Goal: Task Accomplishment & Management: Manage account settings

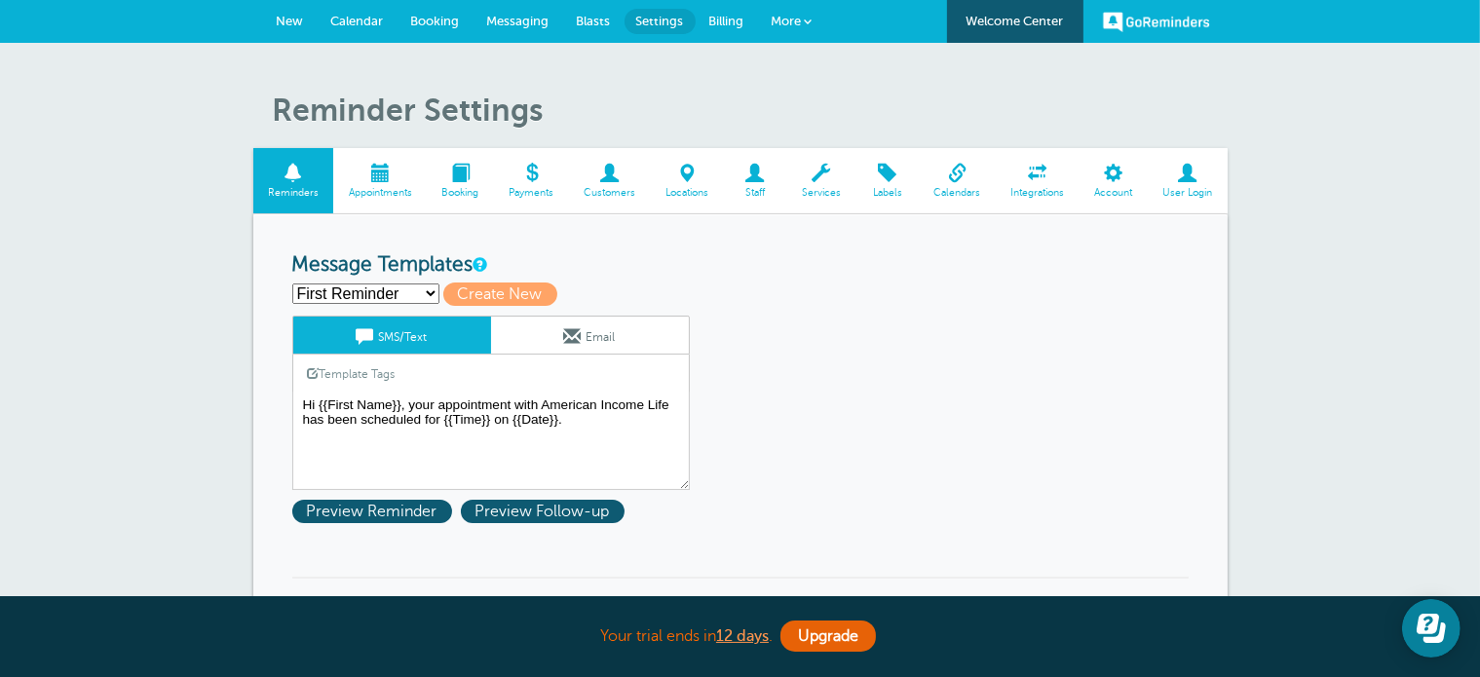
click at [385, 184] on link "Appointments" at bounding box center [380, 180] width 94 height 65
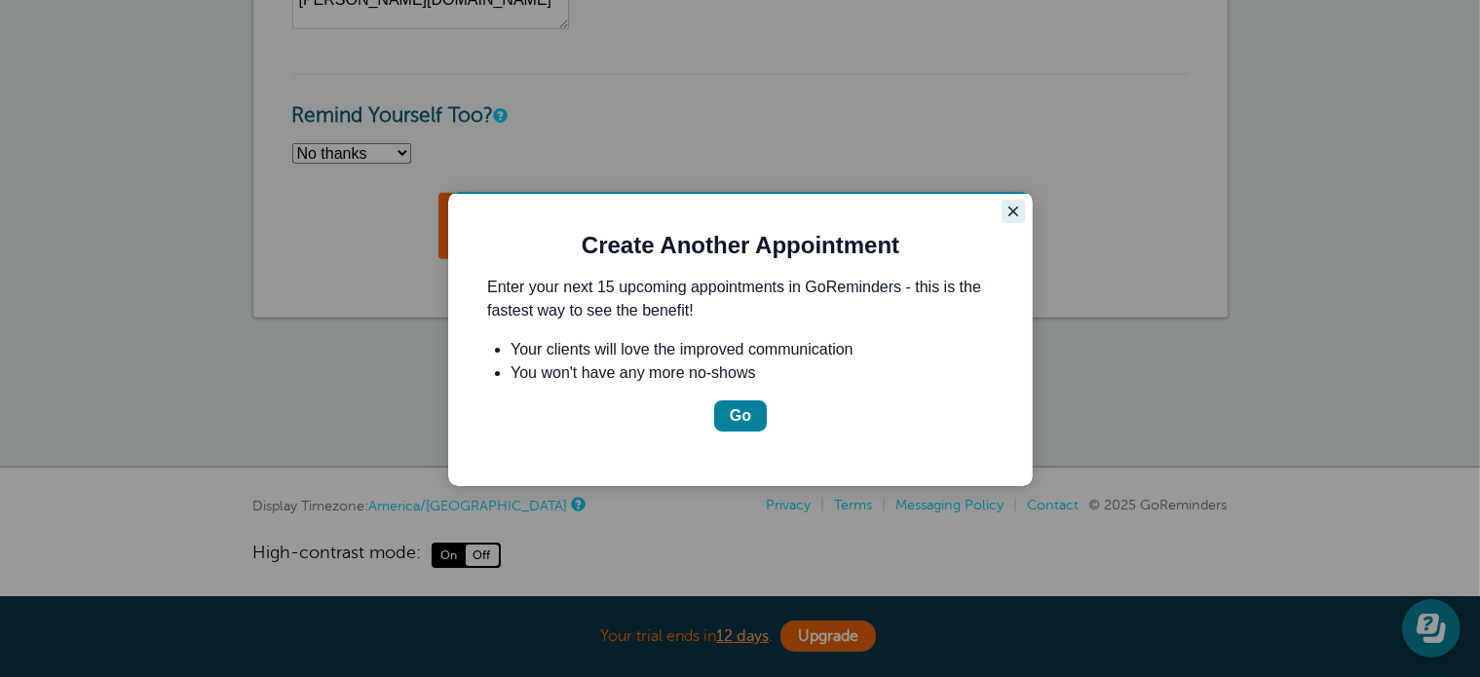
click at [1017, 205] on icon "Close guide" at bounding box center [1012, 211] width 16 height 16
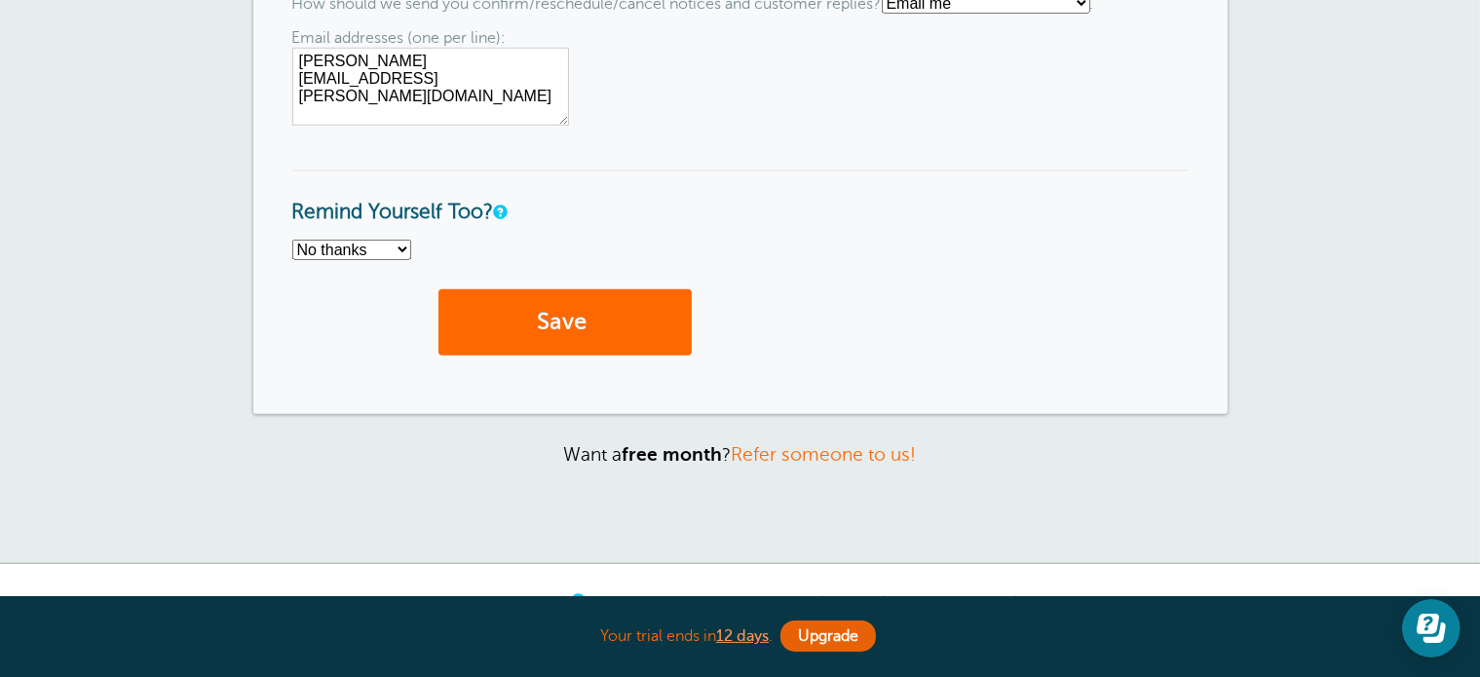
scroll to position [1590, 0]
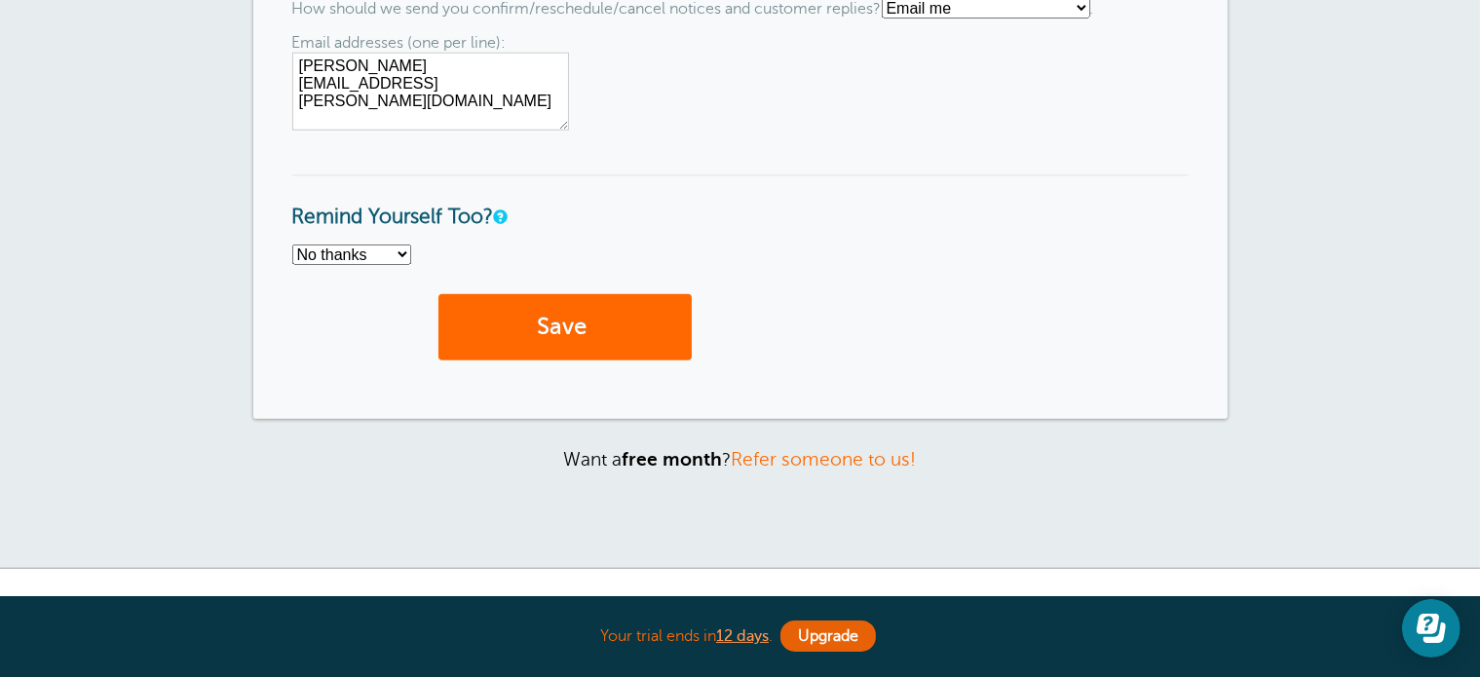
click at [389, 247] on select "No thanks Yes, text me Yes, email me" at bounding box center [351, 255] width 119 height 20
select select "4"
click at [292, 245] on select "No thanks Yes, text me Yes, email me" at bounding box center [351, 255] width 119 height 20
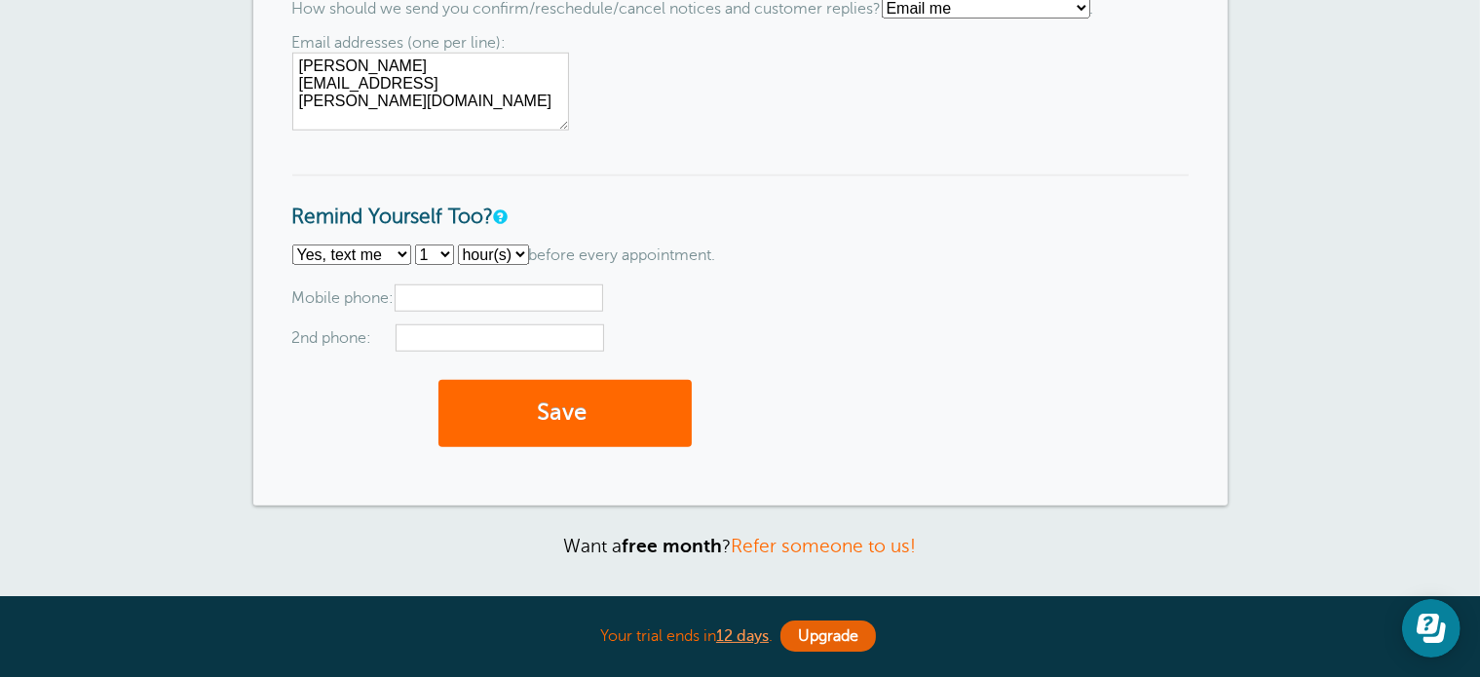
click at [495, 290] on input "text" at bounding box center [499, 297] width 208 height 27
type input "3852215025"
click at [495, 342] on input "text" at bounding box center [499, 337] width 208 height 27
type input "8019702210"
click at [615, 408] on button "Save" at bounding box center [564, 413] width 253 height 67
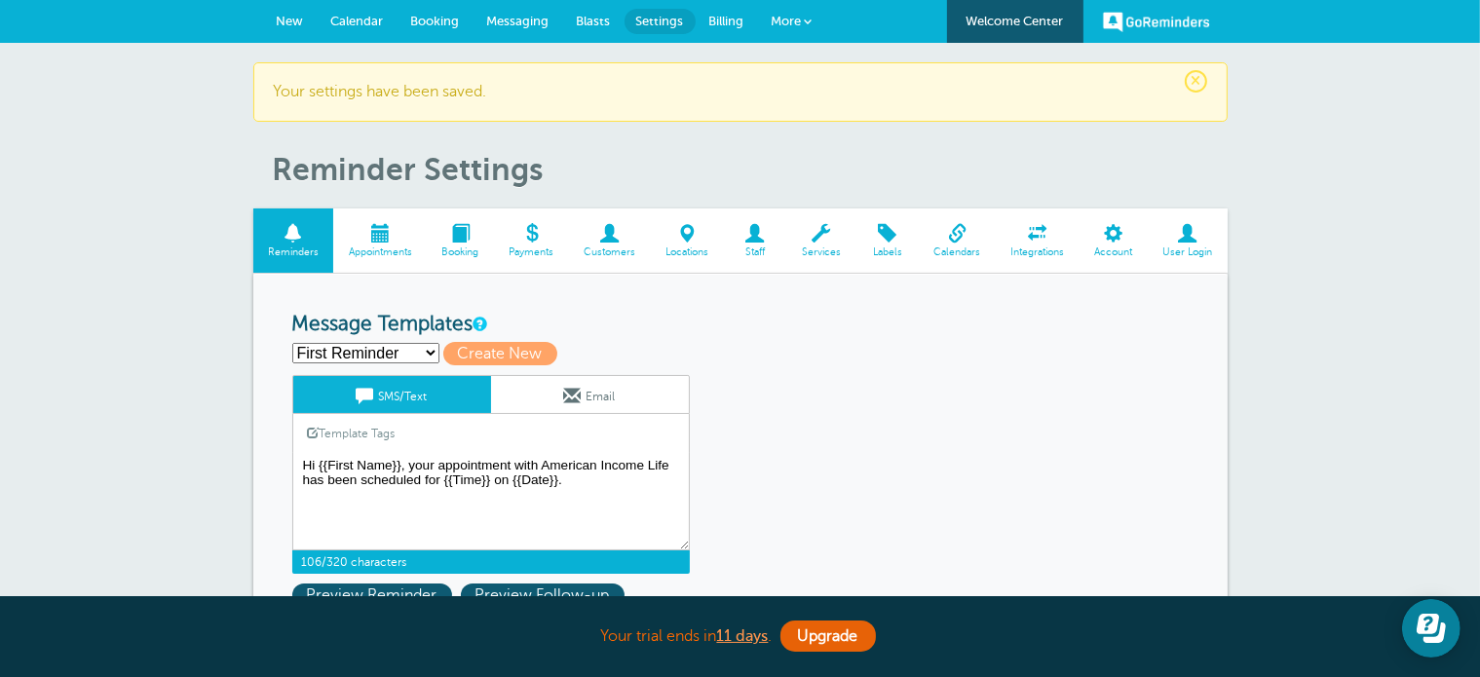
drag, startPoint x: 670, startPoint y: 461, endPoint x: 651, endPoint y: 459, distance: 19.6
click at [651, 459] on textarea "Hi {{First Name}}, your appointment with American Income Life has been schedule…" at bounding box center [490, 501] width 397 height 97
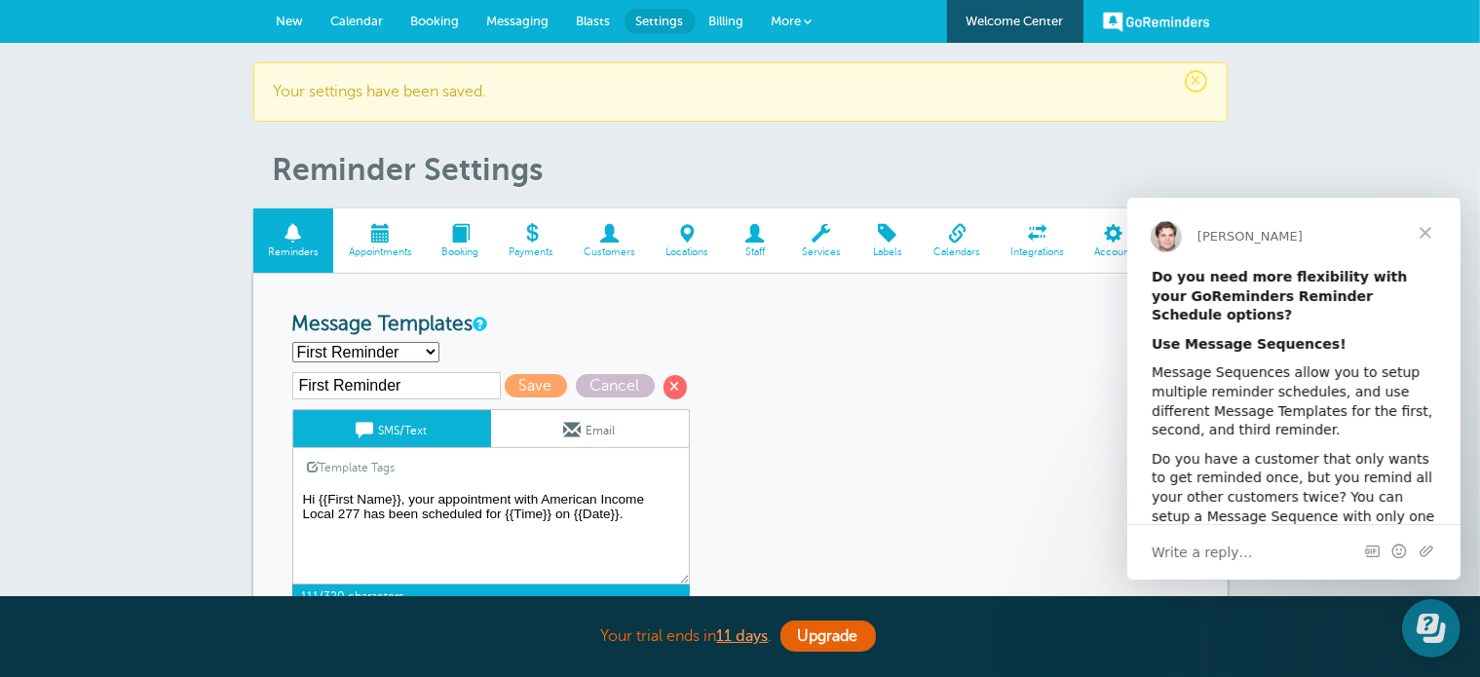
type textarea "Hi {{First Name}}, your appointment with American Income Local 277 has been sch…"
click at [1421, 240] on span "Close" at bounding box center [1424, 232] width 70 height 70
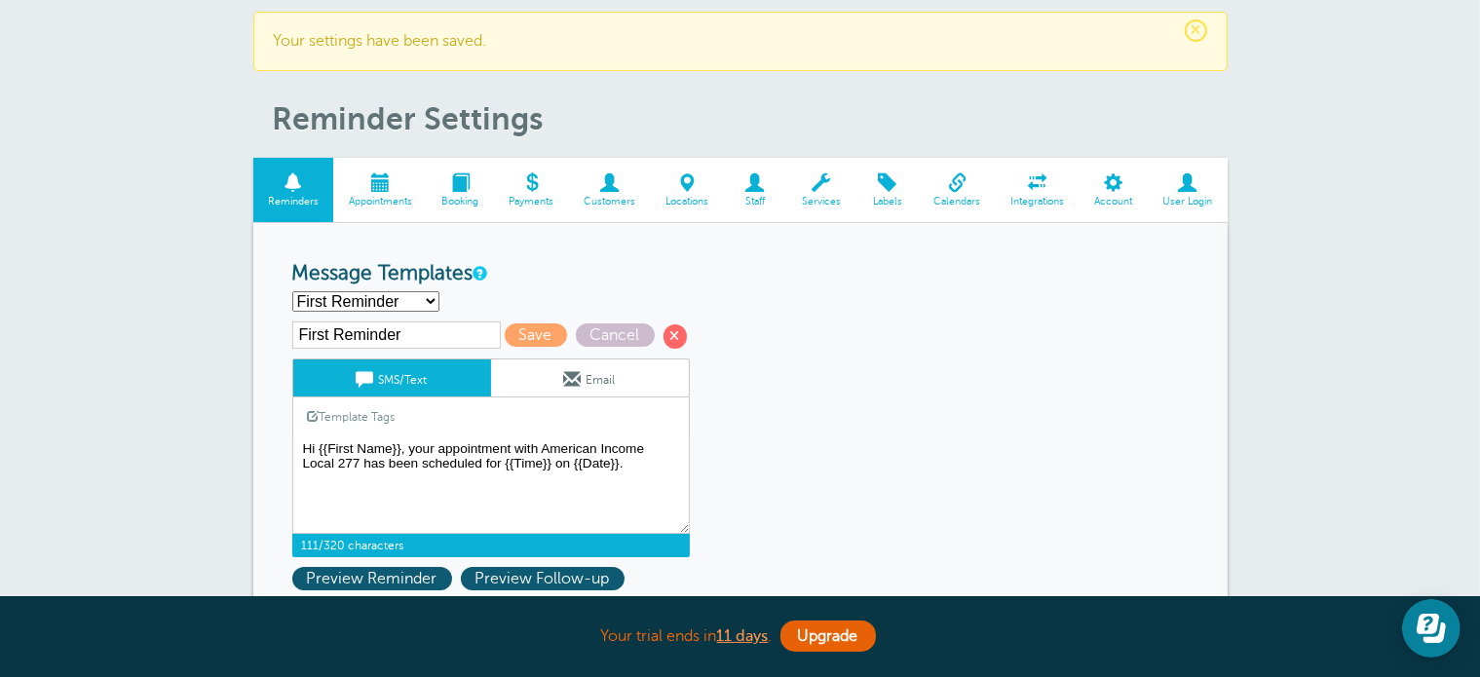
scroll to position [78, 0]
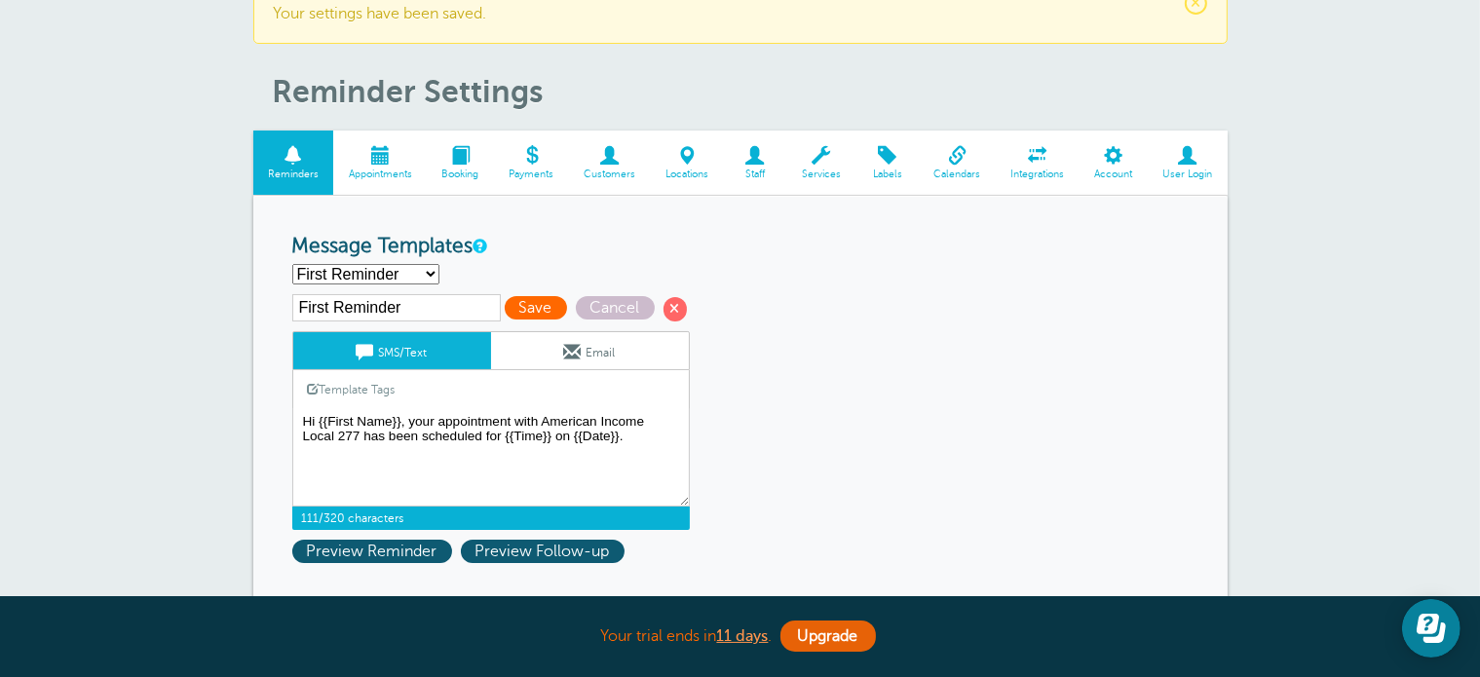
click at [538, 299] on span "Save" at bounding box center [536, 307] width 62 height 23
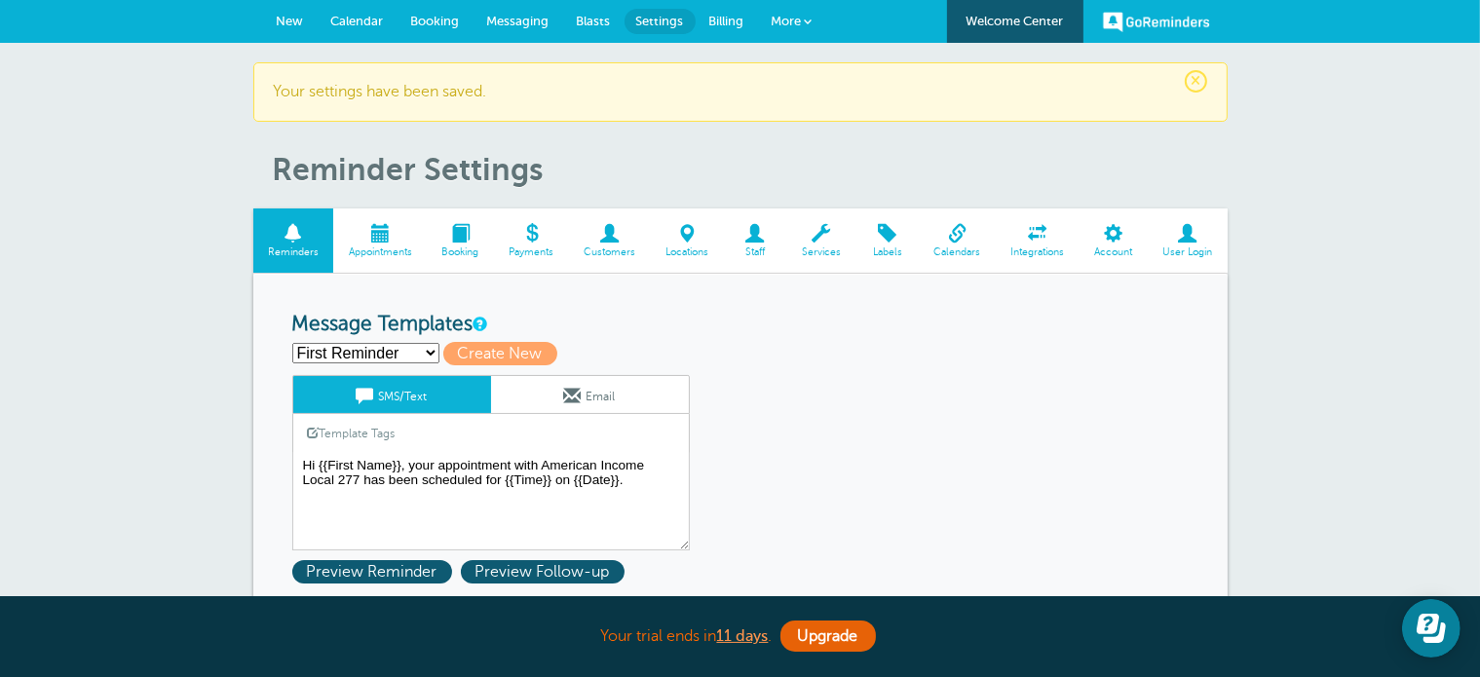
click at [385, 246] on span "Appointments" at bounding box center [380, 252] width 74 height 12
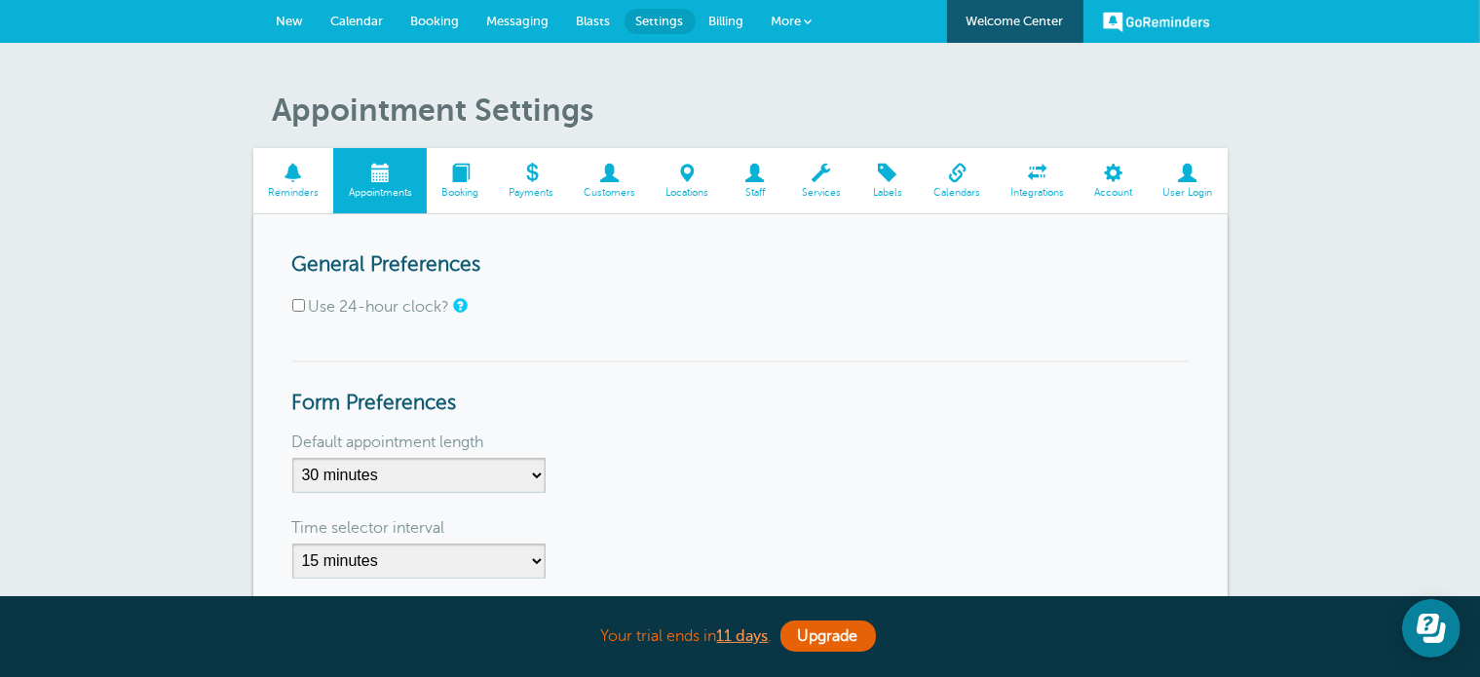
click at [288, 182] on span at bounding box center [293, 173] width 81 height 19
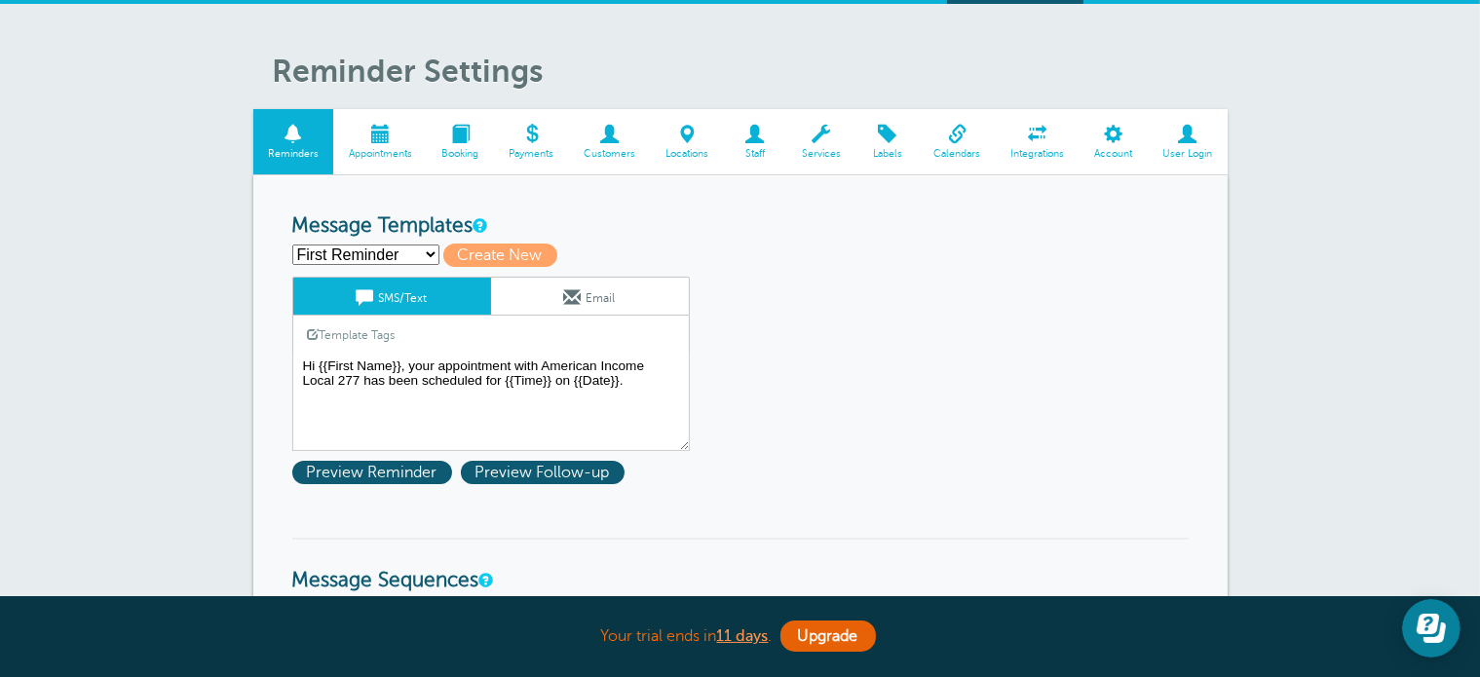
scroll to position [42, 0]
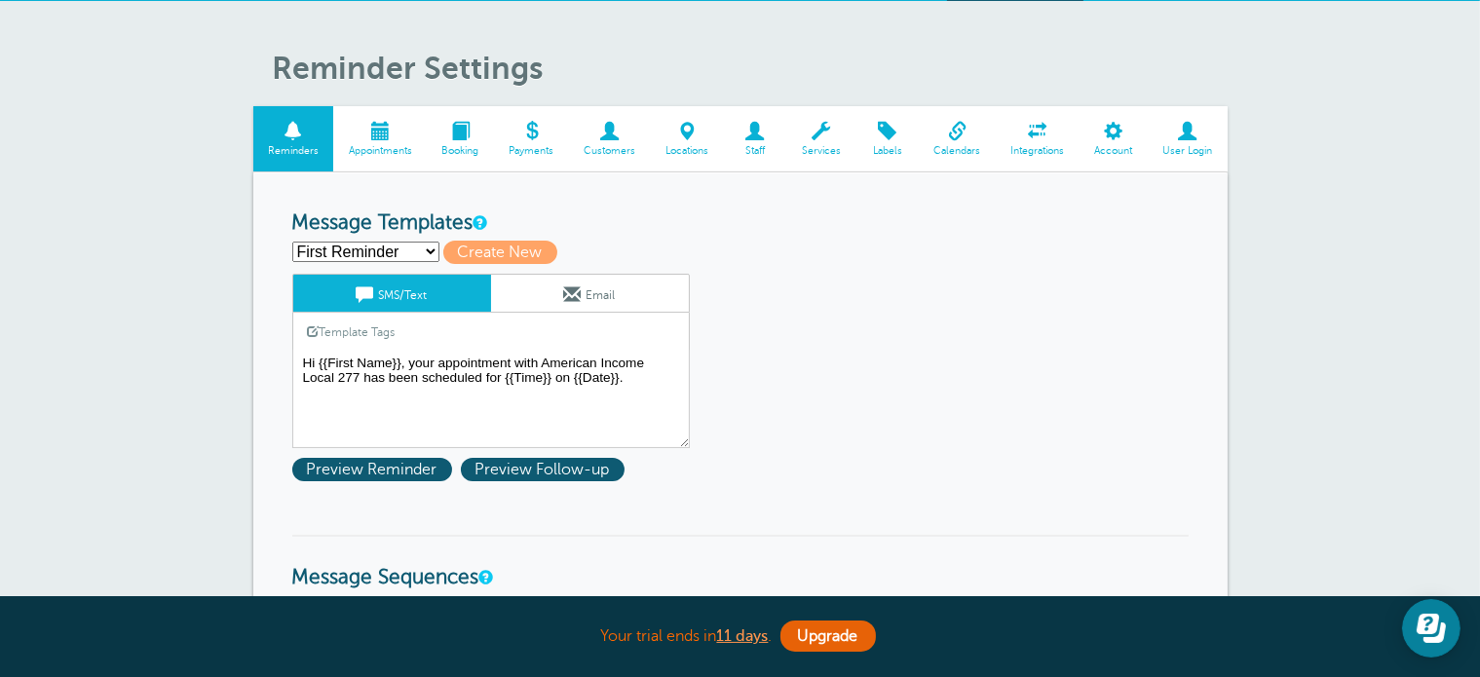
click at [372, 135] on span at bounding box center [380, 131] width 94 height 19
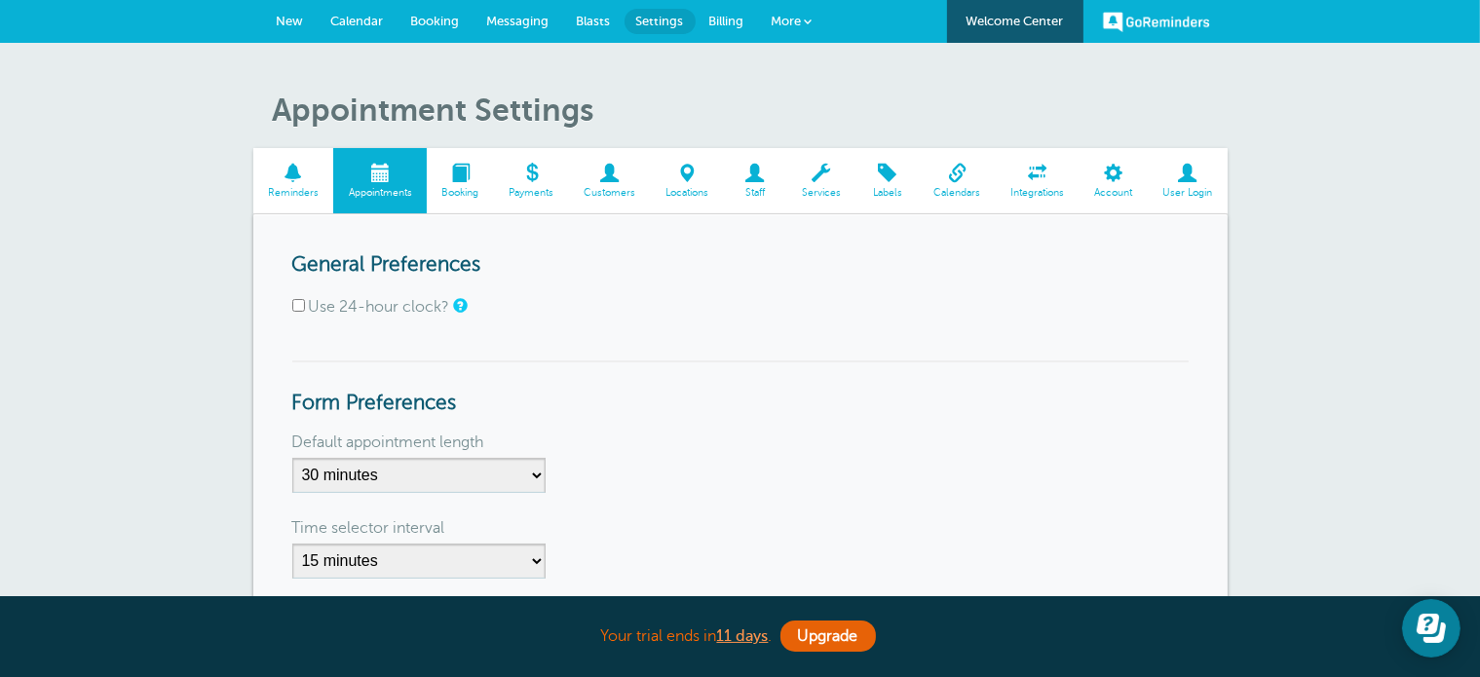
click at [296, 169] on span at bounding box center [293, 173] width 81 height 19
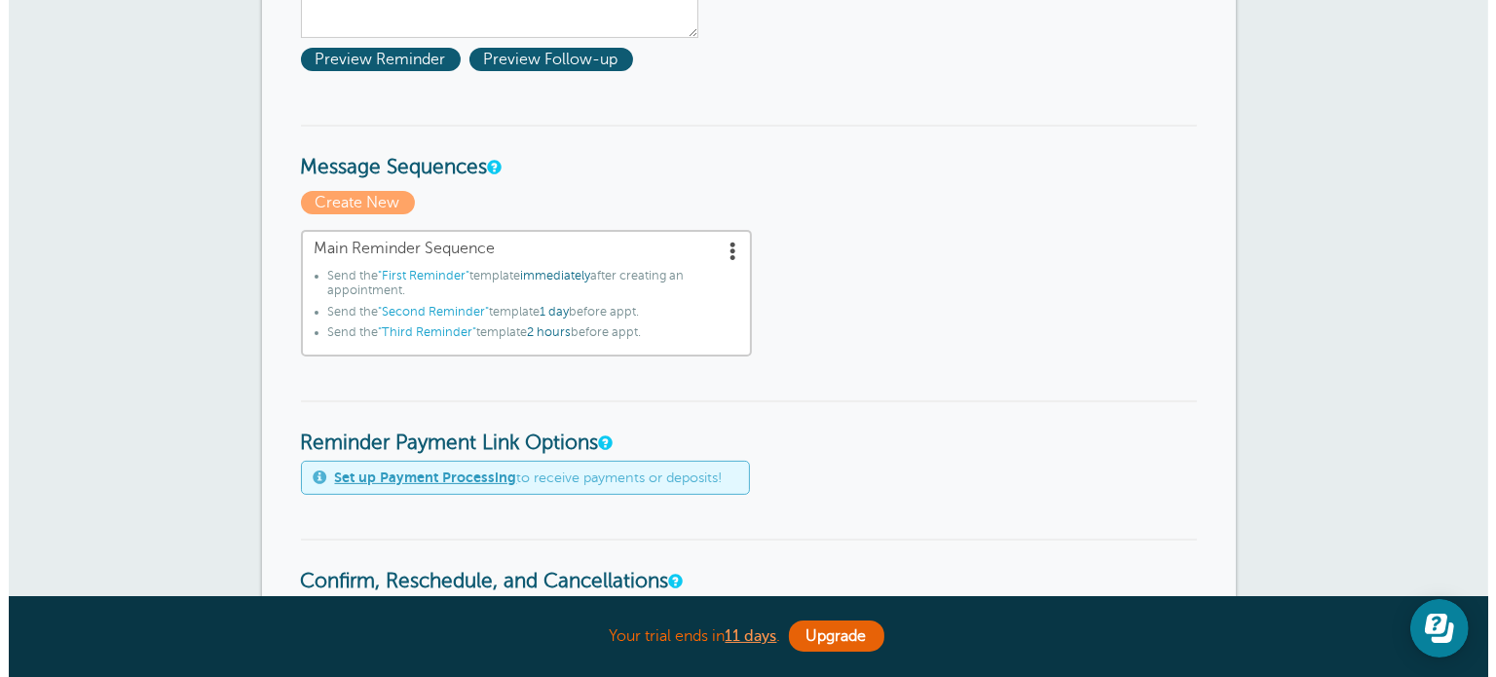
scroll to position [455, 0]
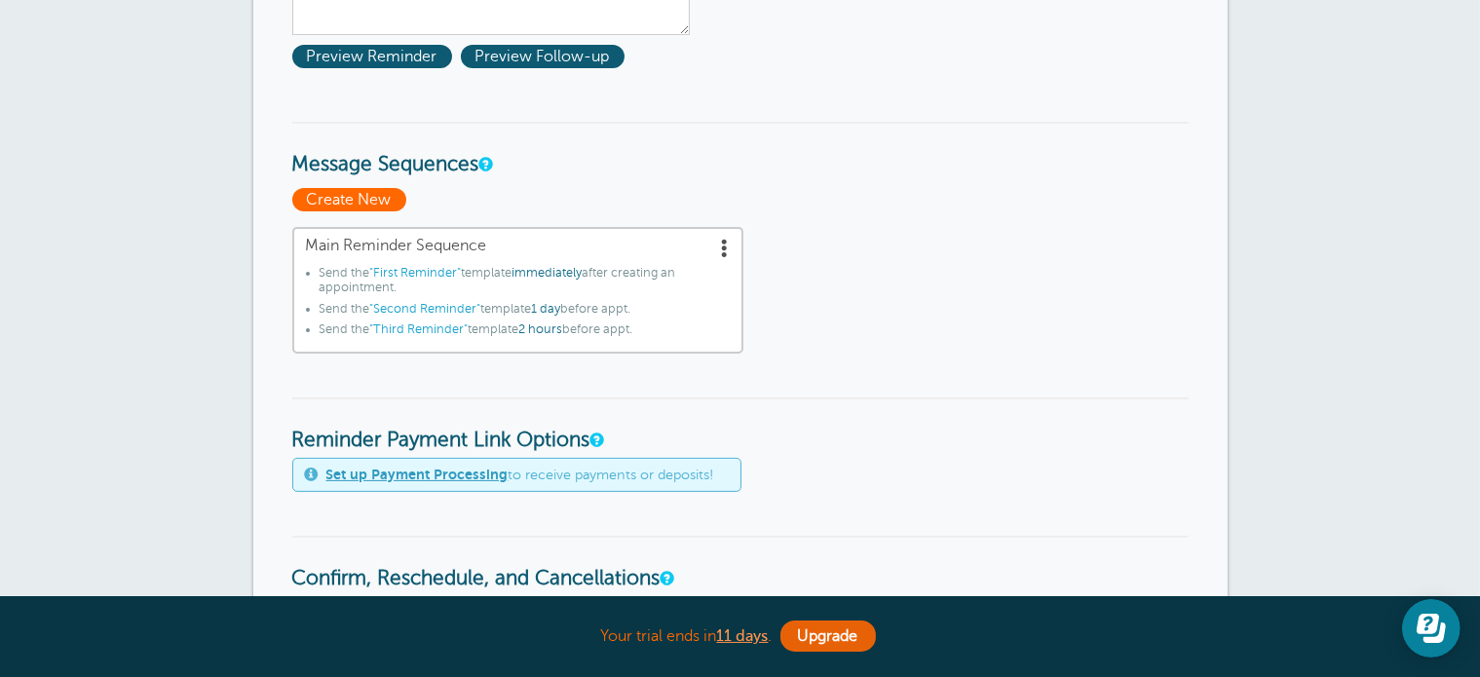
click at [374, 196] on span "Create New" at bounding box center [349, 199] width 114 height 23
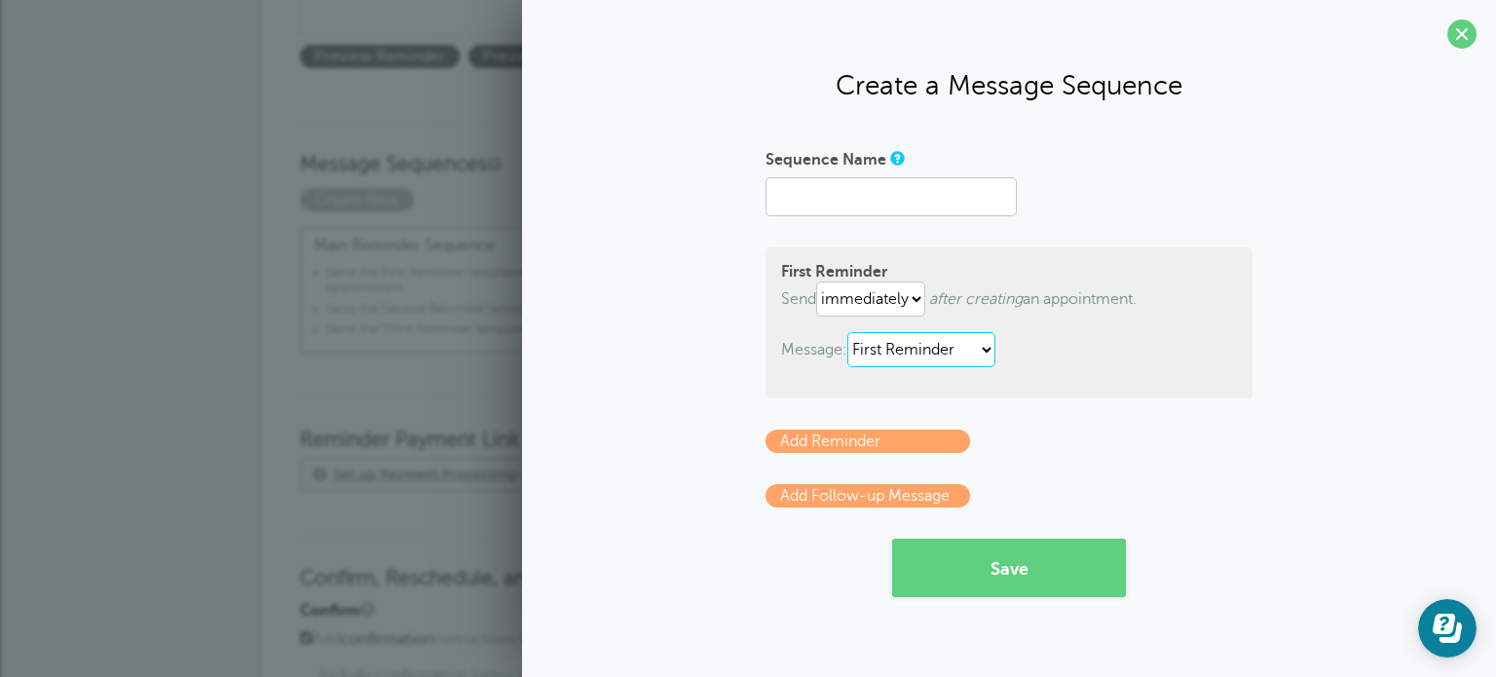
click at [925, 352] on select "First Reminder Second Reminder Third Reminder" at bounding box center [921, 349] width 148 height 35
click at [1134, 459] on form "Sequence Name First Reminder Send immediately 1 2 3 4 5 6 7 8 9 10 11 12 13 14 …" at bounding box center [1009, 370] width 487 height 454
click at [945, 348] on select "First Reminder Second Reminder Third Reminder" at bounding box center [921, 349] width 148 height 35
click at [851, 332] on select "First Reminder Second Reminder Third Reminder" at bounding box center [921, 349] width 148 height 35
click at [1040, 574] on button "Save" at bounding box center [1009, 568] width 234 height 58
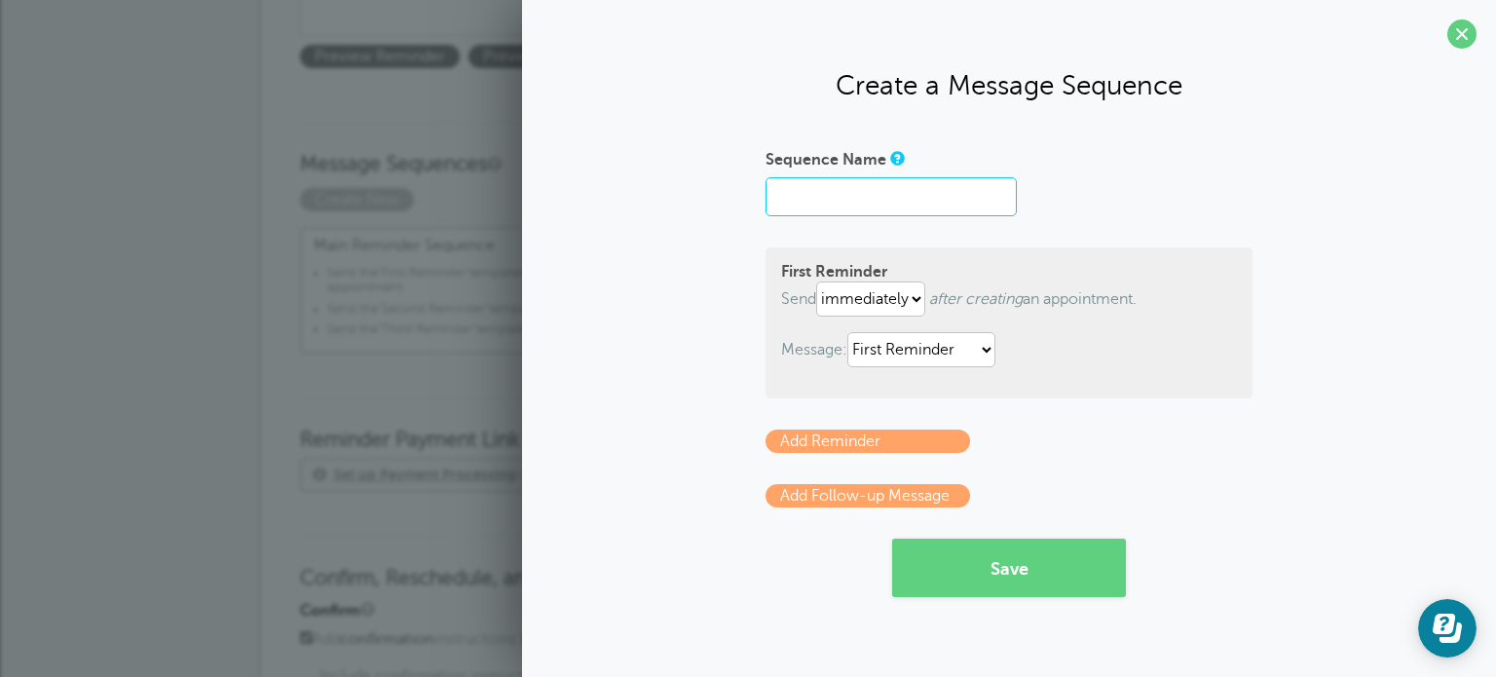
click at [921, 210] on input "Sequence Name" at bounding box center [891, 196] width 251 height 39
type input "Benefits Call"
click at [990, 567] on button "Save" at bounding box center [1009, 568] width 234 height 58
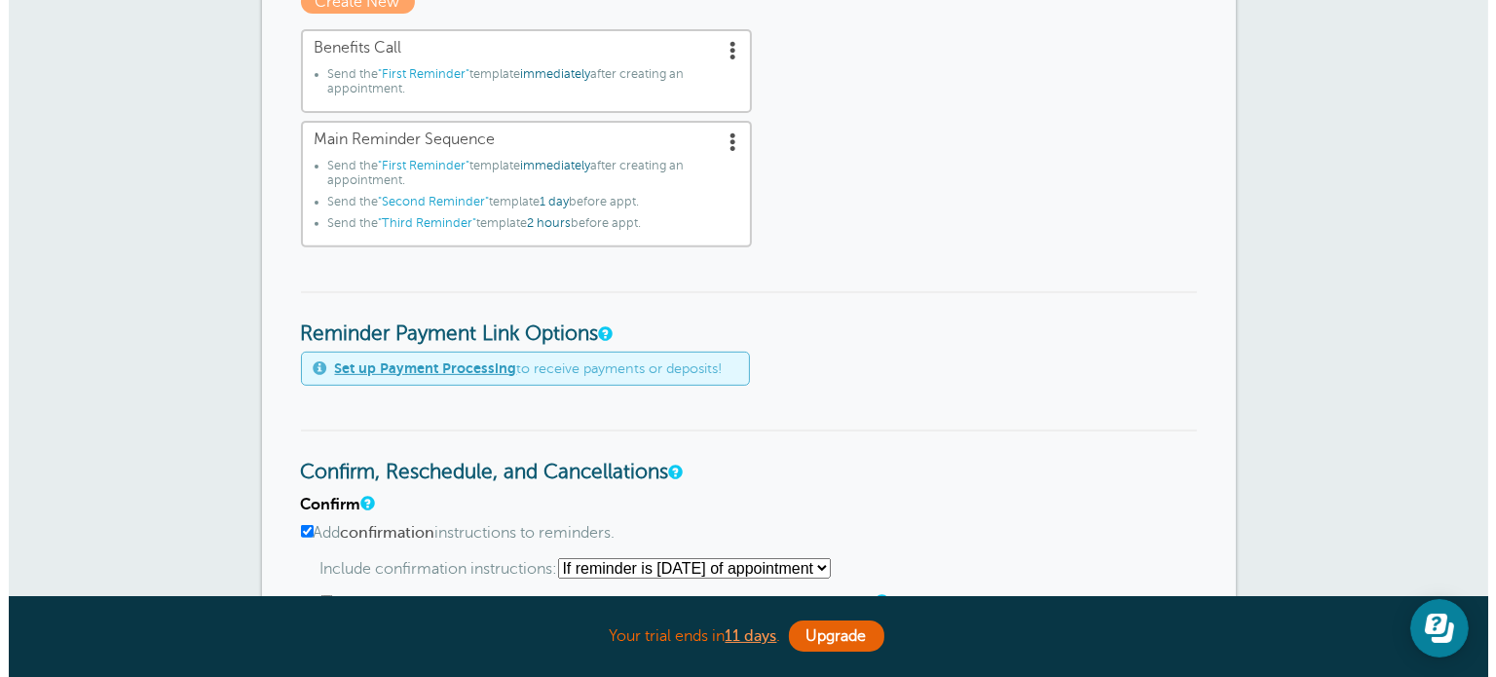
scroll to position [659, 0]
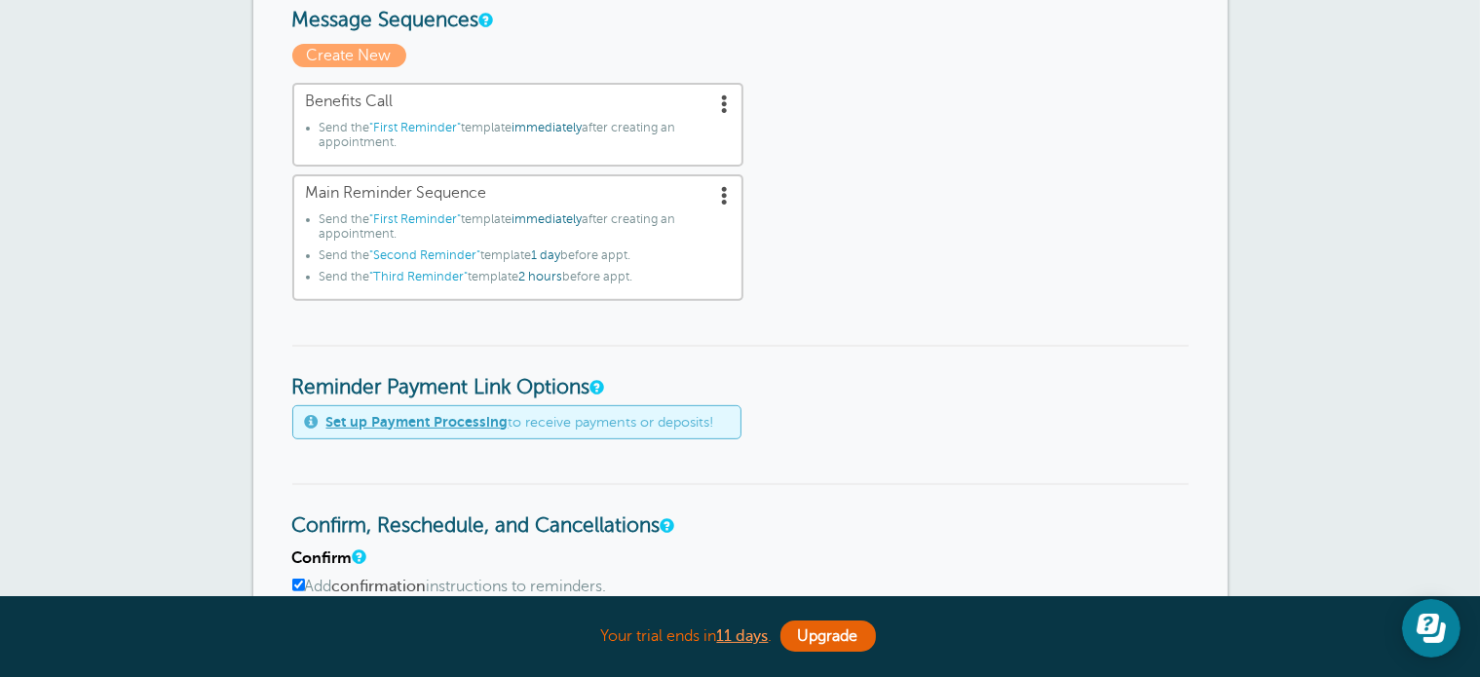
click at [722, 186] on span at bounding box center [725, 194] width 19 height 19
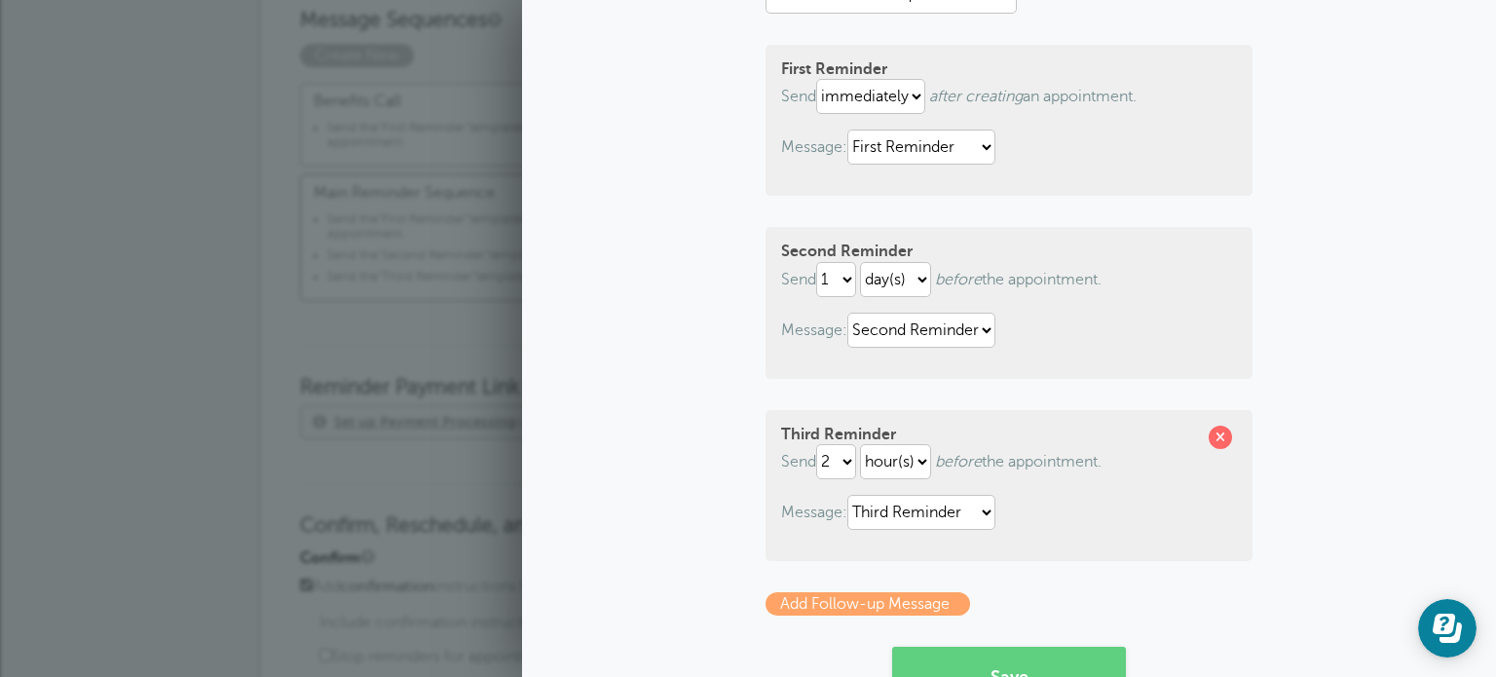
scroll to position [203, 0]
click at [876, 290] on select "hour(s) day(s)" at bounding box center [895, 279] width 71 height 35
click at [860, 262] on select "hour(s) day(s)" at bounding box center [895, 279] width 71 height 35
select select "DAY"
click at [841, 465] on select "1 2 3 4 5 6 7 8 9 10 11 12 13 14 15 16 17 18 19 20 21 22 23 24 25 26 27 28 29 30" at bounding box center [836, 461] width 40 height 35
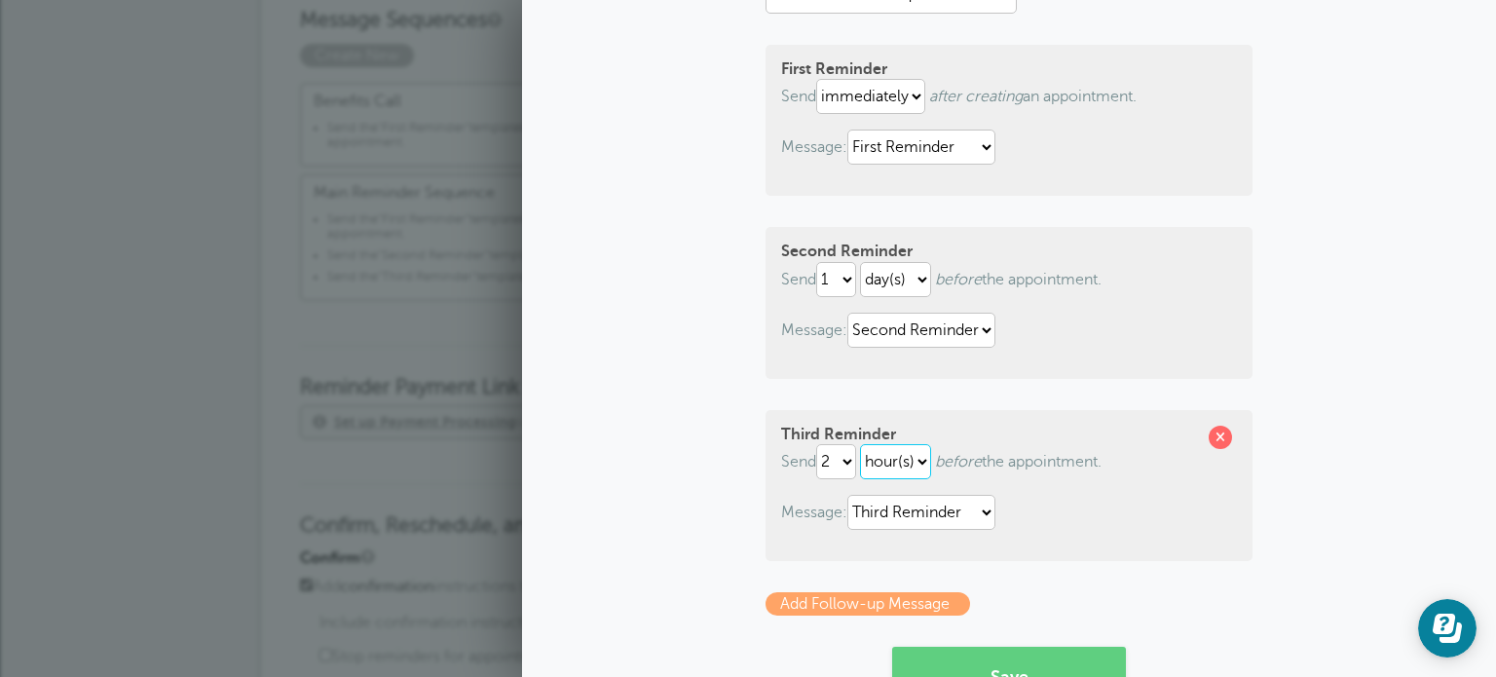
click at [885, 462] on select "hour(s) day(s)" at bounding box center [895, 461] width 71 height 35
click at [822, 462] on select "1 2 3 4 5 6 7 8 9 10 11 12 13 14 15 16 17 18 19 20 21 22 23 24 25 26 27 28 29 30" at bounding box center [836, 461] width 40 height 35
select select "1"
click at [816, 444] on select "1 2 3 4 5 6 7 8 9 10 11 12 13 14 15 16 17 18 19 20 21 22 23 24 25 26 27 28 29 30" at bounding box center [836, 461] width 40 height 35
click at [877, 285] on select "hour(s) day(s)" at bounding box center [895, 279] width 71 height 35
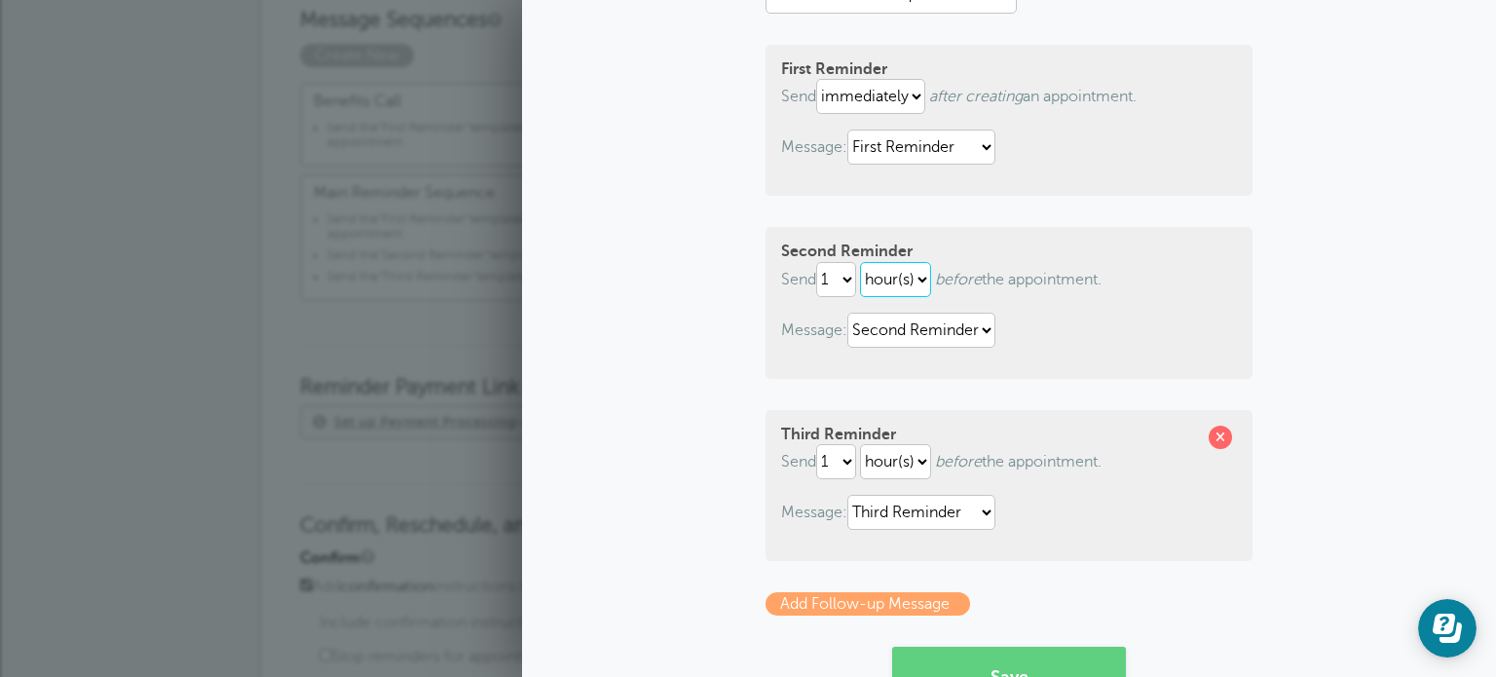
click at [860, 262] on select "hour(s) day(s)" at bounding box center [895, 279] width 71 height 35
select select "DAY"
click at [830, 271] on select "1 2 3 4 5 6 7 8 9 10 11 12 13 14 15 16 17 18 19 20 21 22 23 24 25 26 27 28 29 30" at bounding box center [836, 279] width 40 height 35
select select "3"
click at [816, 262] on select "1 2 3 4 5 6 7 8 9 10 11 12 13 14 15 16 17 18 19 20 21 22 23 24 25 26 27 28 29 30" at bounding box center [836, 279] width 40 height 35
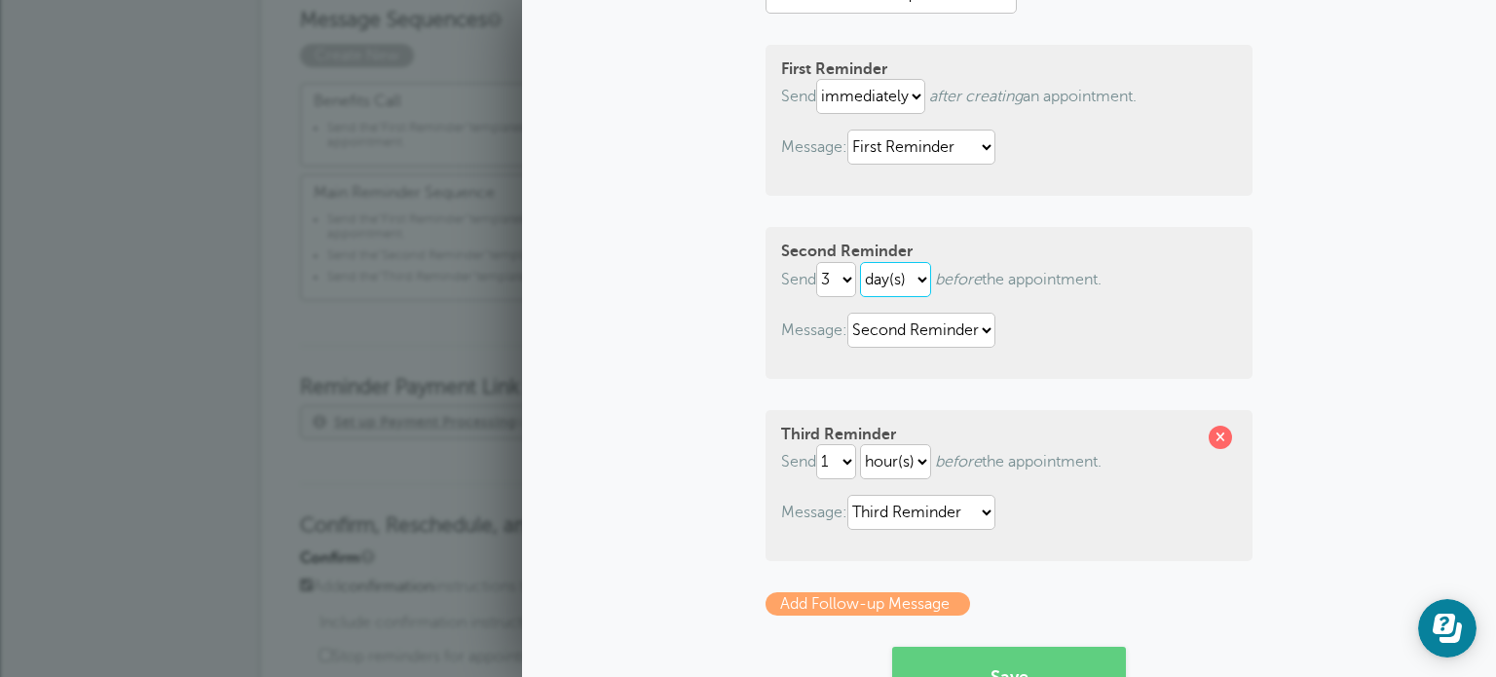
click at [907, 278] on select "hour(s) day(s)" at bounding box center [895, 279] width 71 height 35
select select "HOUR"
click at [860, 262] on select "hour(s) day(s)" at bounding box center [895, 279] width 71 height 35
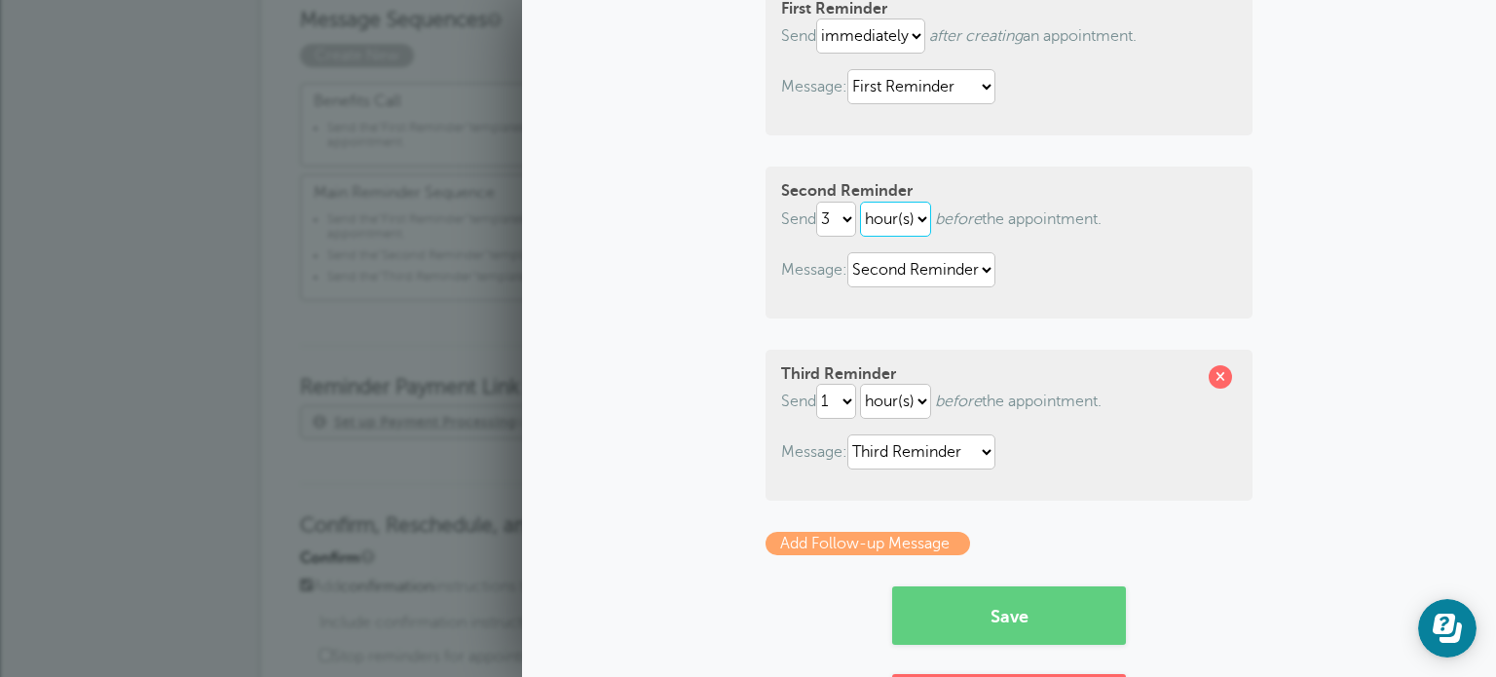
scroll to position [361, 0]
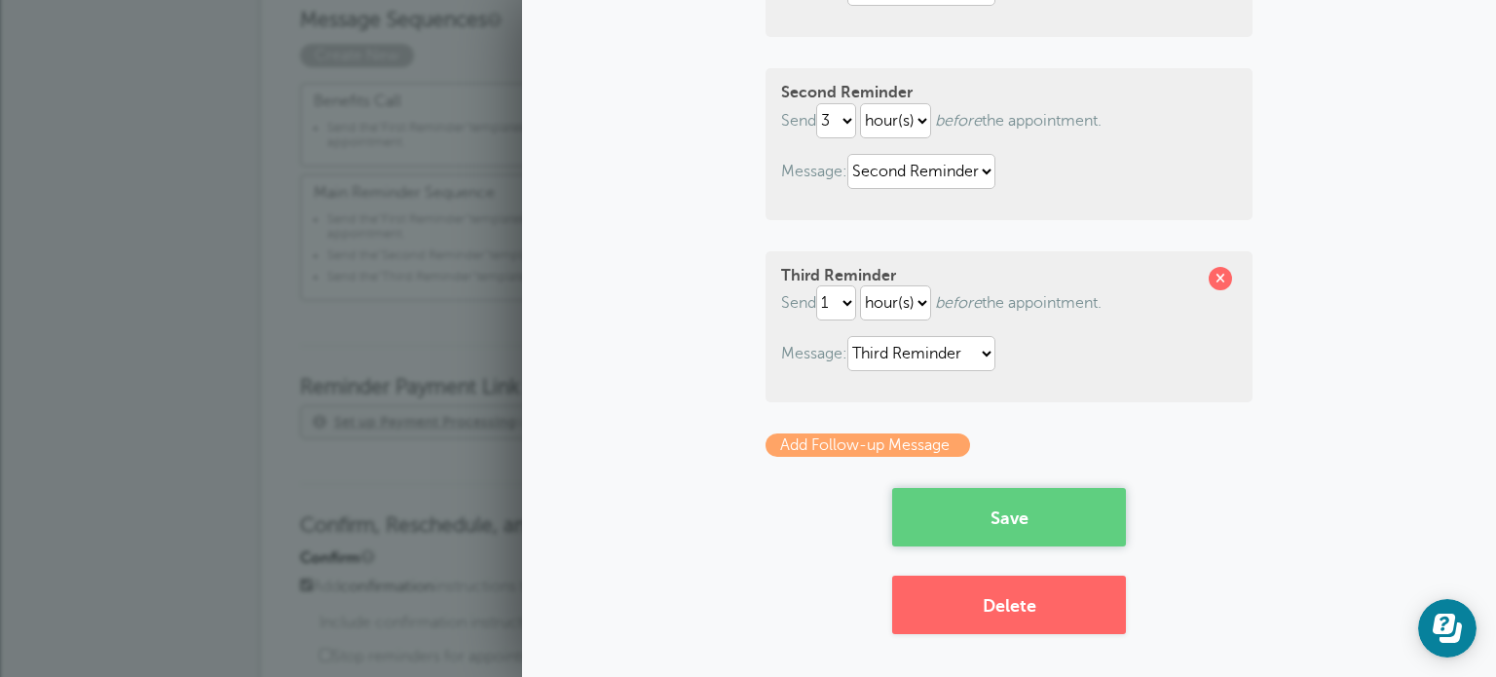
click at [972, 507] on button "Save" at bounding box center [1009, 517] width 234 height 58
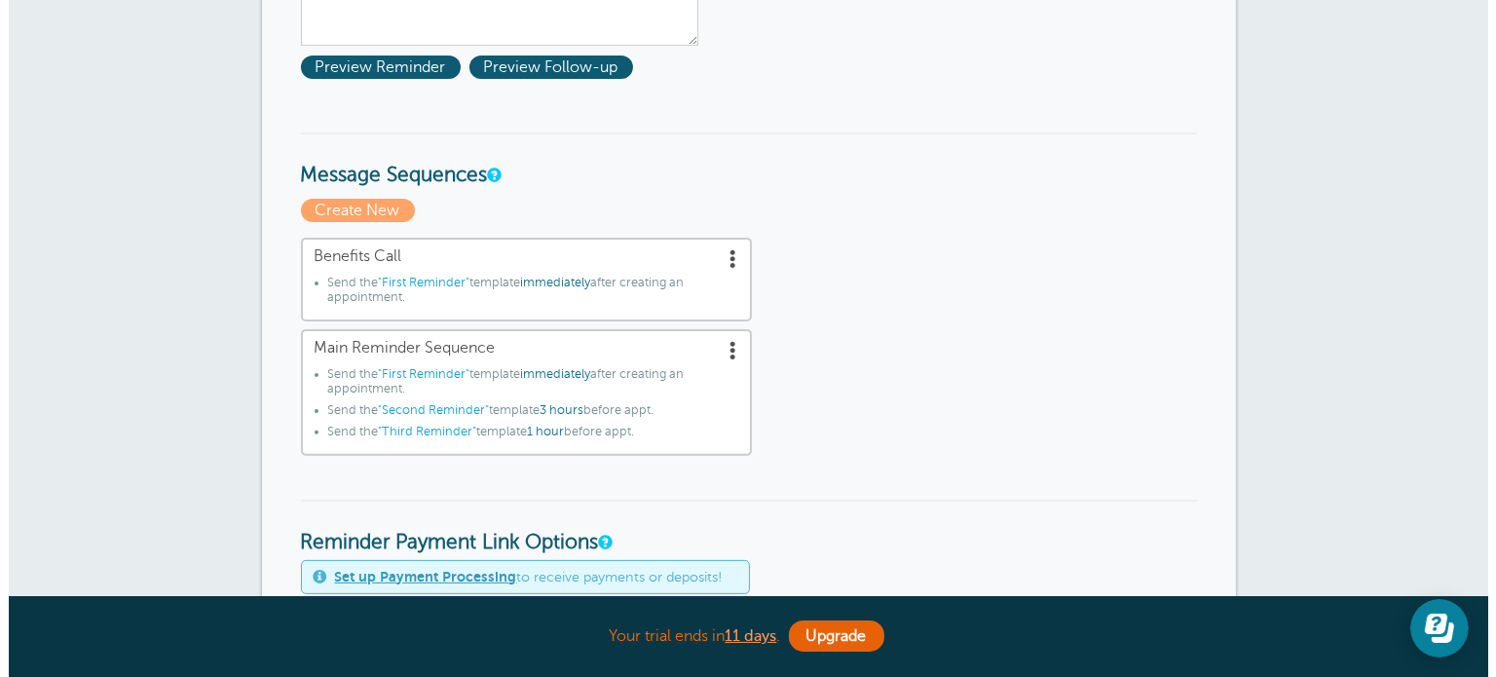
scroll to position [523, 0]
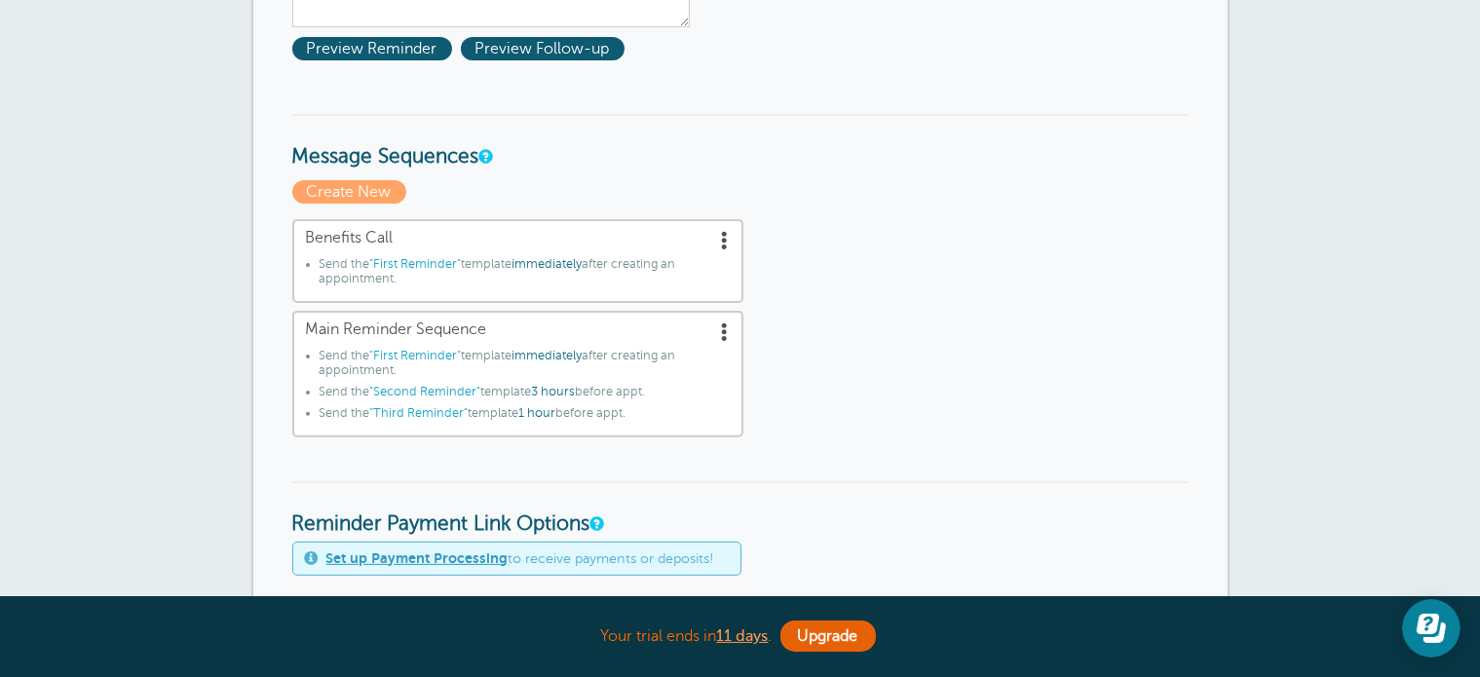
click at [729, 237] on span at bounding box center [725, 239] width 19 height 19
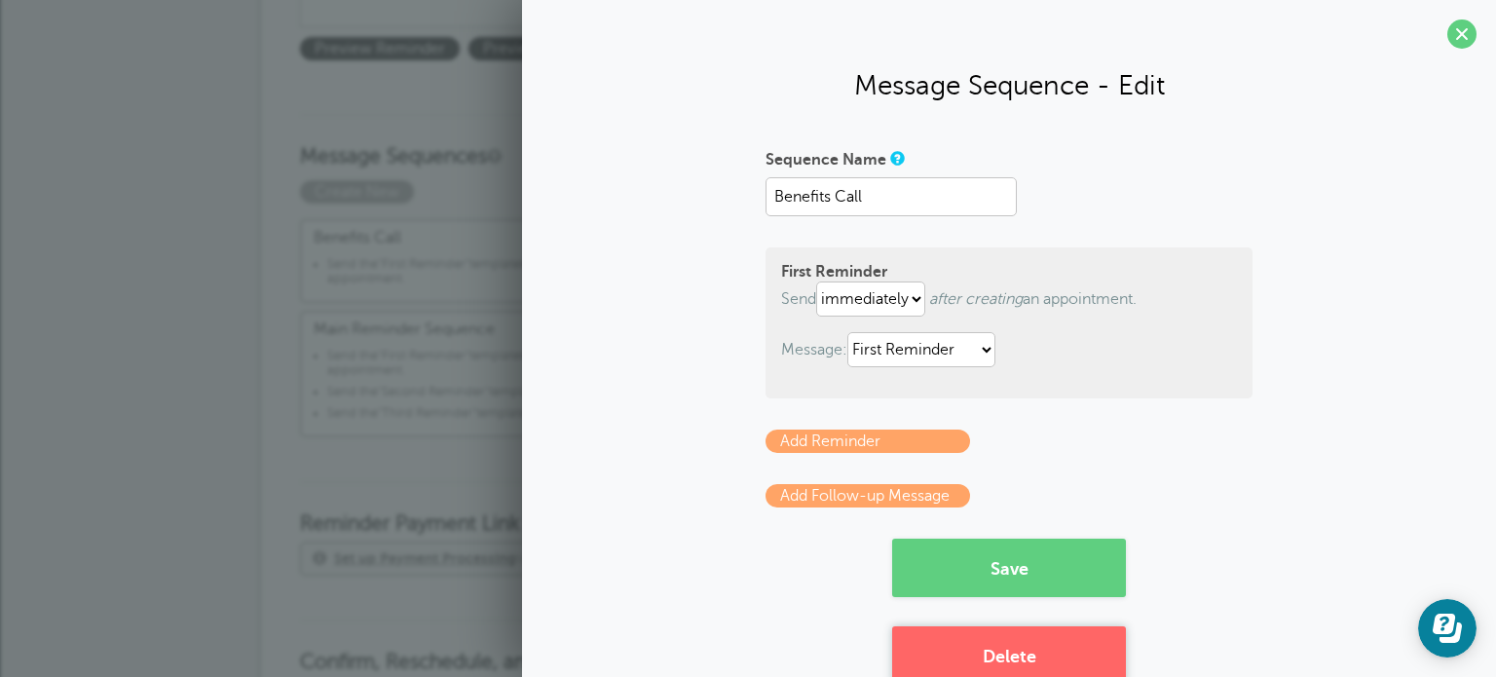
click at [1014, 634] on button "Delete" at bounding box center [1009, 655] width 234 height 58
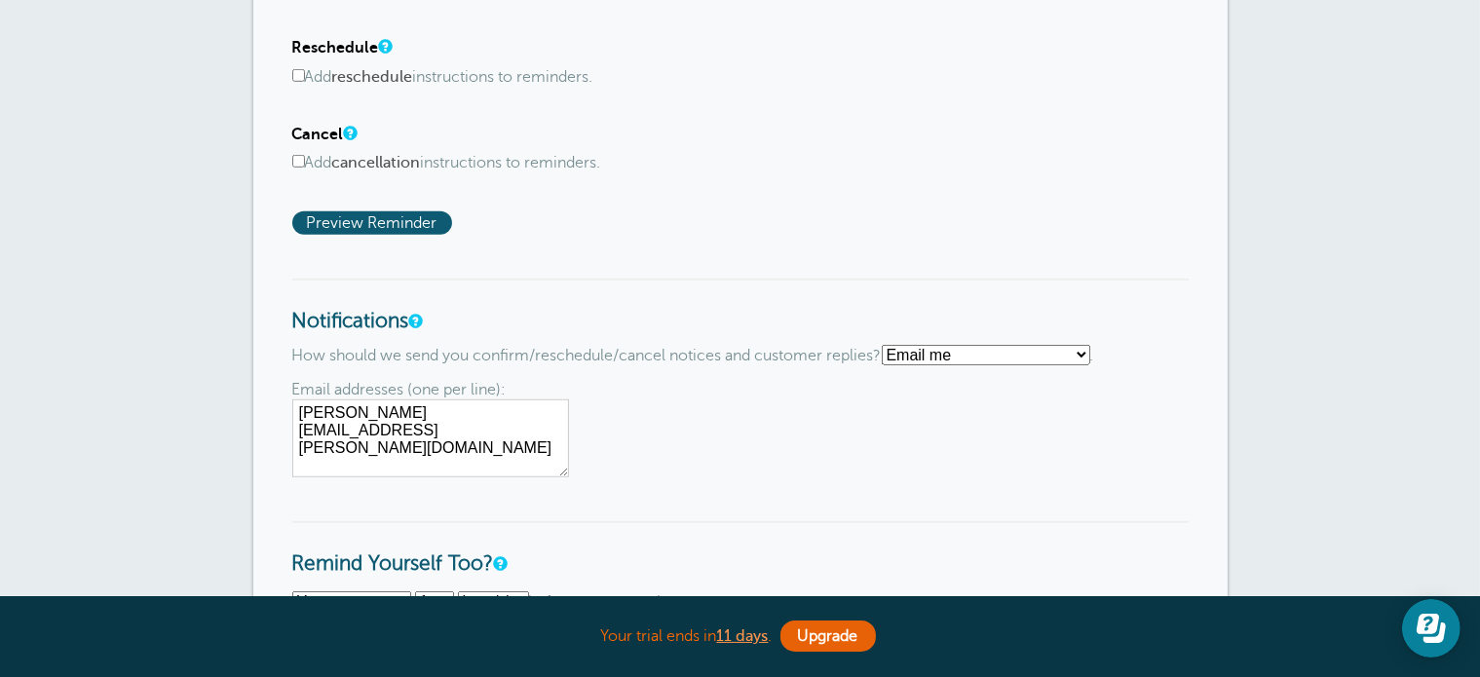
scroll to position [1314, 0]
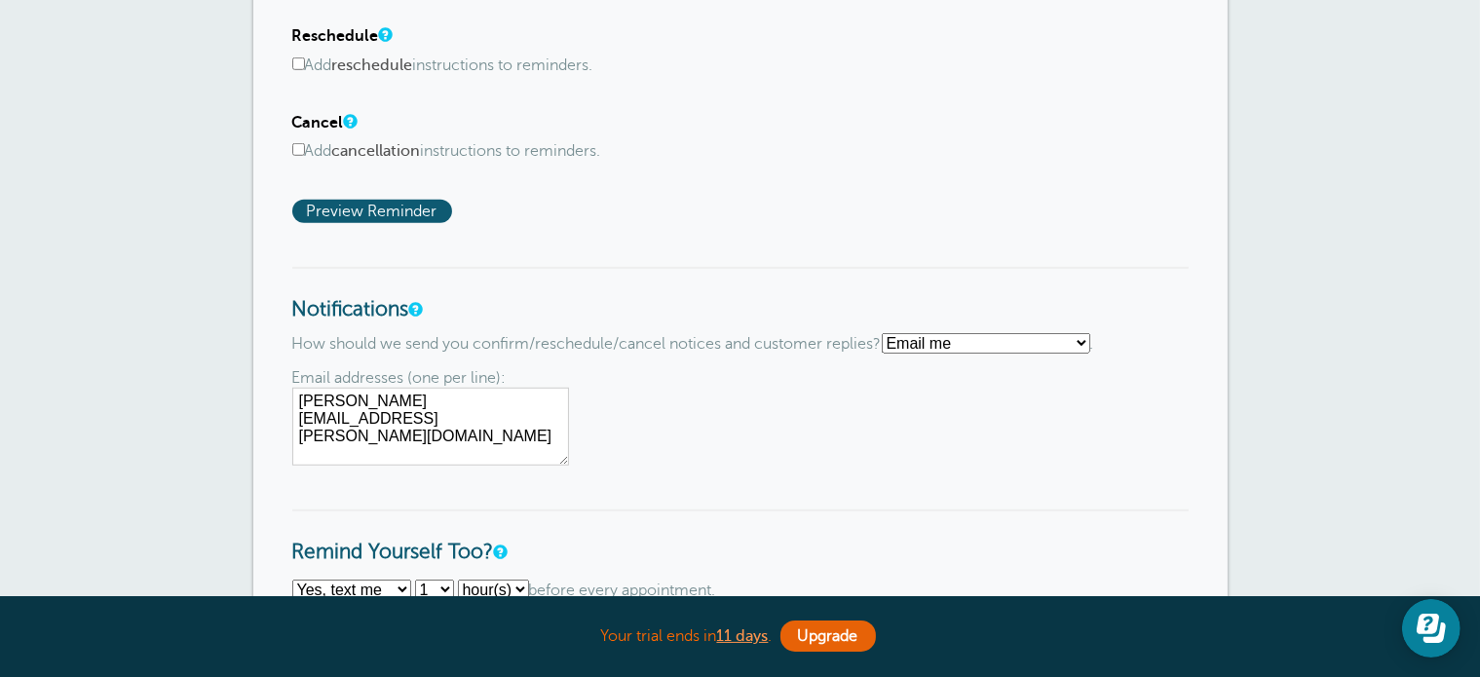
click at [959, 338] on select "Text me Email me Don't send me notifications" at bounding box center [986, 343] width 208 height 20
select select "4"
click at [890, 333] on select "Text me Email me Don't send me notifications" at bounding box center [986, 343] width 208 height 20
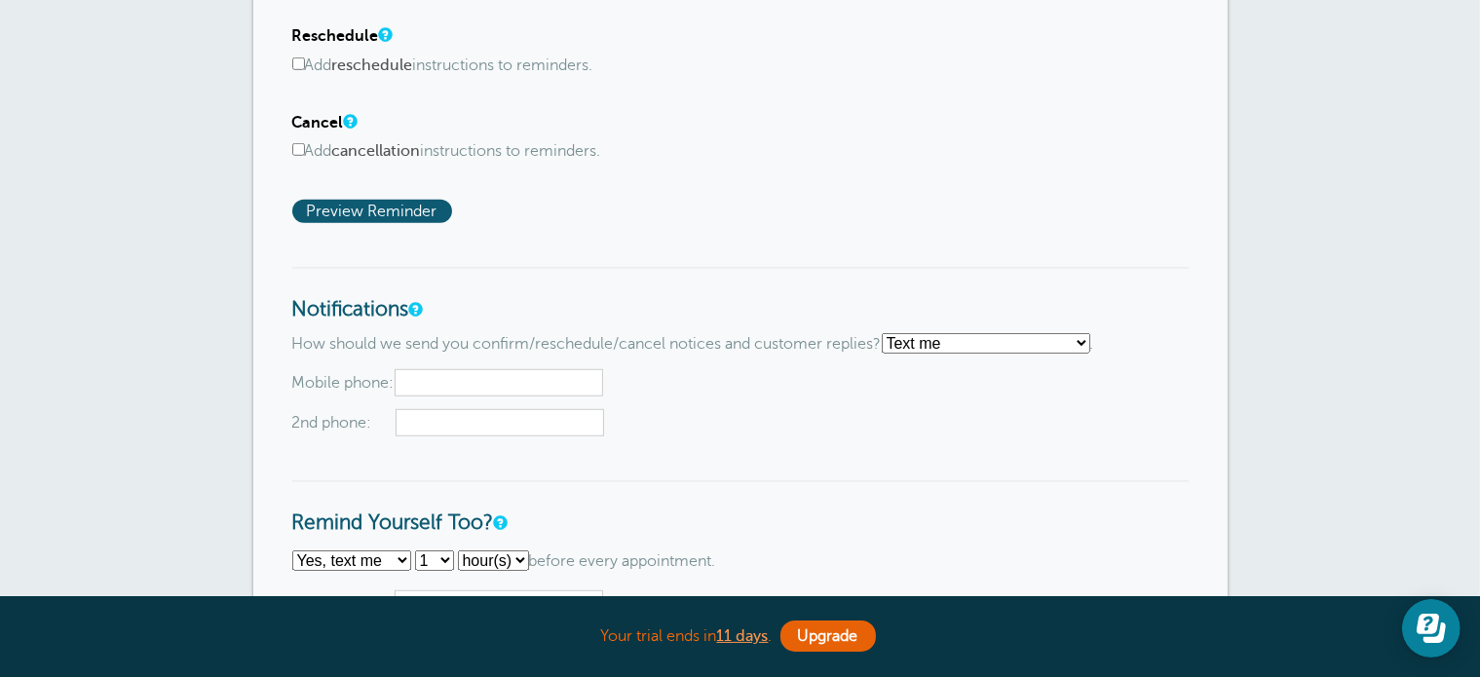
click at [456, 385] on input "text" at bounding box center [499, 382] width 208 height 27
type input "3852215025"
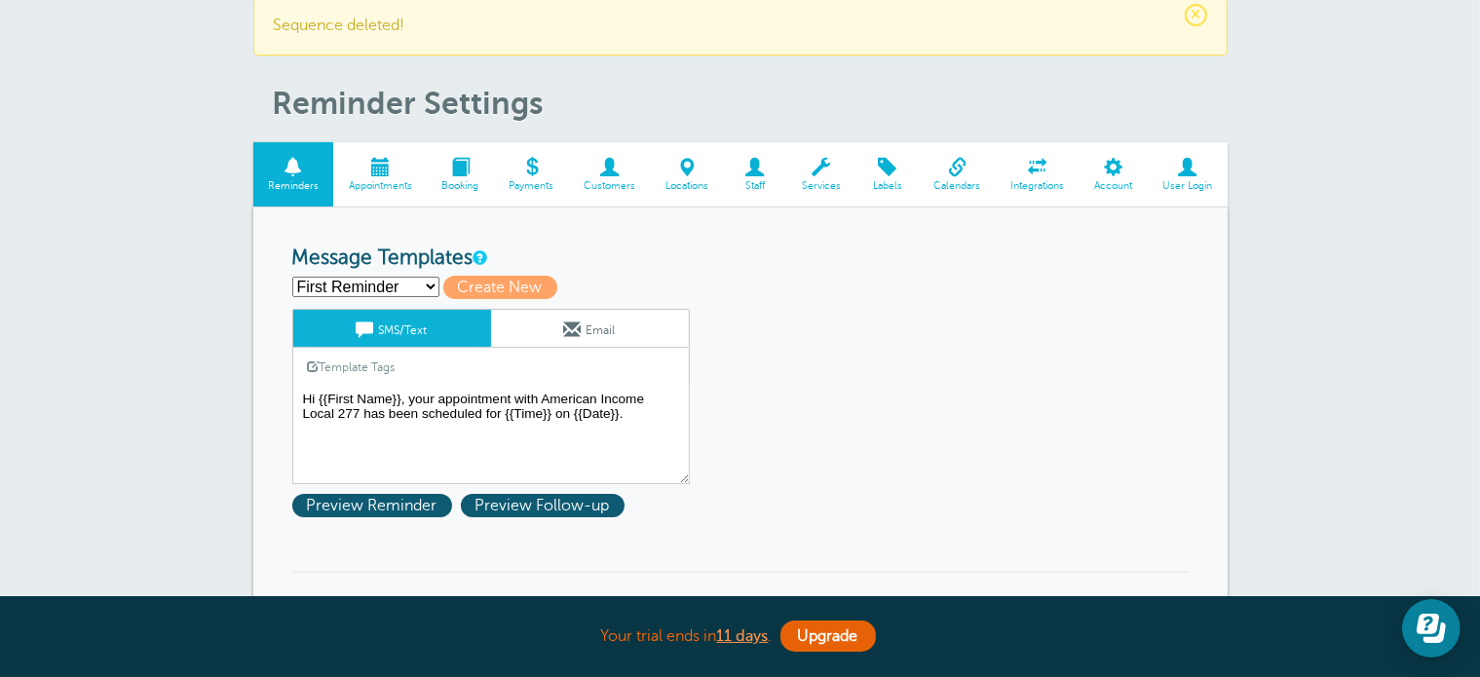
scroll to position [69, 0]
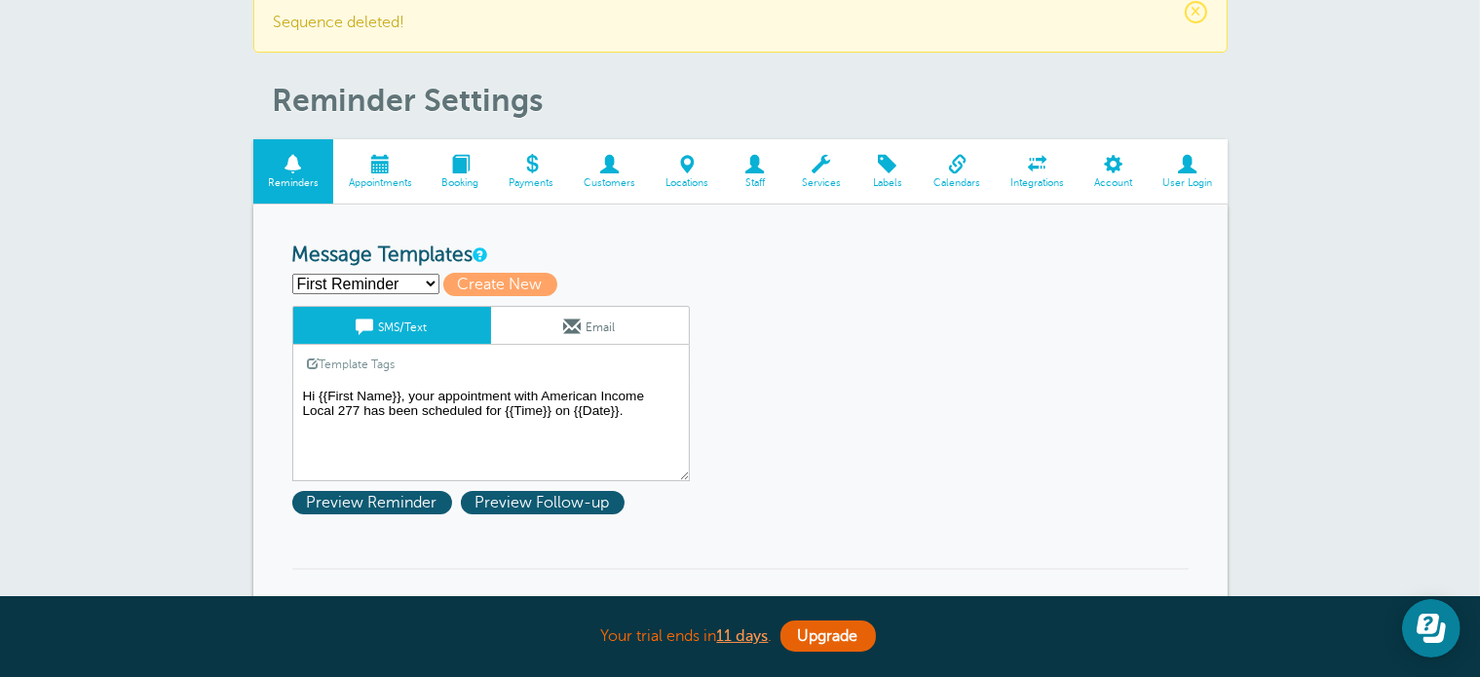
click at [425, 440] on textarea "Hi {{First Name}}, your appointment with American Income Local 277 has been sch…" at bounding box center [490, 432] width 397 height 97
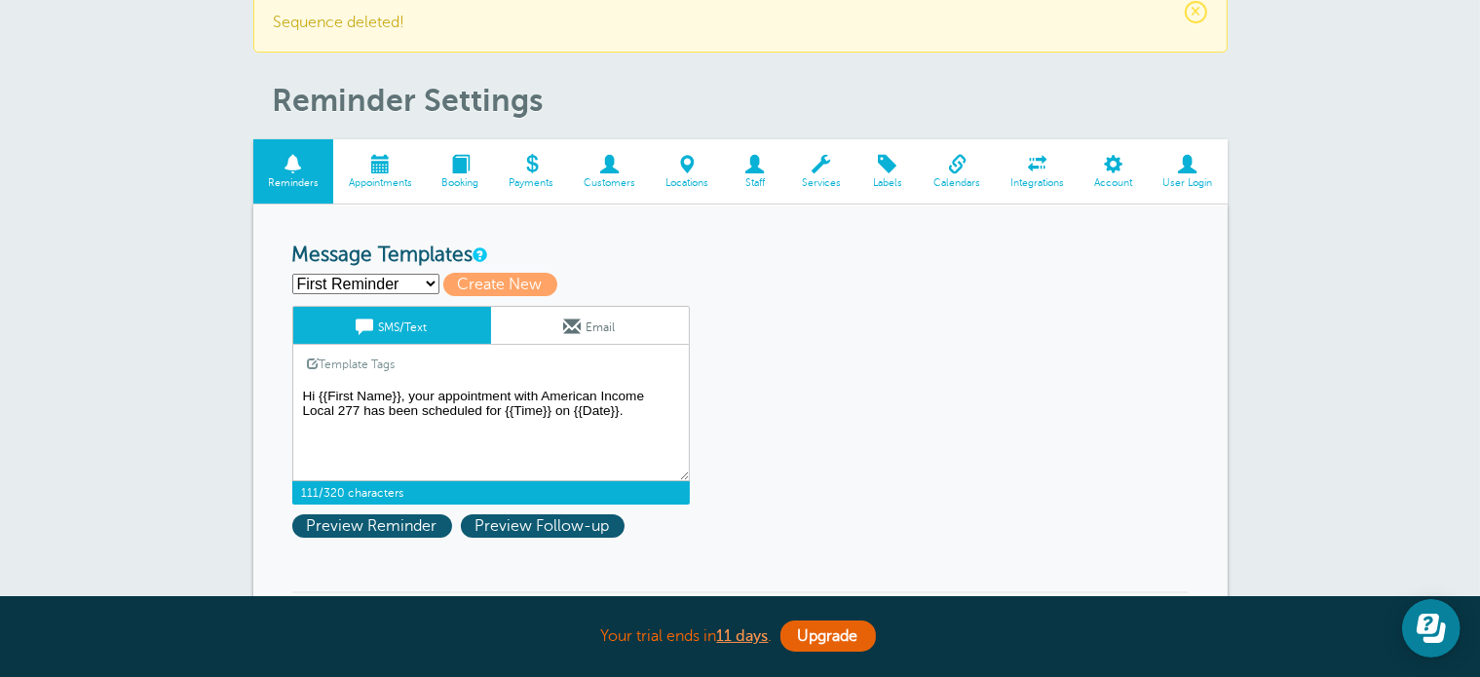
click at [359, 408] on textarea "Hi {{First Name}}, your appointment with American Income Local 277 has been sch…" at bounding box center [490, 432] width 397 height 97
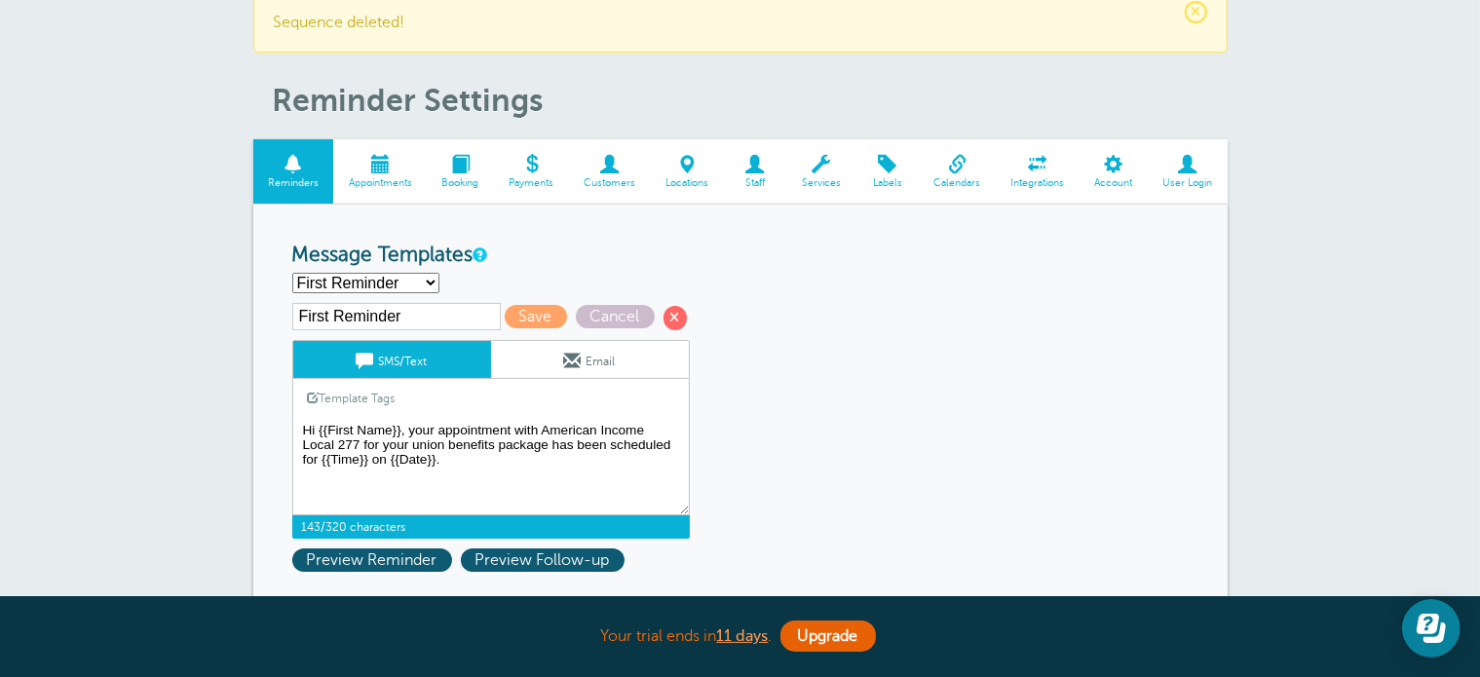
type textarea "Hi {{First Name}}, your appointment with American Income Local 277 for your uni…"
drag, startPoint x: 1028, startPoint y: 163, endPoint x: 925, endPoint y: 89, distance: 126.3
click at [1028, 163] on span at bounding box center [1038, 164] width 84 height 19
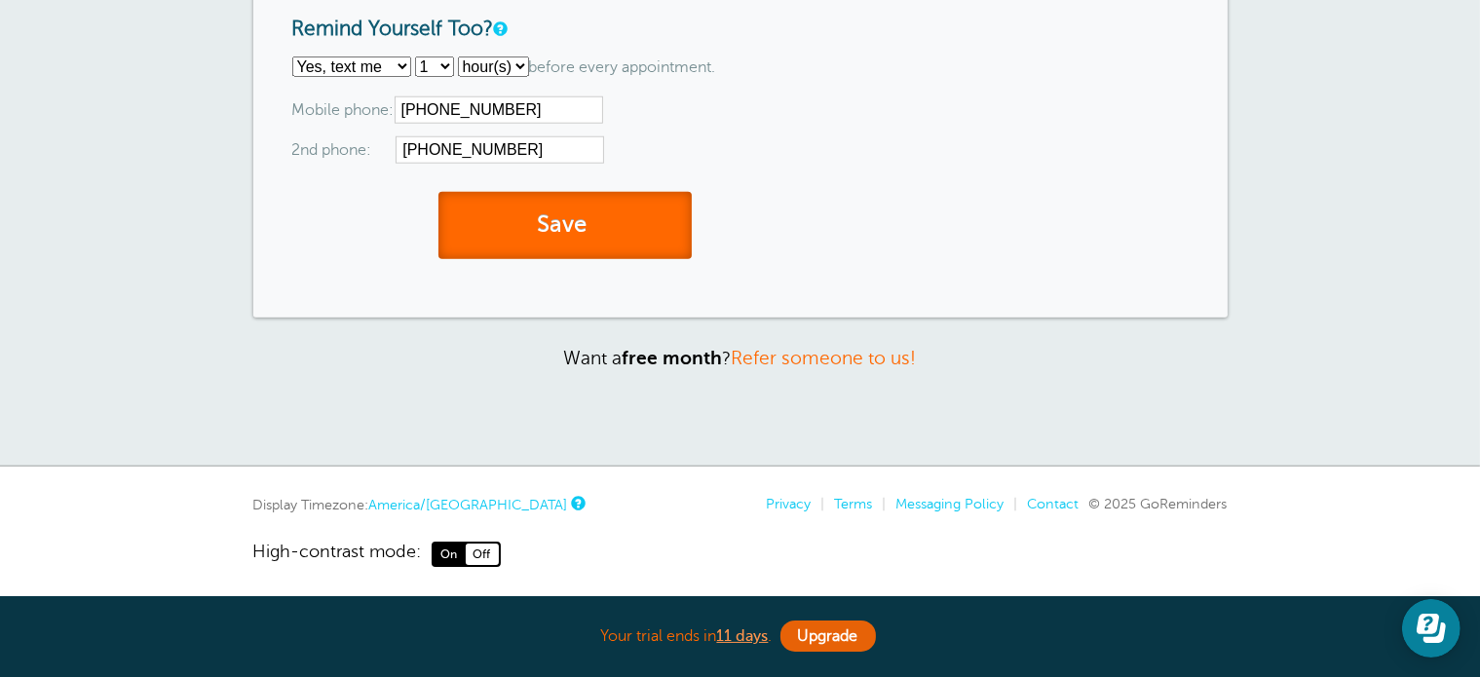
scroll to position [1689, 0]
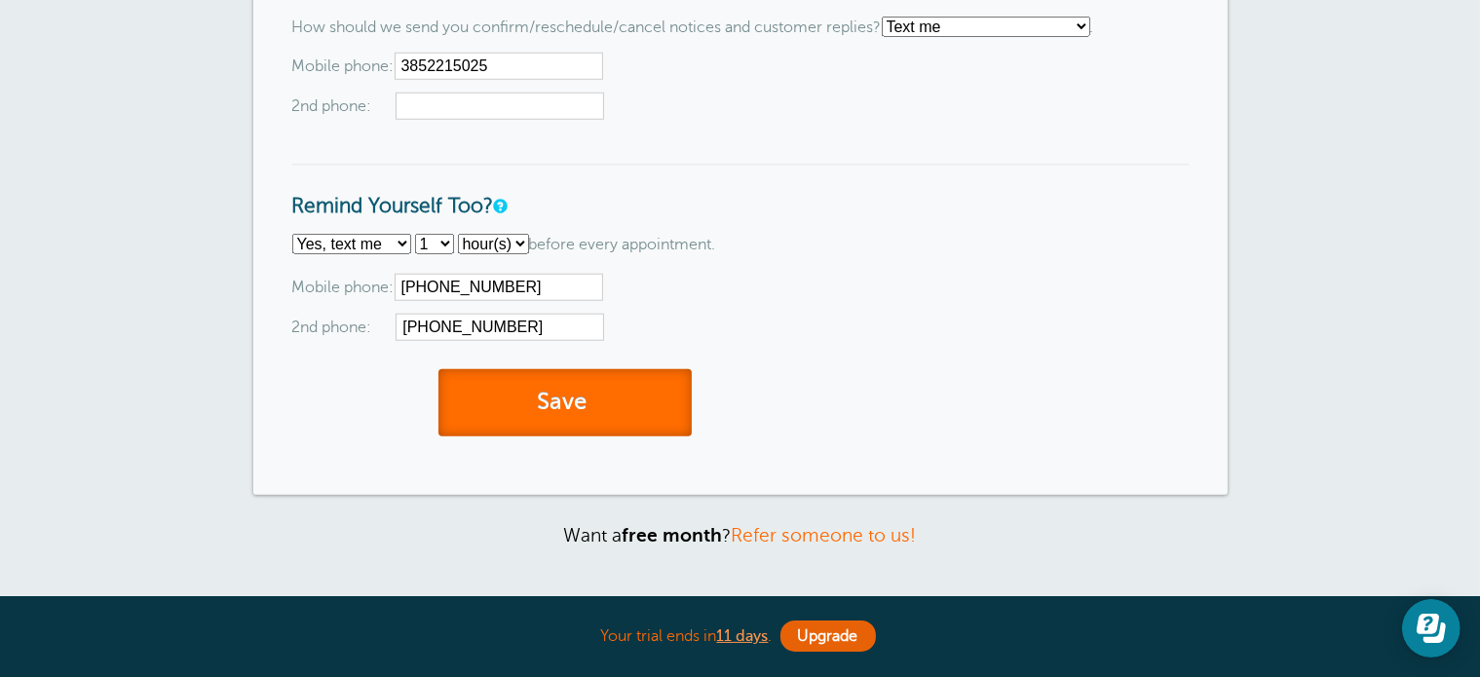
click at [639, 414] on button "Save" at bounding box center [564, 402] width 253 height 67
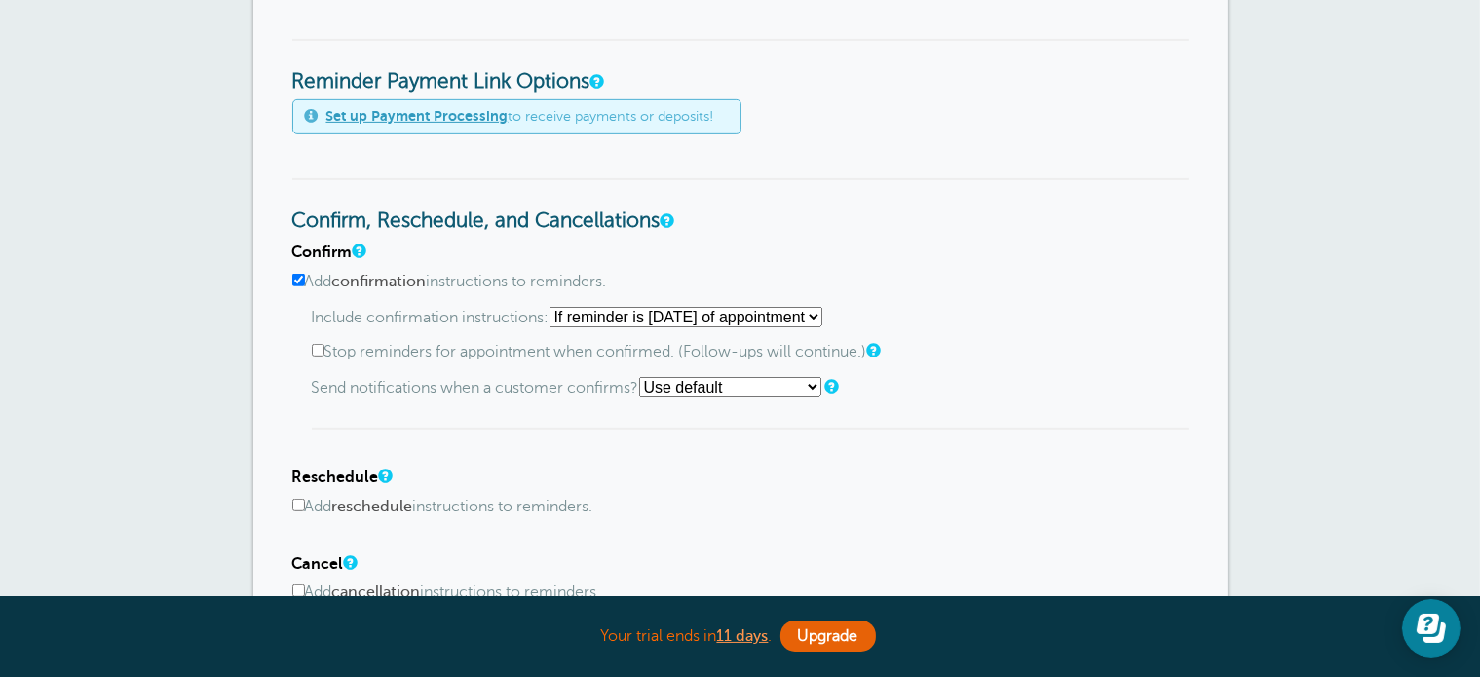
scroll to position [866, 0]
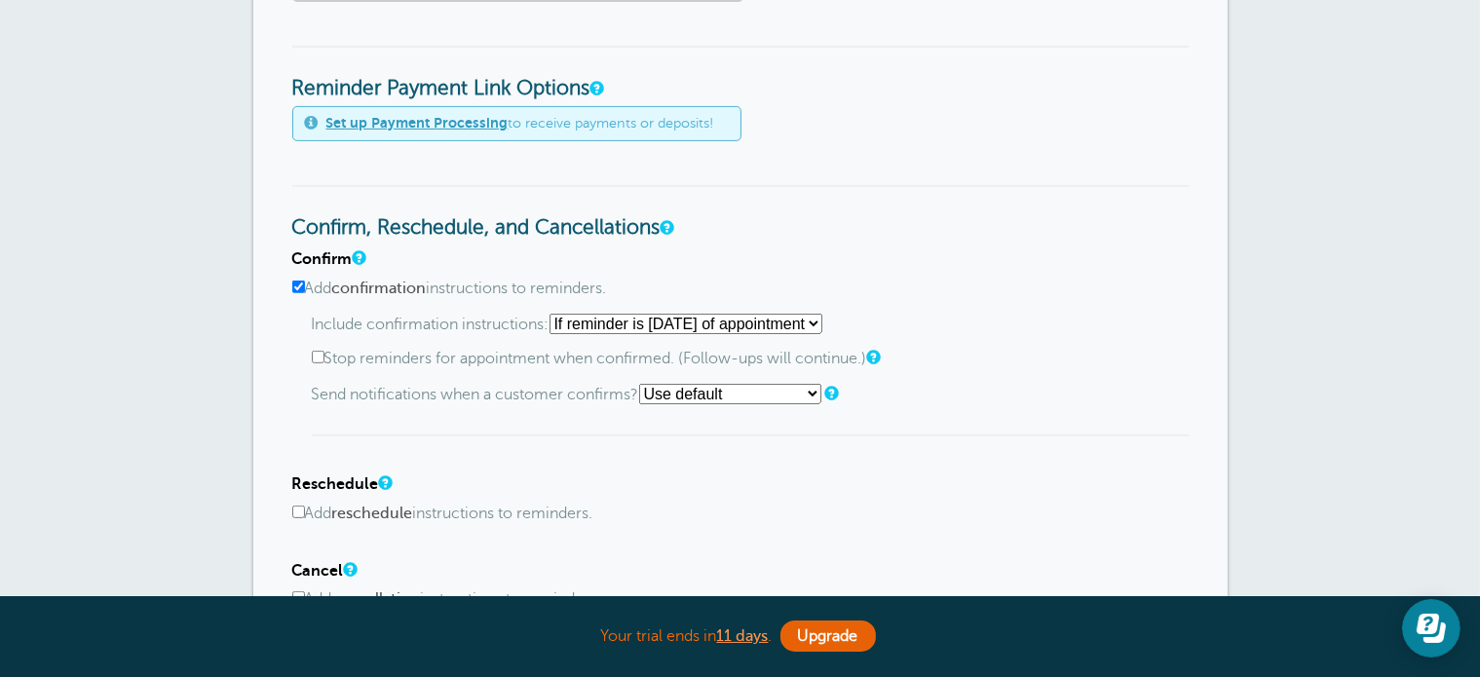
click at [668, 319] on select "Starting with first reminder If reminder is within 1 day of appointment If remi…" at bounding box center [685, 324] width 273 height 20
select select "1"
click at [555, 314] on select "Starting with first reminder If reminder is within 1 day of appointment If remi…" at bounding box center [685, 324] width 273 height 20
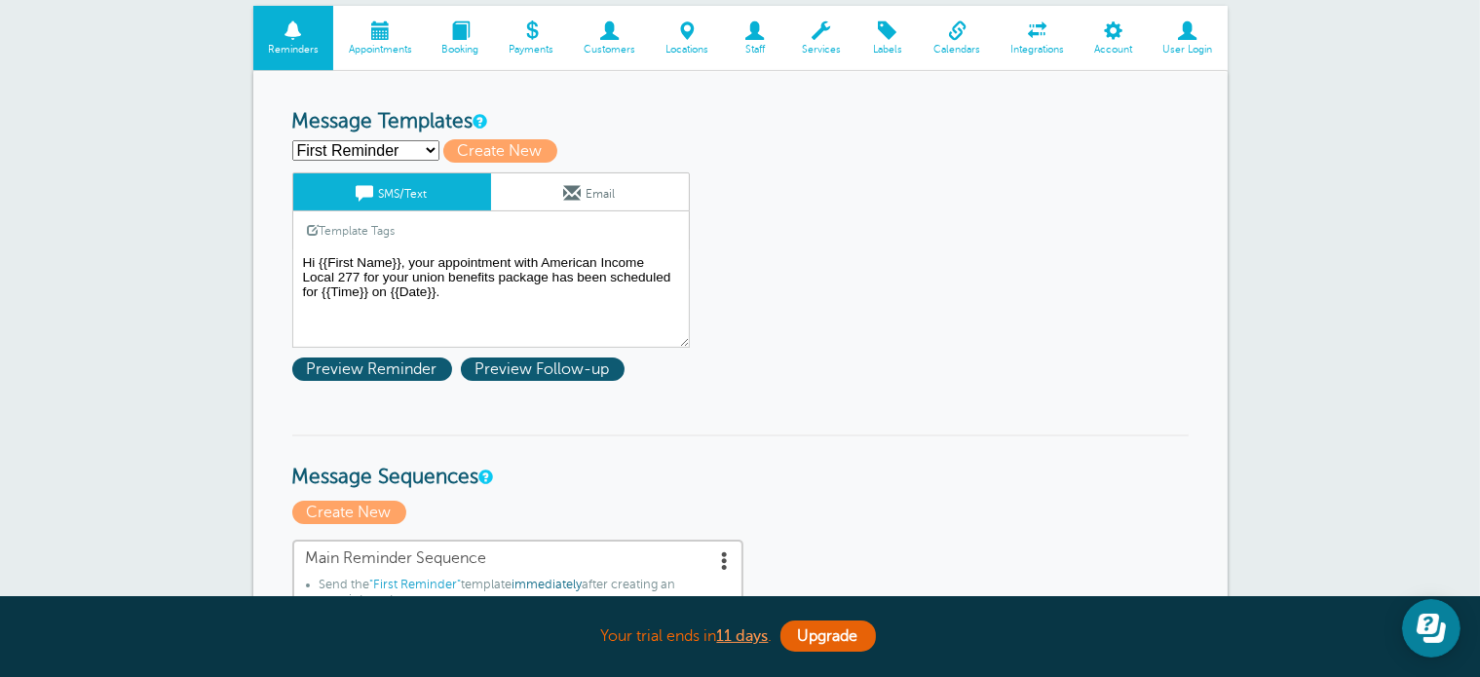
scroll to position [209, 0]
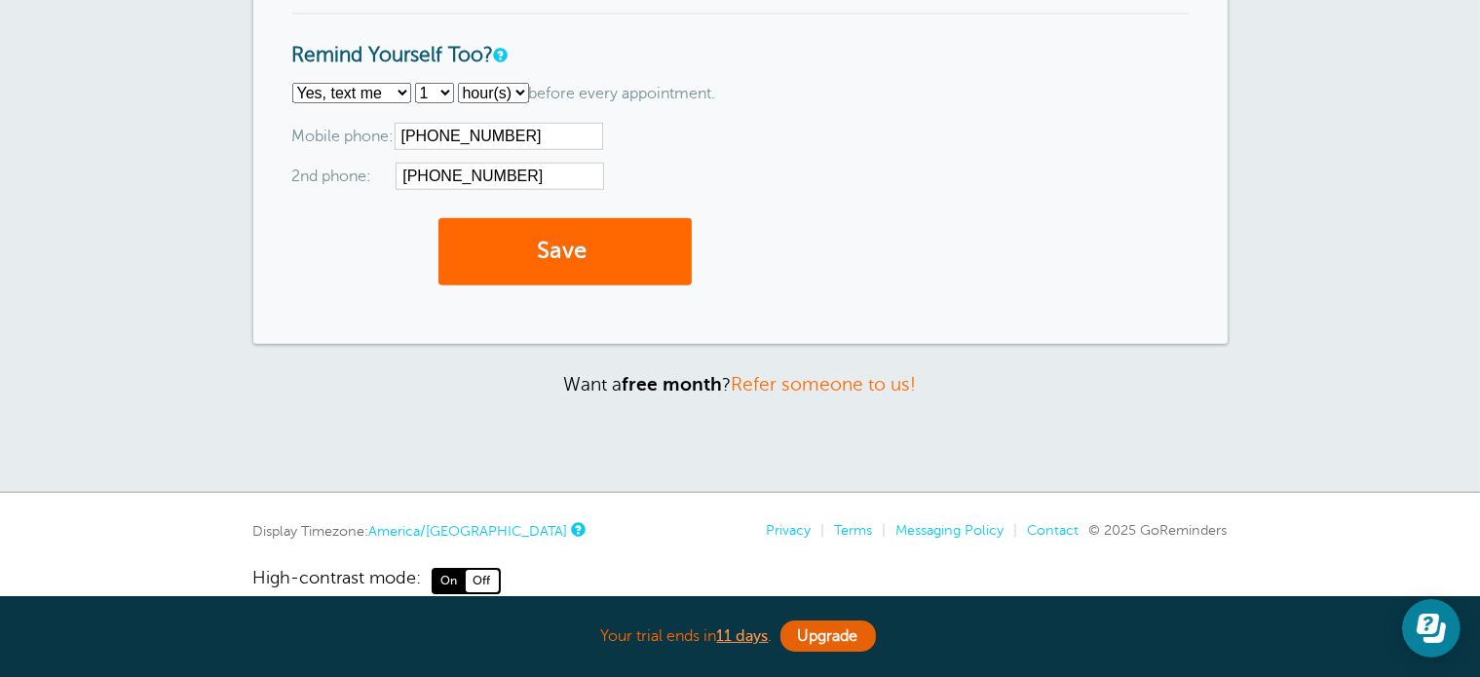
scroll to position [1808, 0]
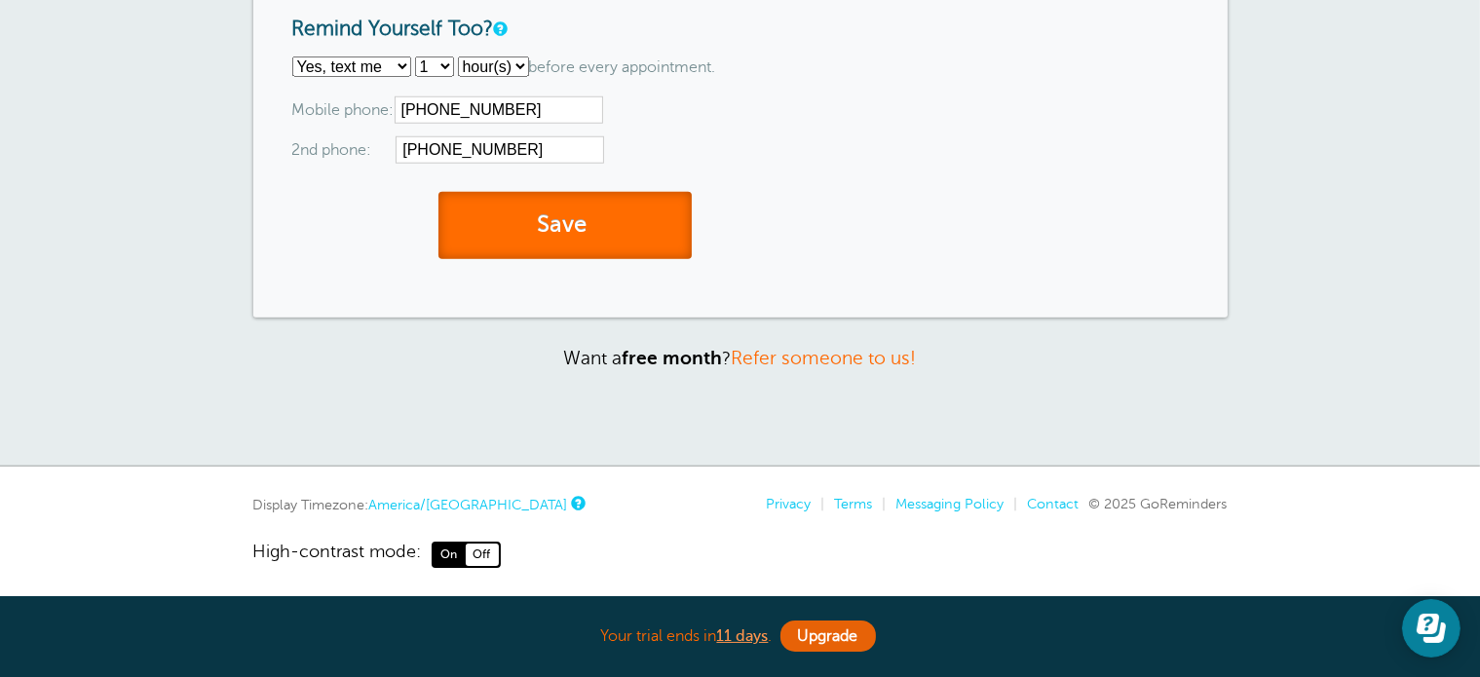
click at [579, 242] on button "Save" at bounding box center [564, 225] width 253 height 67
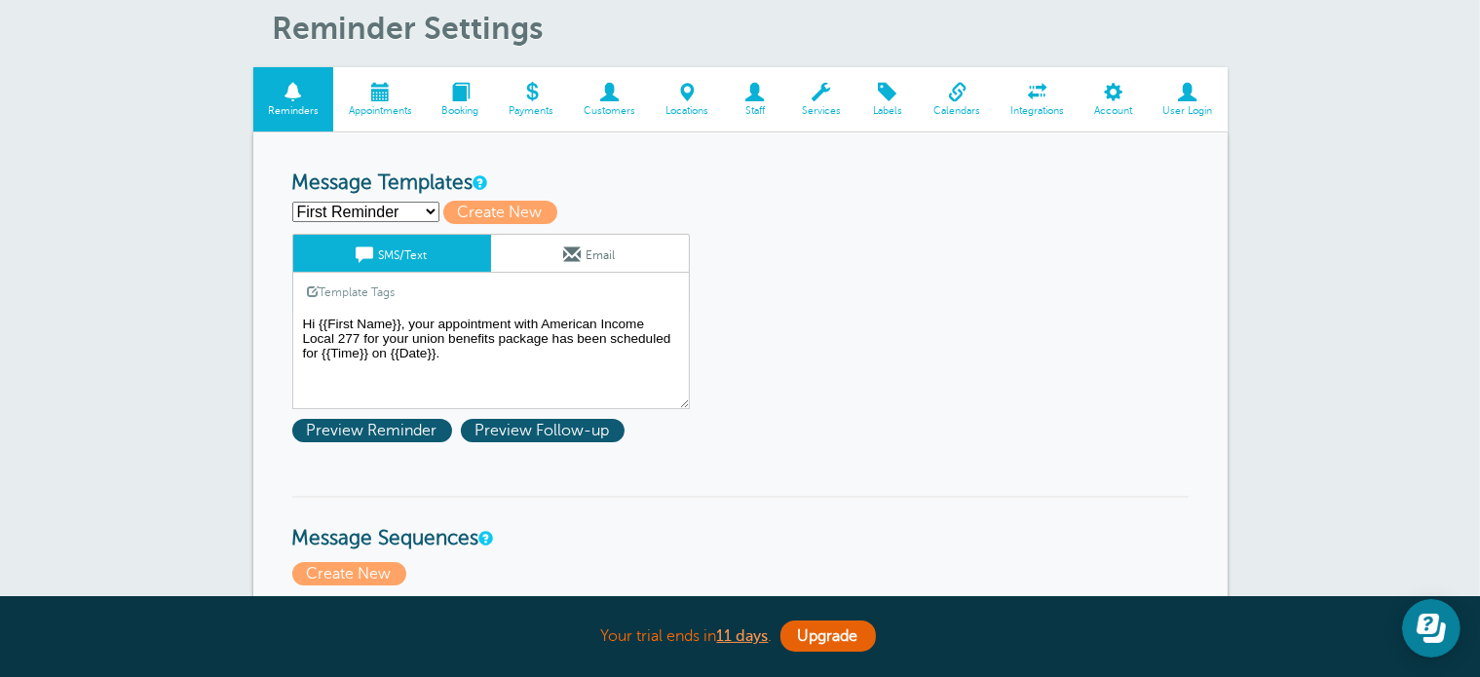
scroll to position [156, 0]
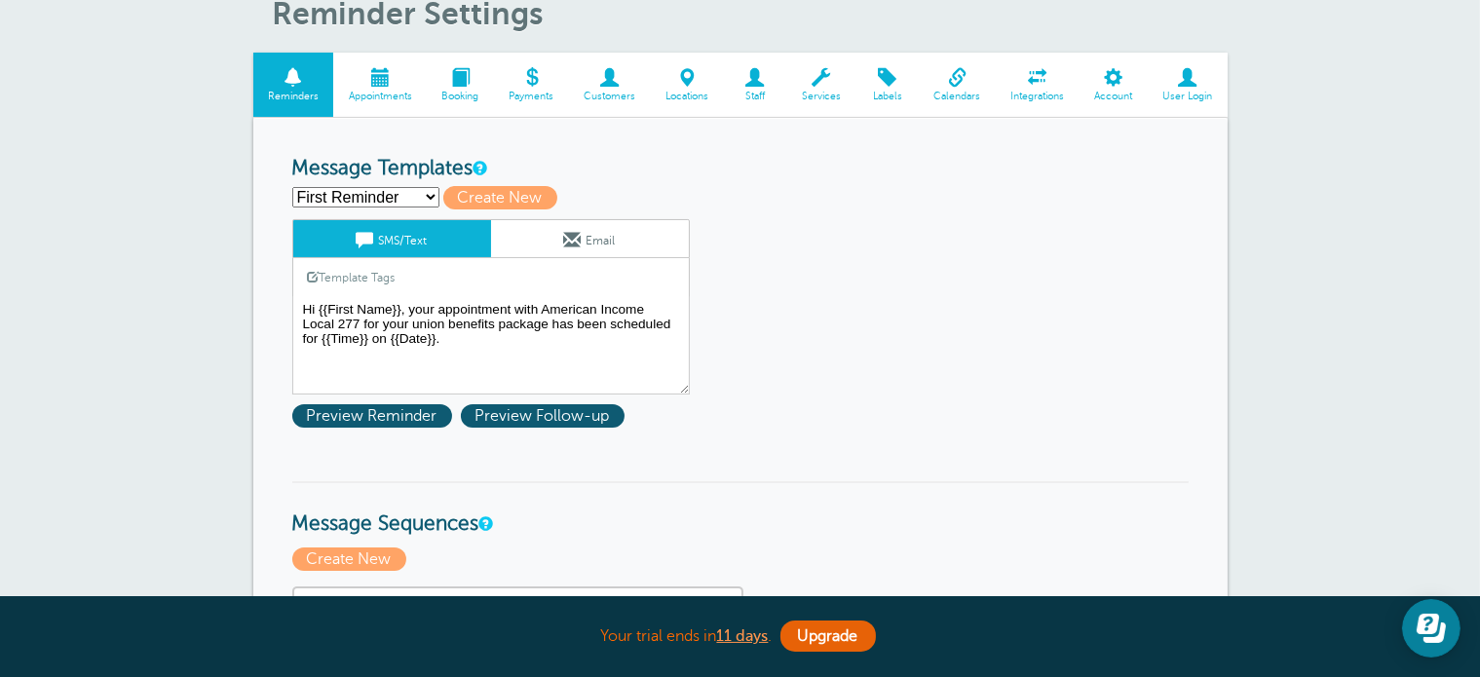
click at [408, 192] on select "First Reminder Second Reminder Third Reminder Create new..." at bounding box center [365, 197] width 147 height 20
select select "161677"
click at [292, 187] on select "First Reminder Second Reminder Third Reminder Create new..." at bounding box center [365, 197] width 147 height 20
type input "Second Reminder"
type textarea "Hi {{First Name}}, you have an appointment with American Income Life at {{Time}…"
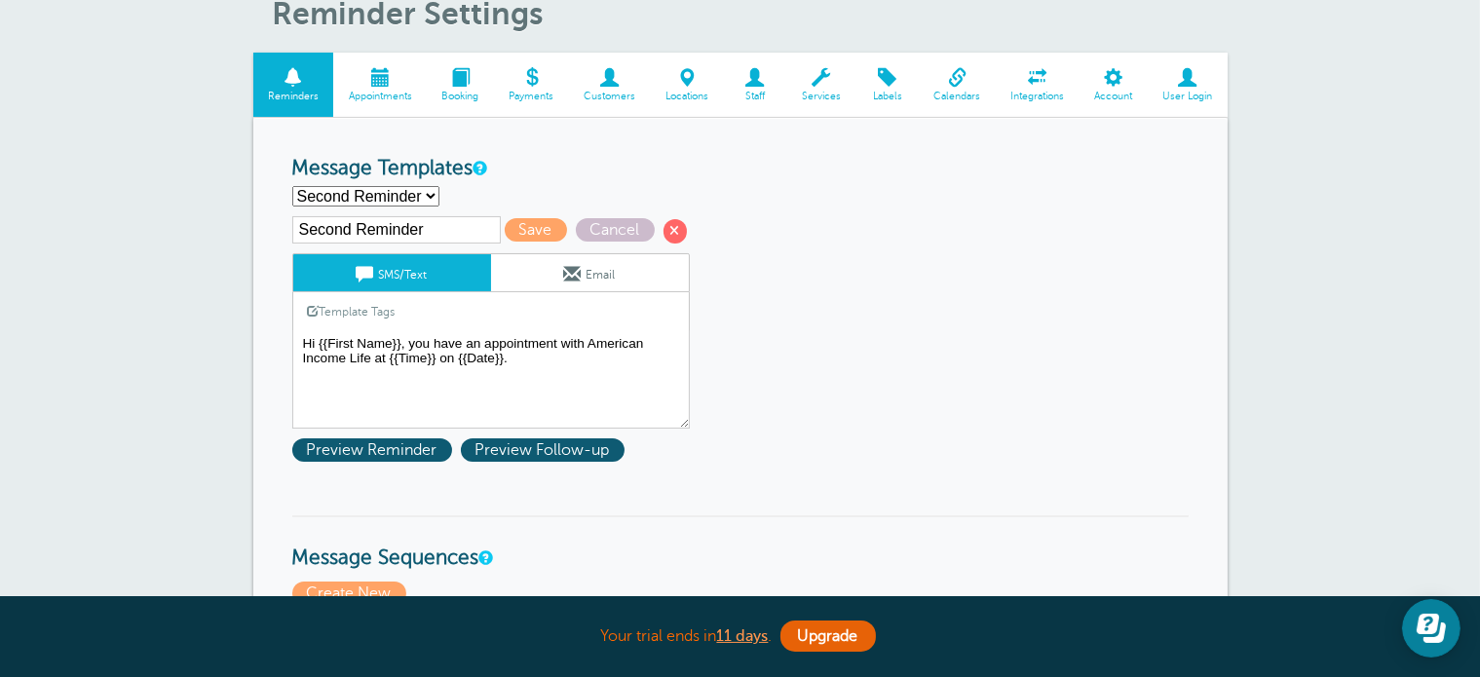
click at [353, 189] on select "First Reminder Second Reminder Third Reminder Create new..." at bounding box center [365, 196] width 147 height 20
select select "161675"
click at [292, 186] on select "First Reminder Second Reminder Third Reminder Create new..." at bounding box center [365, 196] width 147 height 20
type input "First Reminder"
type textarea "Hi {{First Name}}, your appointment with American Income Local 277 for your uni…"
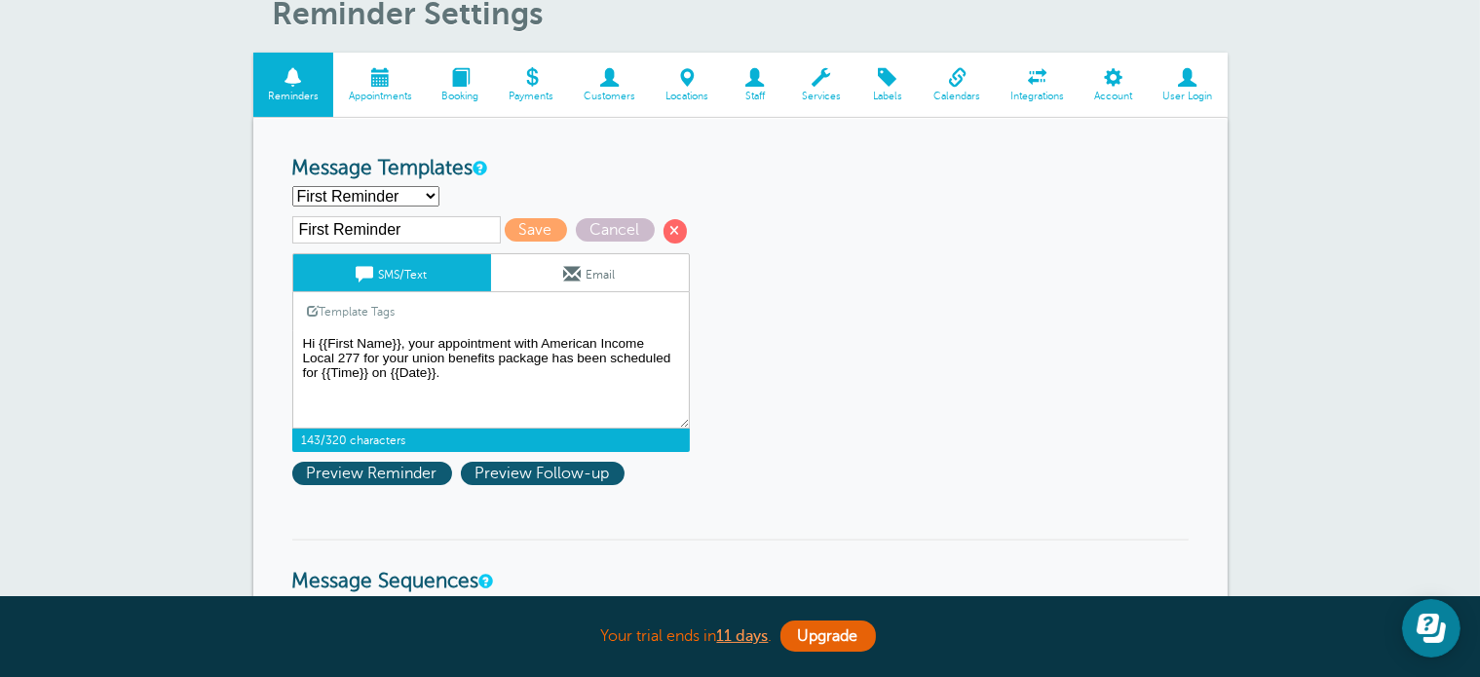
drag, startPoint x: 299, startPoint y: 337, endPoint x: 460, endPoint y: 395, distance: 170.7
click at [460, 395] on textarea "Hi {{First Name}}, your appointment with American Income Local 277 for your uni…" at bounding box center [490, 379] width 397 height 97
click at [424, 197] on select "First Reminder Second Reminder Third Reminder Create new..." at bounding box center [365, 196] width 147 height 20
select select "161677"
click at [292, 186] on select "First Reminder Second Reminder Third Reminder Create new..." at bounding box center [365, 196] width 147 height 20
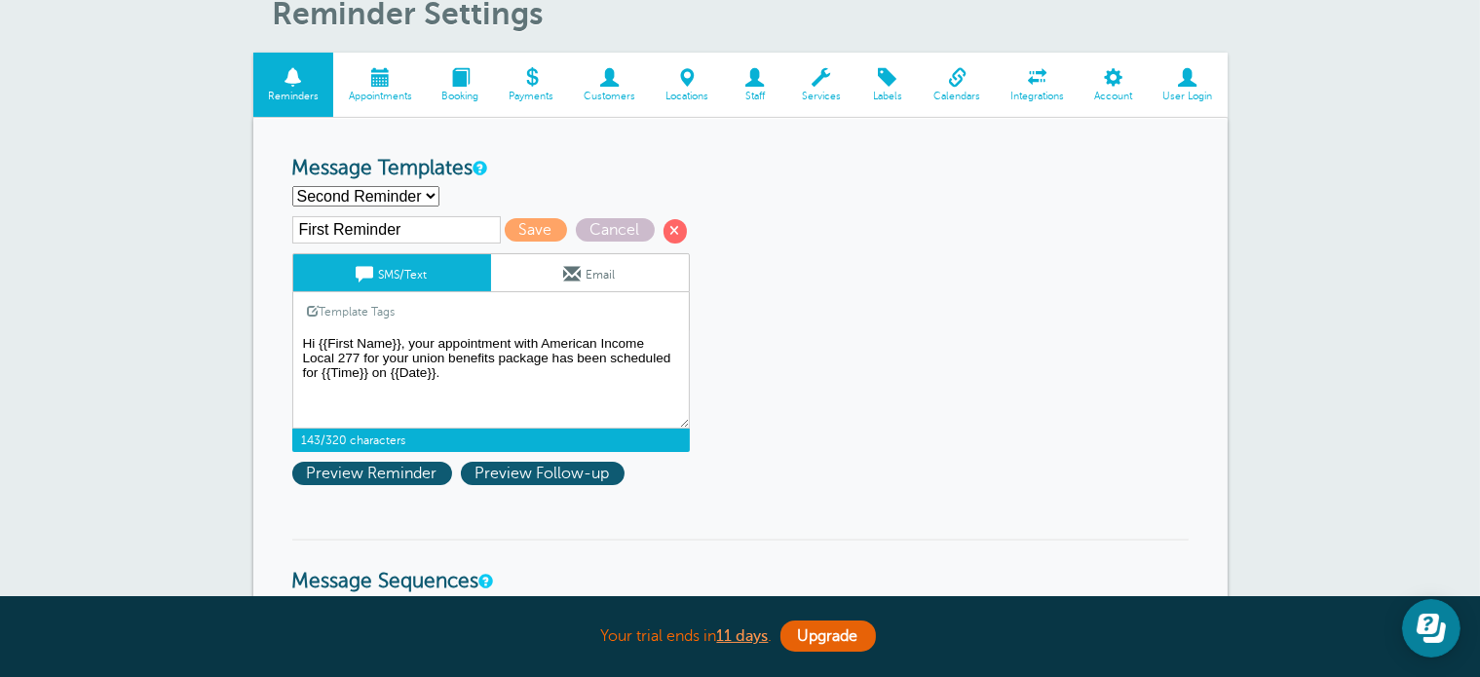
type input "Second Reminder"
drag, startPoint x: 374, startPoint y: 354, endPoint x: 282, endPoint y: 329, distance: 95.7
paste textarea "Hi {{First Name}}, your appointment with American Income Local 277 for your uni…"
type textarea "Hi {{First Name}}, your appointment with American Income Local 277 for your uni…"
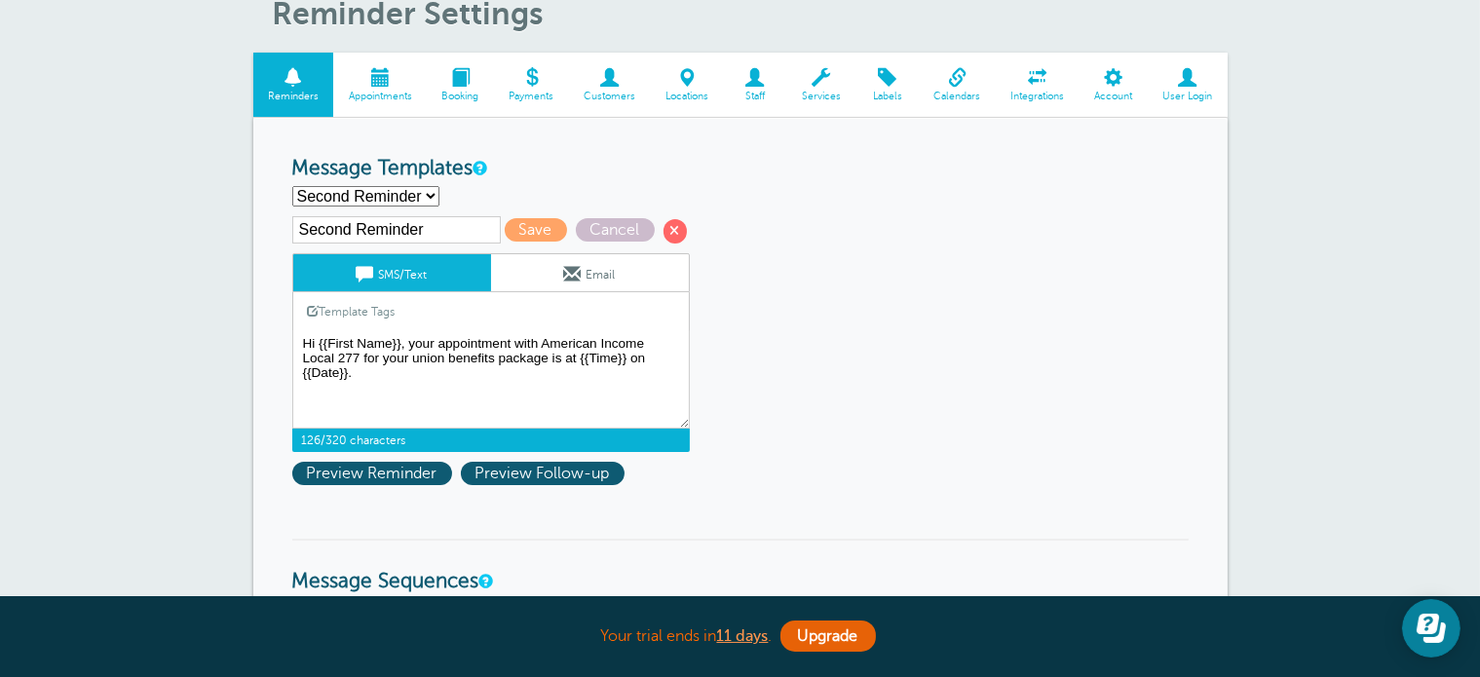
click at [423, 195] on select "First Reminder Second Reminder Third Reminder Create new..." at bounding box center [365, 196] width 147 height 20
click at [292, 186] on select "First Reminder Second Reminder Third Reminder Create new..." at bounding box center [365, 196] width 147 height 20
select select "161677"
click at [521, 225] on span "Save" at bounding box center [536, 229] width 62 height 23
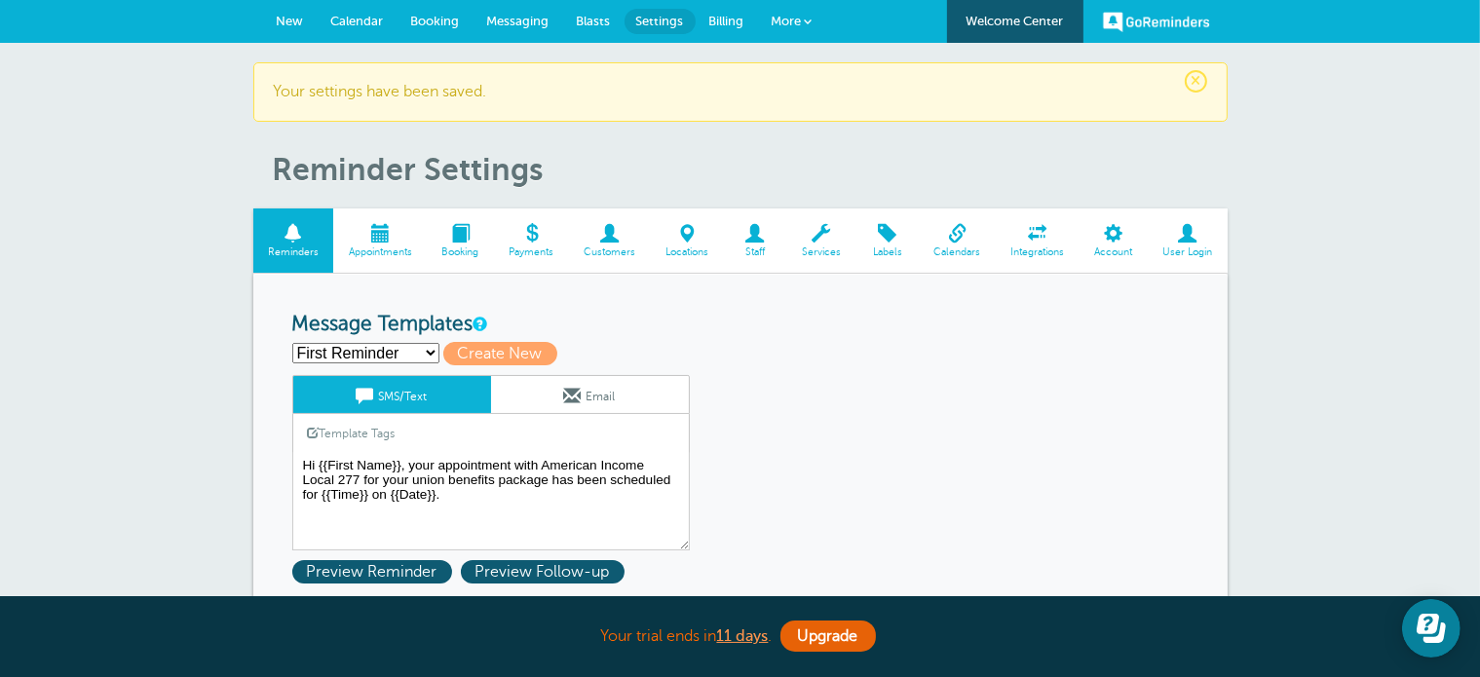
click at [409, 348] on select "First Reminder Second Reminder Third Reminder Create new..." at bounding box center [365, 353] width 147 height 20
select select "161677"
click at [292, 343] on select "First Reminder Second Reminder Third Reminder Create new..." at bounding box center [365, 353] width 147 height 20
type input "Second Reminder"
type textarea "Hi {{First Name}}, your appointment with American Income Local 277 for your uni…"
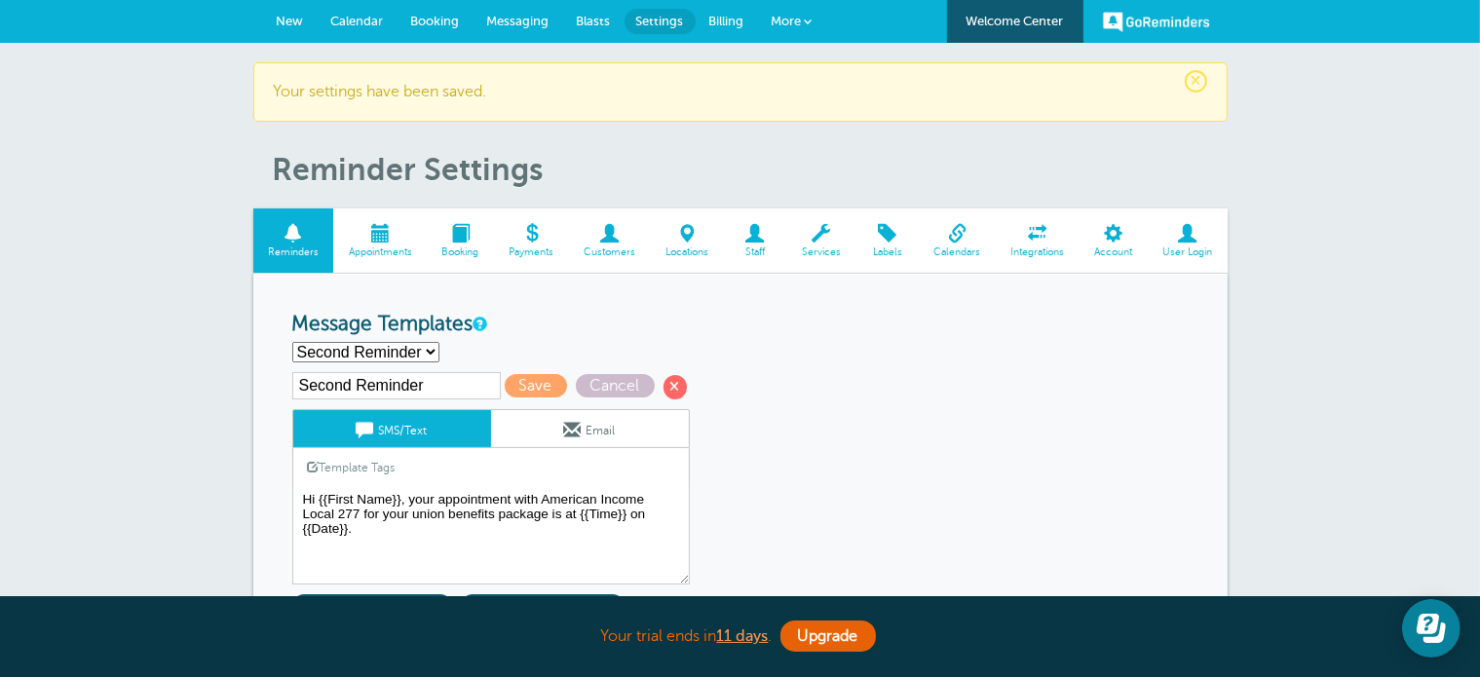
click at [400, 355] on select "First Reminder Second Reminder Third Reminder Create new..." at bounding box center [365, 352] width 147 height 20
select select "161678"
click at [292, 342] on select "First Reminder Second Reminder Third Reminder Create new..." at bounding box center [365, 352] width 147 height 20
type input "Third Reminder"
click at [1473, 17] on div "GoReminders Welcome Center New Calendar Booking Messaging Blasts Settings Billi…" at bounding box center [740, 21] width 1480 height 43
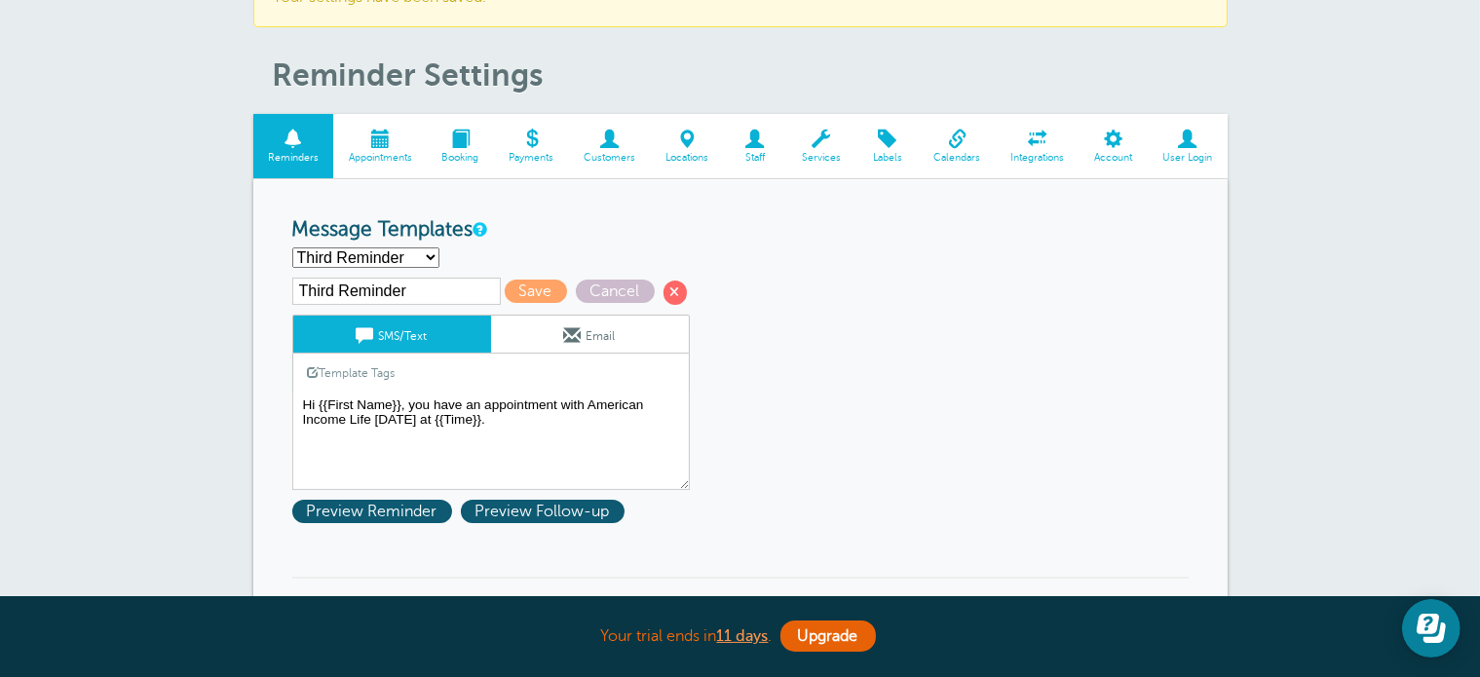
scroll to position [104, 0]
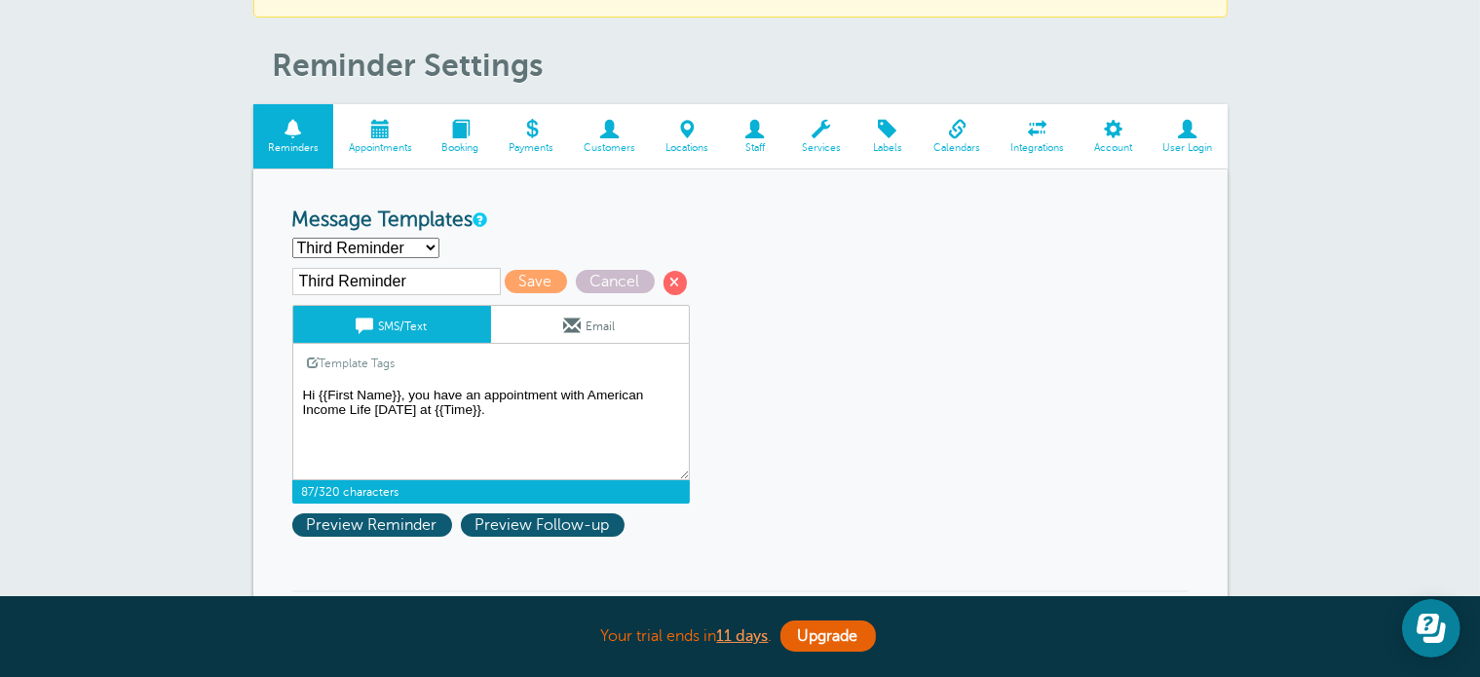
drag, startPoint x: 546, startPoint y: 404, endPoint x: 355, endPoint y: 412, distance: 191.1
click at [355, 412] on textarea "Hi {{First Name}}, your appointment with American Income Local 277 for your uni…" at bounding box center [490, 431] width 397 height 97
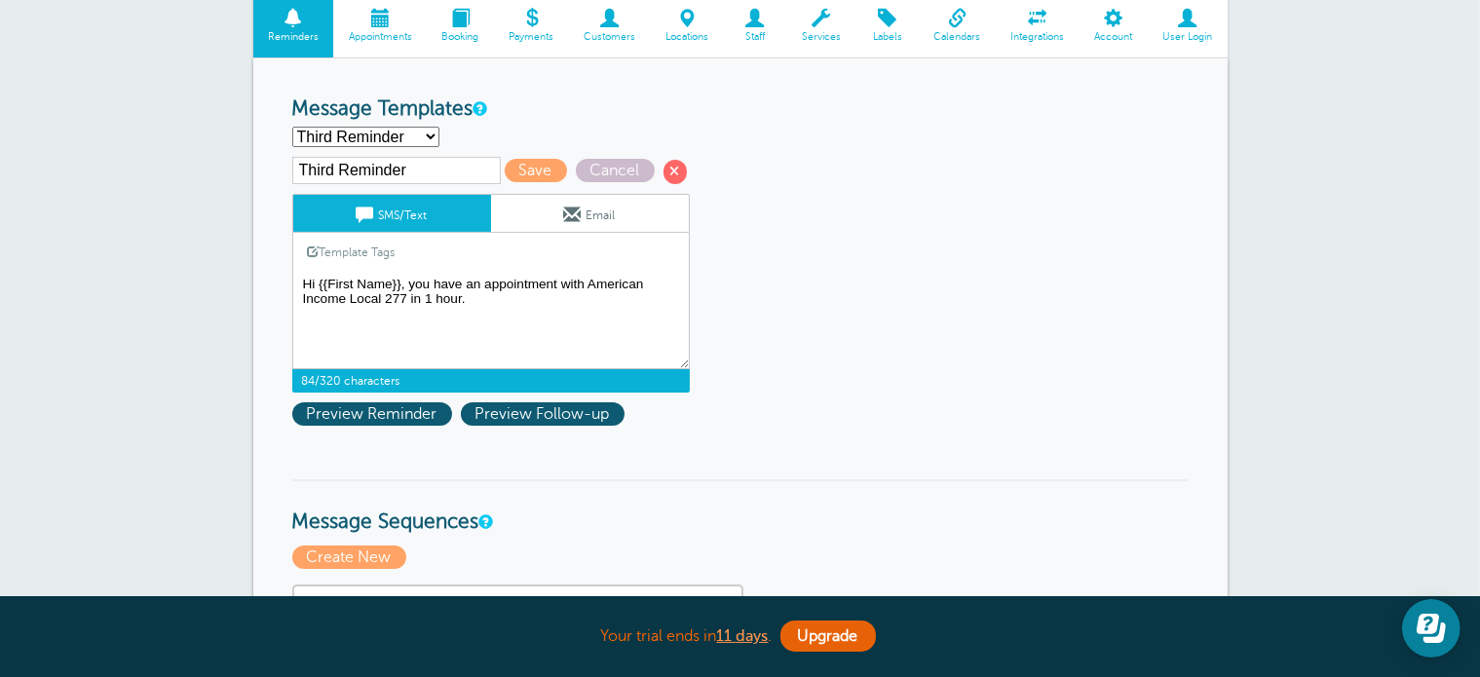
scroll to position [222, 0]
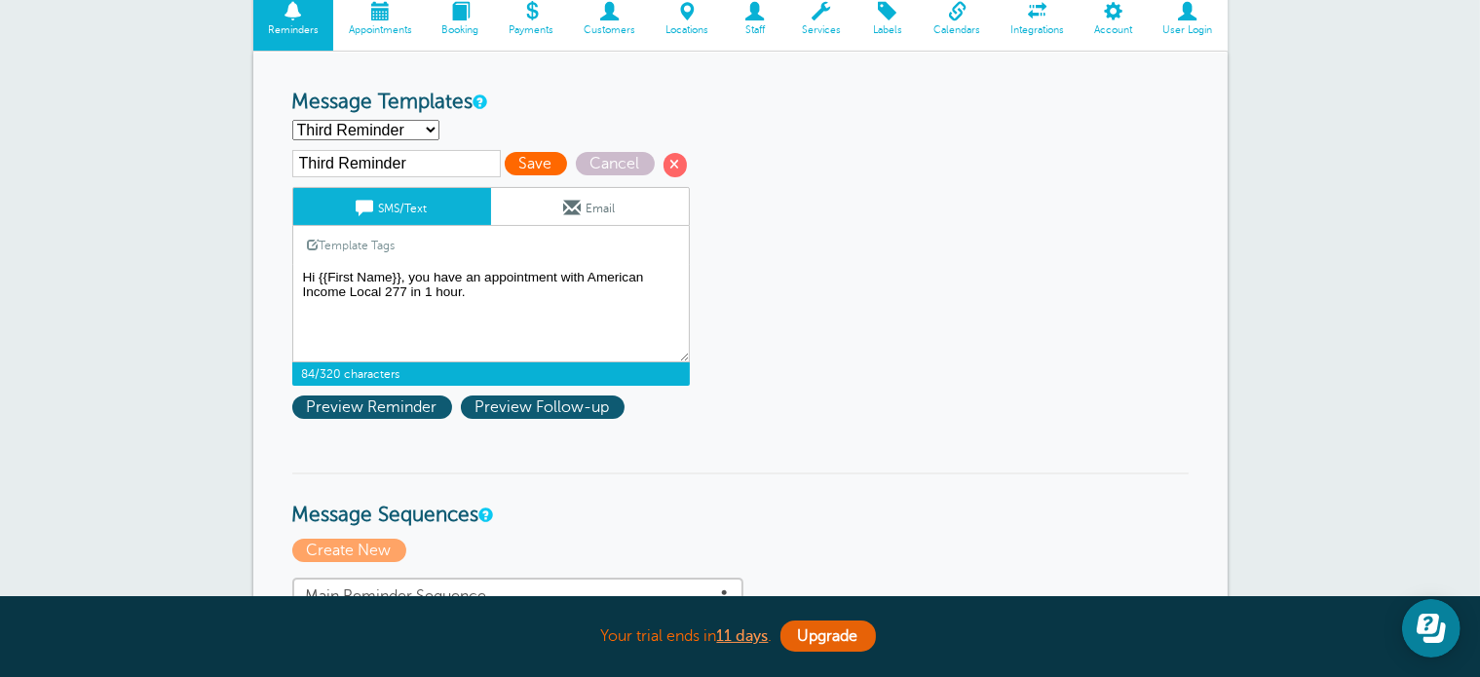
type textarea "Hi {{First Name}}, you have an appointment with American Income Local 277 in 1 …"
click at [547, 161] on span "Save" at bounding box center [536, 163] width 62 height 23
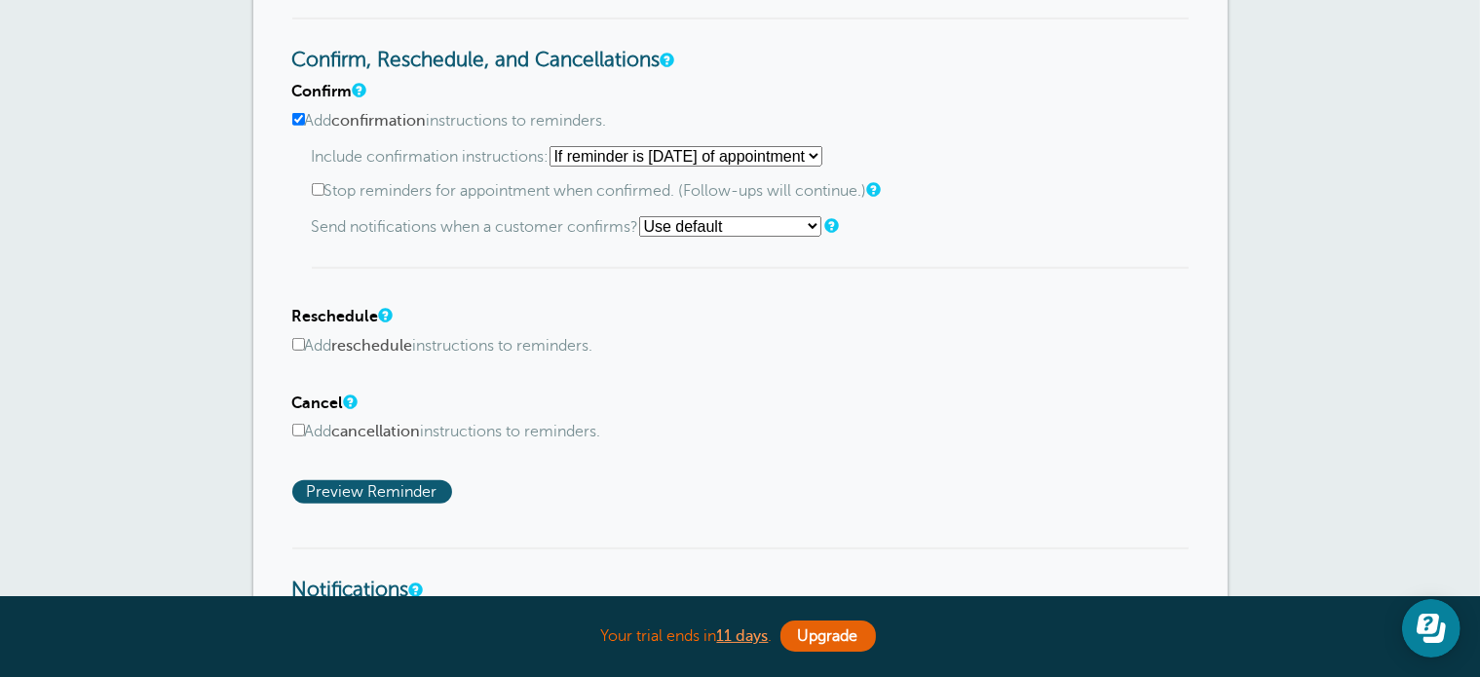
scroll to position [1040, 0]
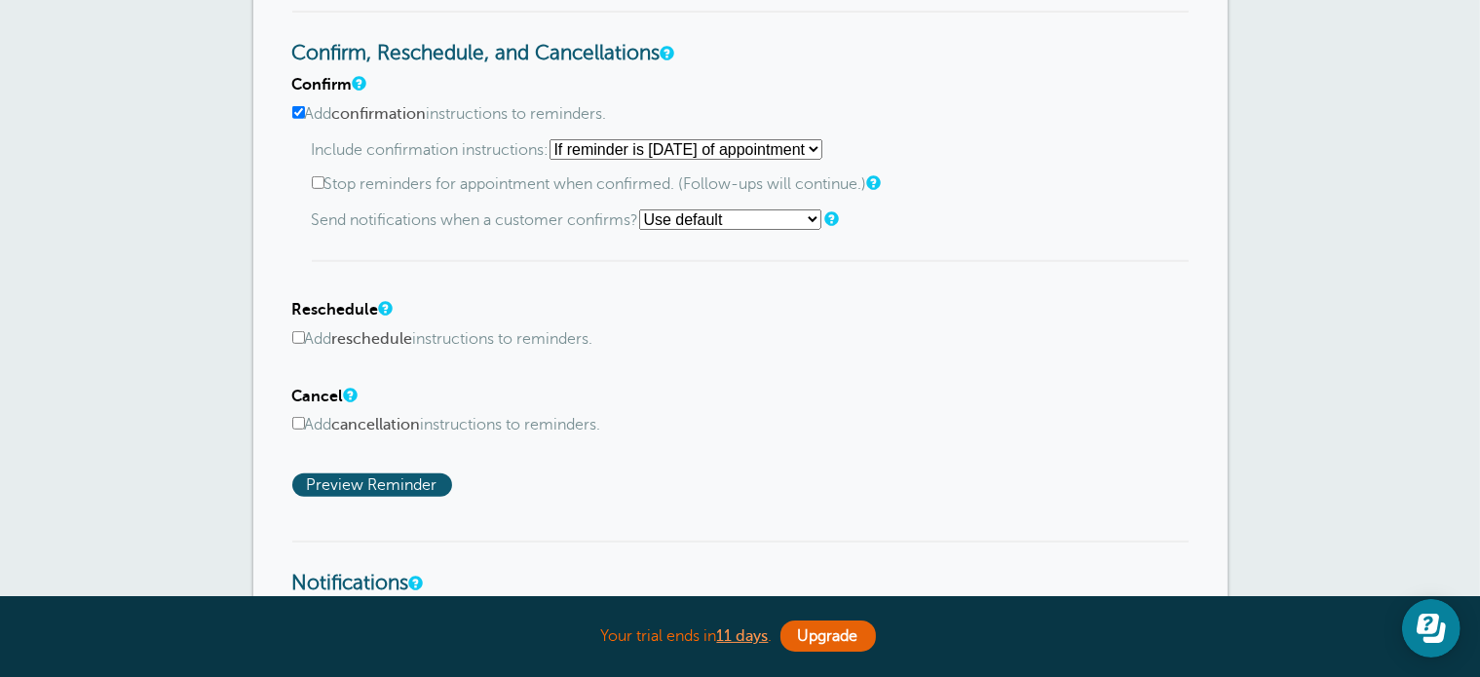
click at [773, 213] on select "Use default Text me Email me Don't send notifications" at bounding box center [730, 219] width 182 height 20
select select "4"
click at [645, 209] on select "Use default Text me Email me Don't send notifications" at bounding box center [730, 219] width 182 height 20
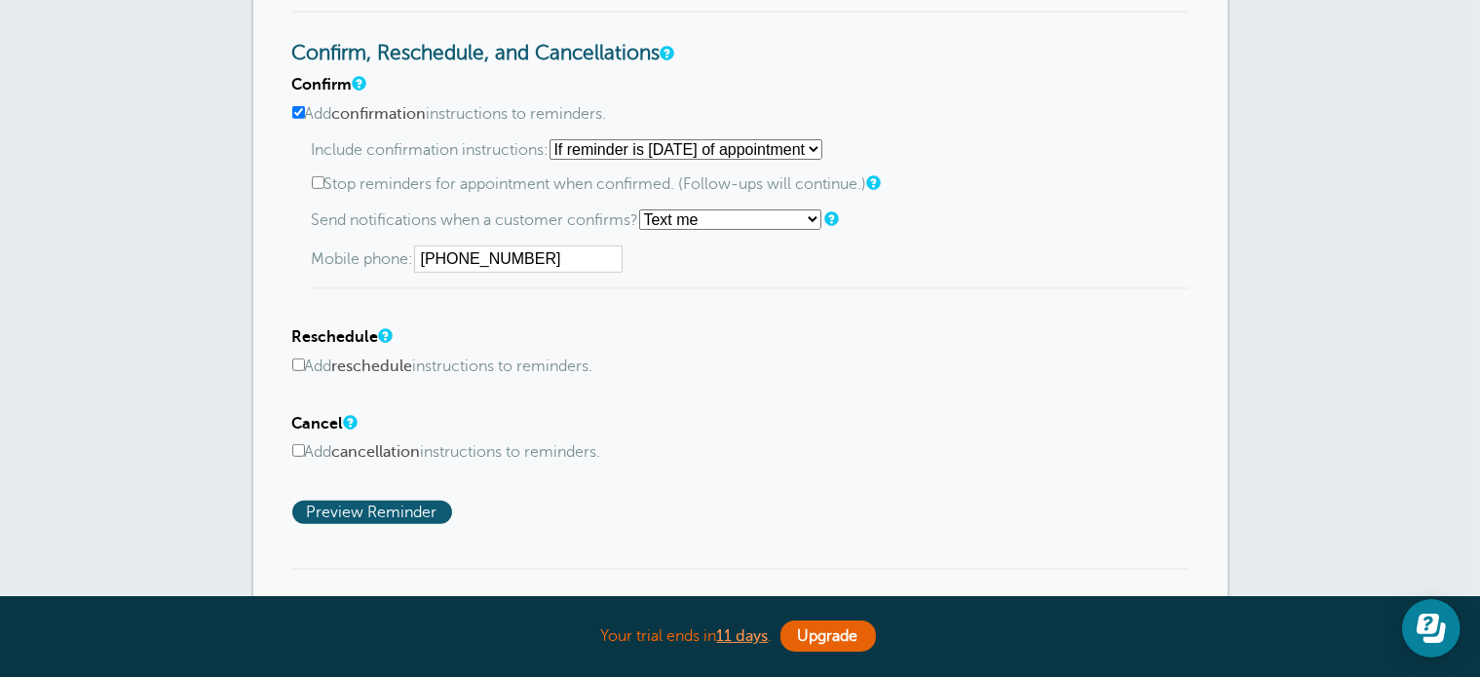
click at [320, 179] on input "Stop reminders for appointment when confirmed. (Follow-ups will continue.)" at bounding box center [318, 182] width 13 height 13
checkbox input "true"
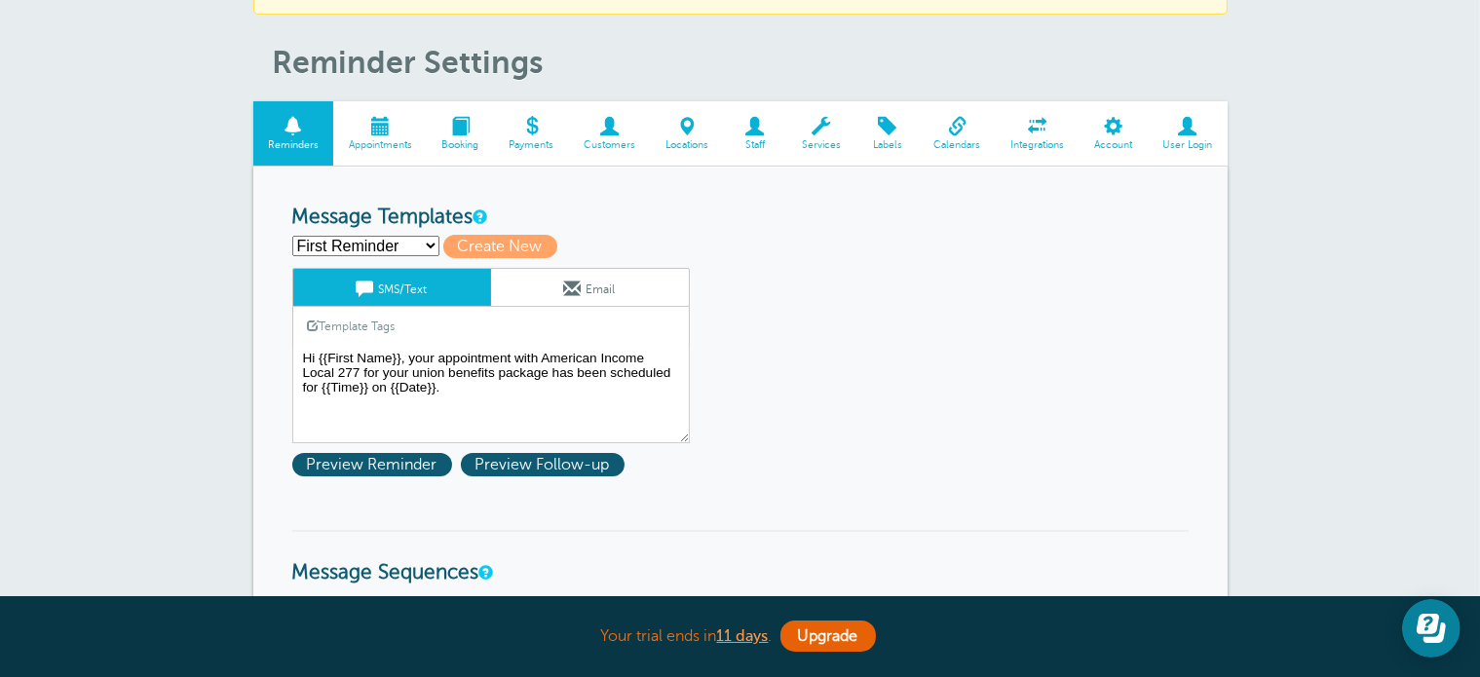
scroll to position [117, 0]
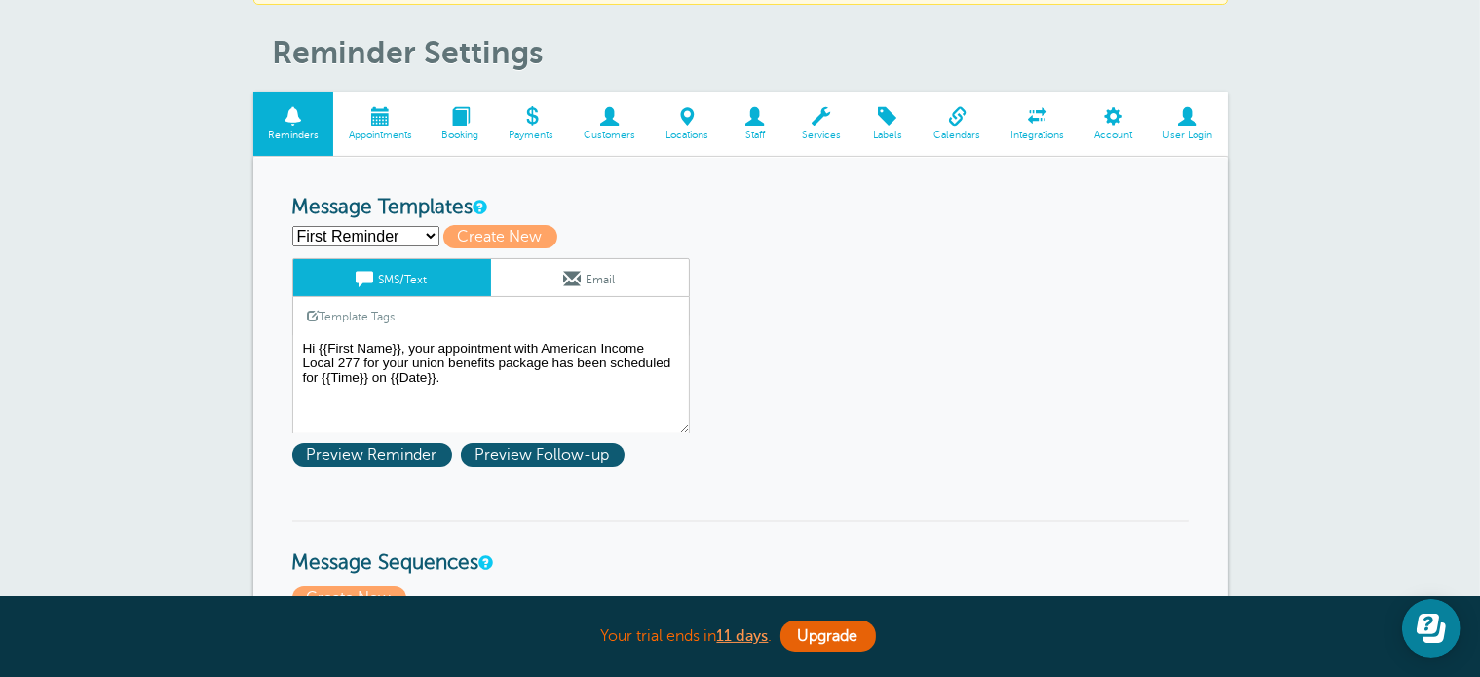
click at [404, 231] on select "First Reminder Second Reminder Third Reminder Create new..." at bounding box center [365, 236] width 147 height 20
select select "161677"
click at [292, 226] on select "First Reminder Second Reminder Third Reminder Create new..." at bounding box center [365, 236] width 147 height 20
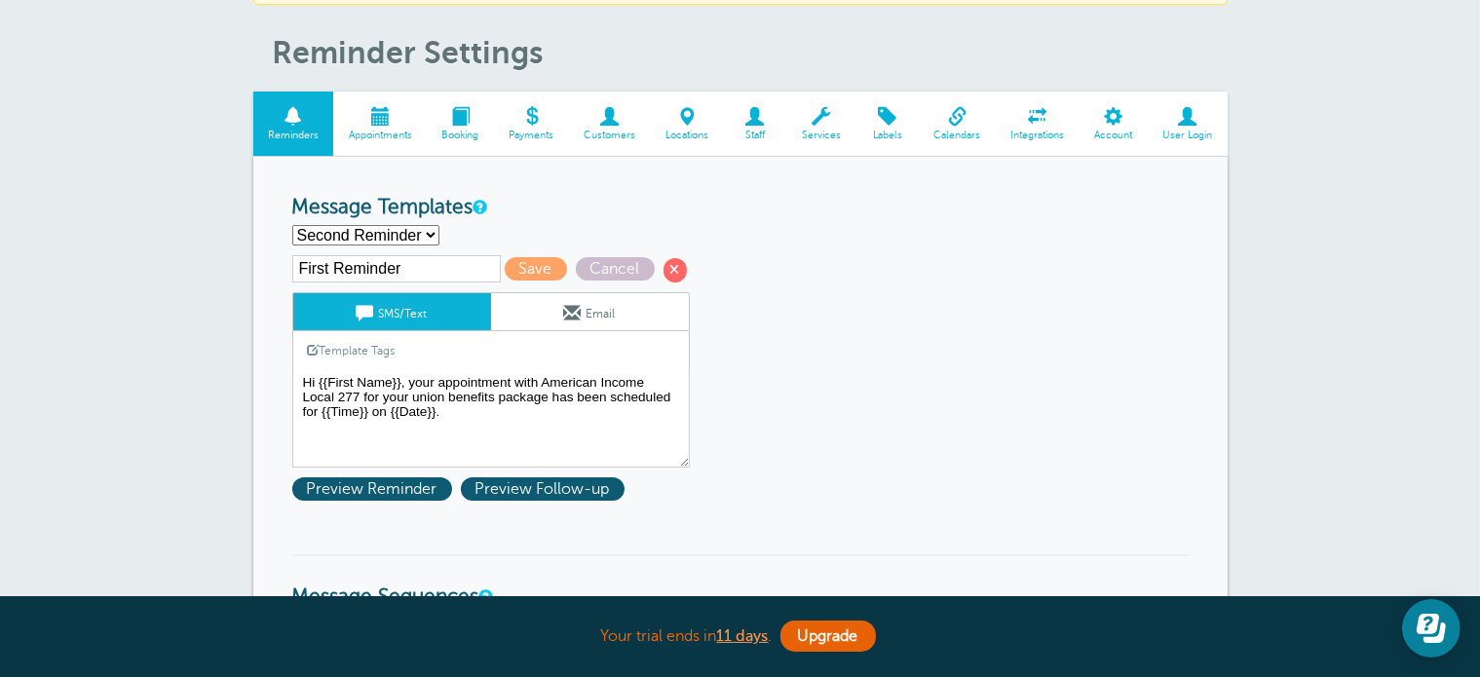
type input "Second Reminder"
type textarea "Hi {{First Name}}, your appointment with American Income Local 277 for your uni…"
click at [393, 234] on select "First Reminder Second Reminder Third Reminder Create new..." at bounding box center [365, 235] width 147 height 20
select select "161678"
click at [292, 225] on select "First Reminder Second Reminder Third Reminder Create new..." at bounding box center [365, 235] width 147 height 20
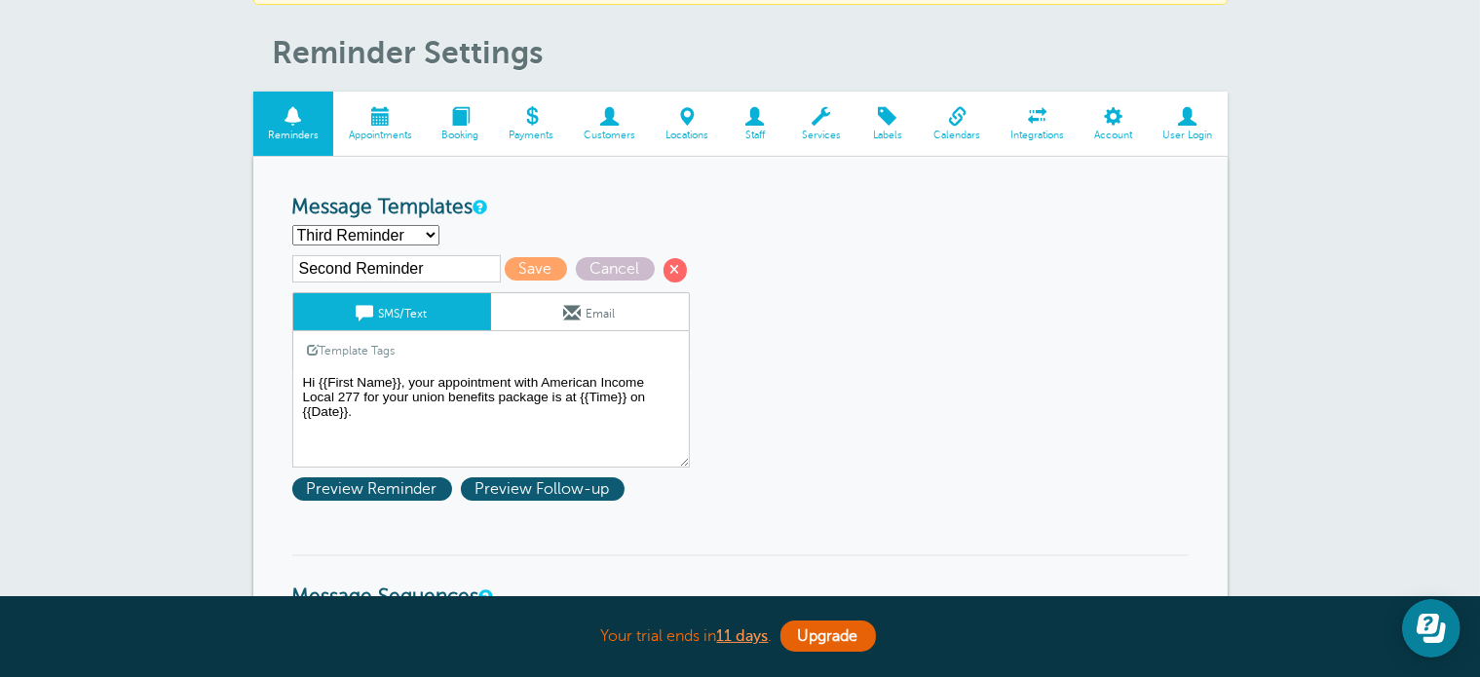
type input "Third Reminder"
type textarea "Hi {{First Name}}, you have an appointment with American Income Local 277 in 1 …"
click at [538, 268] on span "Save" at bounding box center [536, 268] width 62 height 23
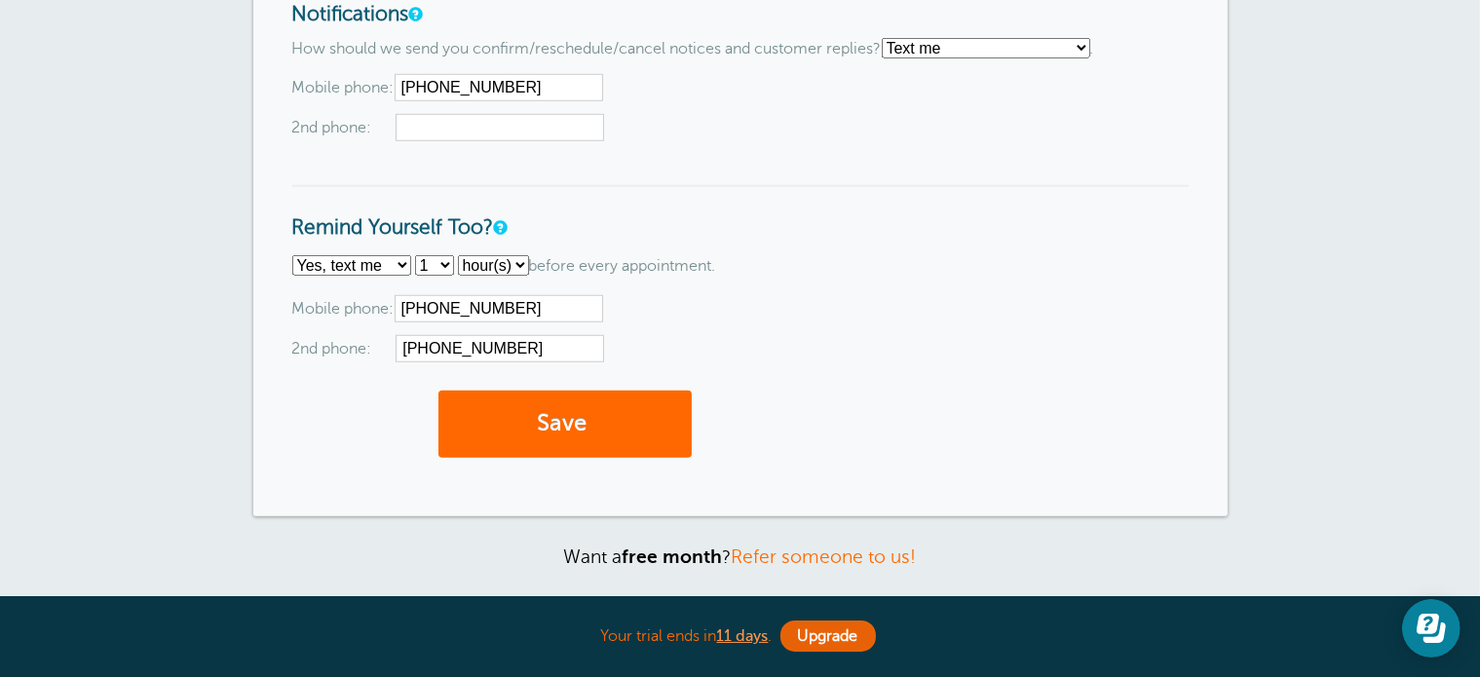
scroll to position [1648, 0]
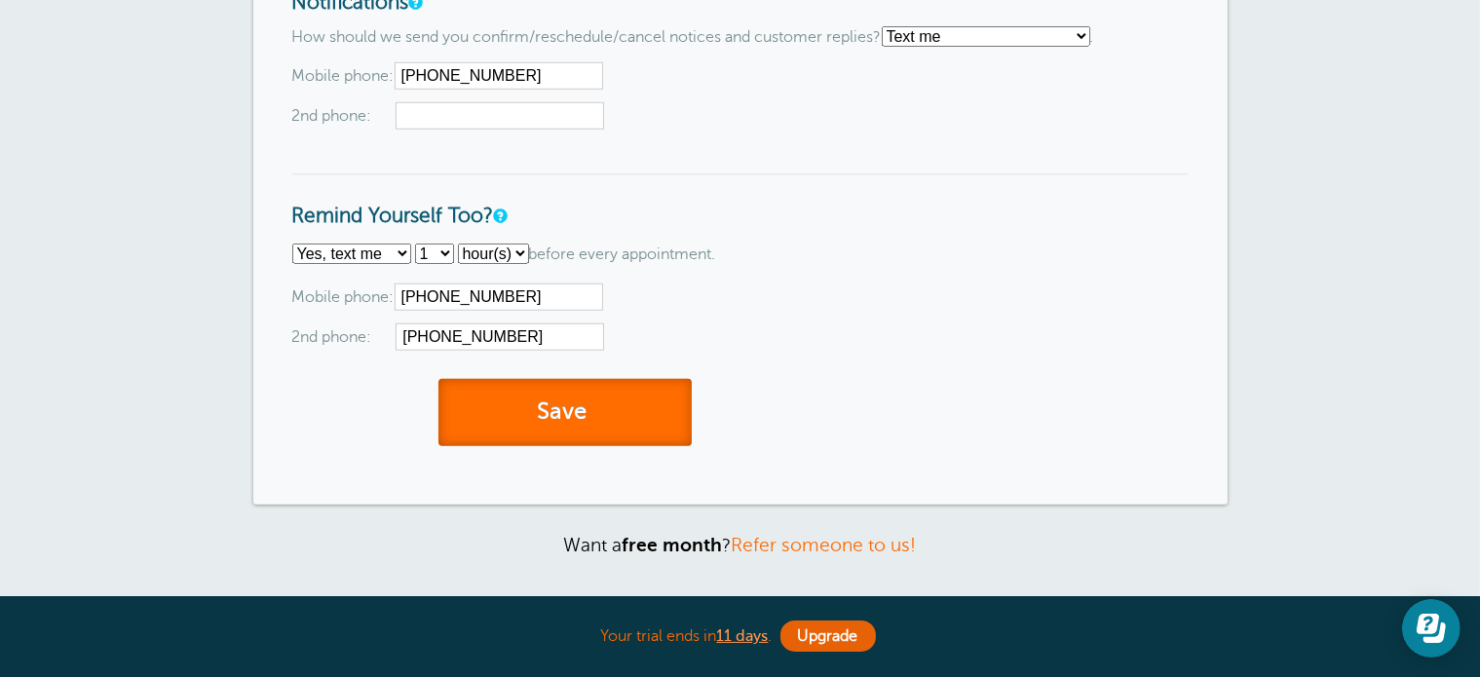
click at [574, 396] on button "Save" at bounding box center [564, 412] width 253 height 67
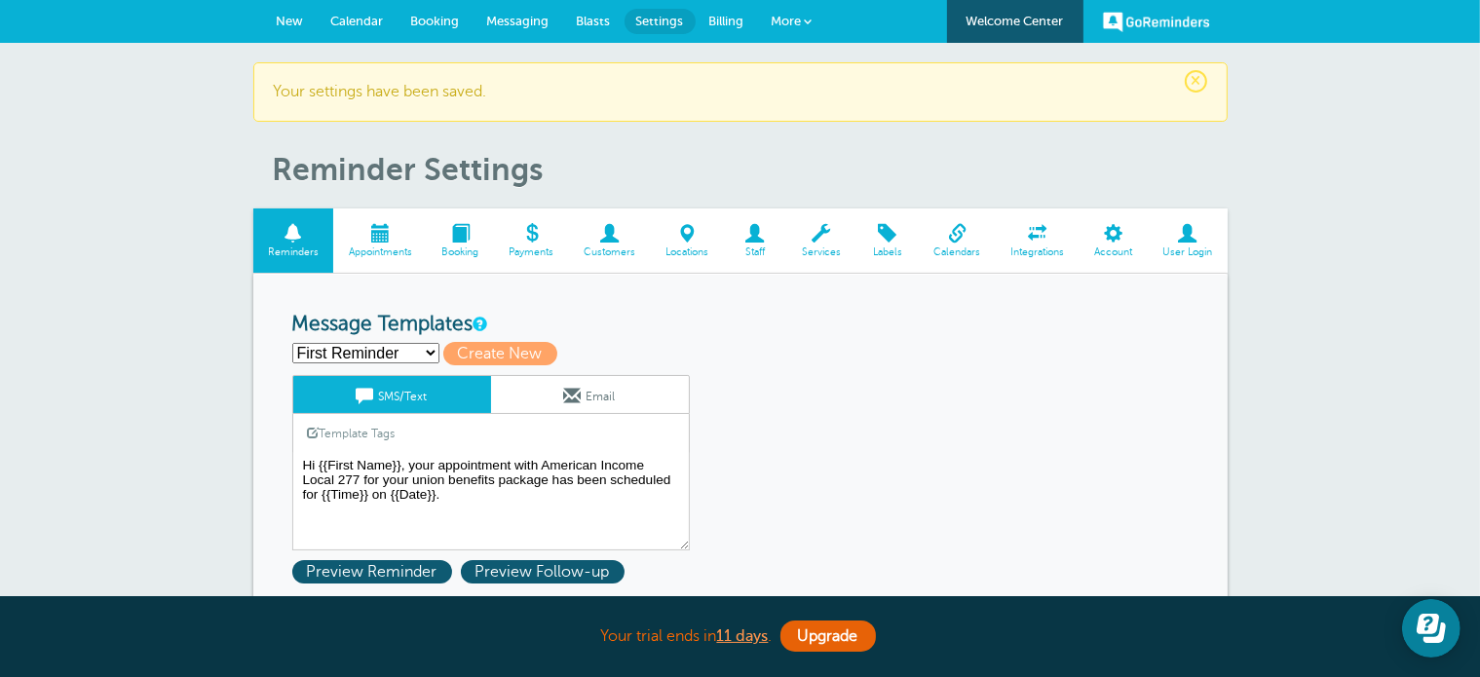
click at [304, 22] on link "New" at bounding box center [290, 21] width 55 height 43
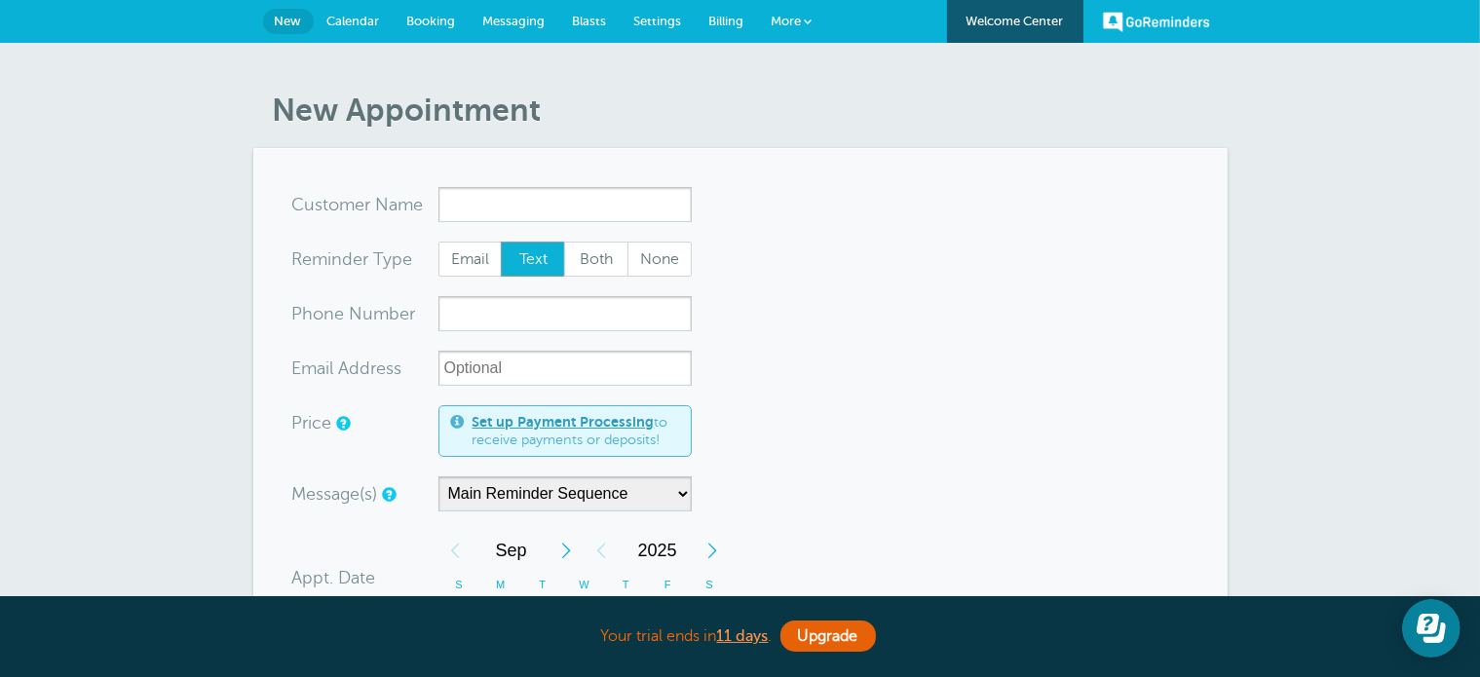
click at [557, 207] on input "x-no-autofill" at bounding box center [564, 204] width 253 height 35
type input "[PERSON_NAME] and [PERSON_NAME]"
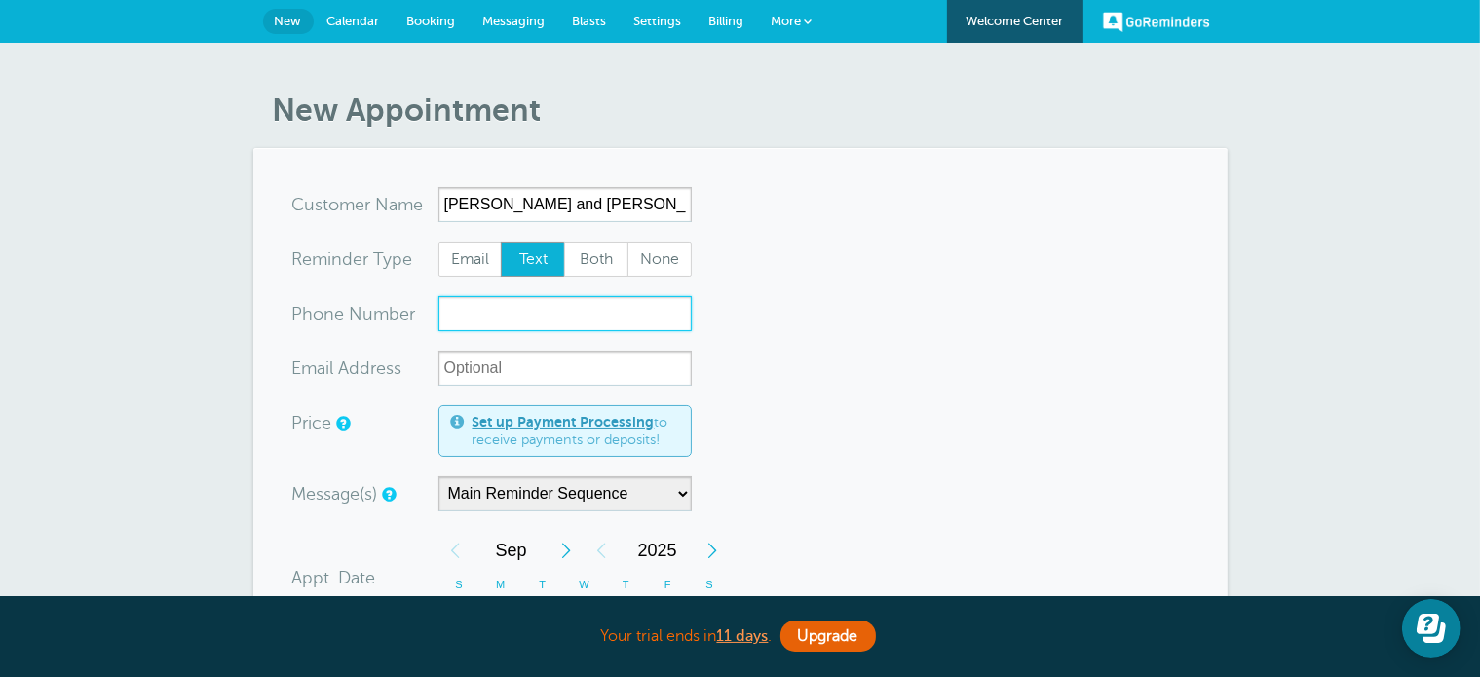
click at [540, 322] on input "xxx-no-autofill" at bounding box center [564, 313] width 253 height 35
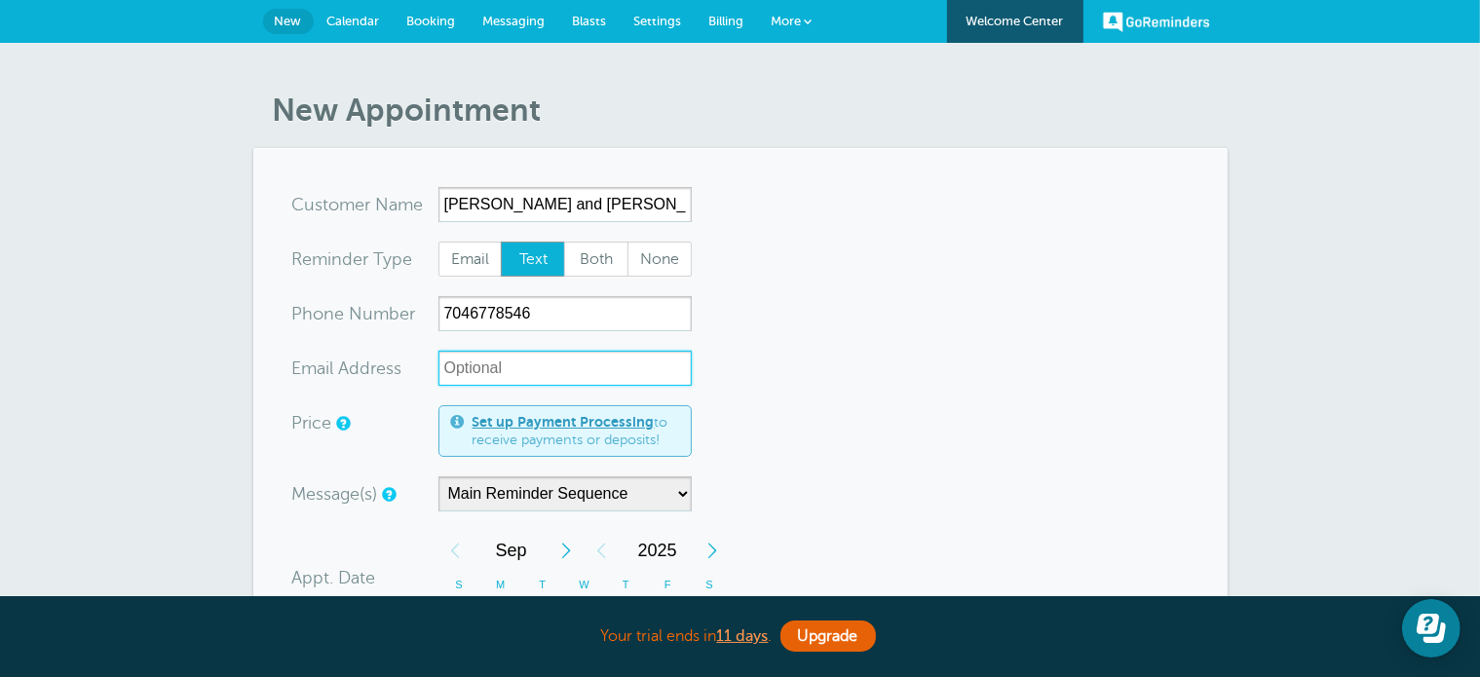
click at [580, 377] on input "xx-no-autofill" at bounding box center [564, 368] width 253 height 35
click at [881, 372] on form "You are creating a new customer. To use an existing customer select one from th…" at bounding box center [740, 668] width 896 height 962
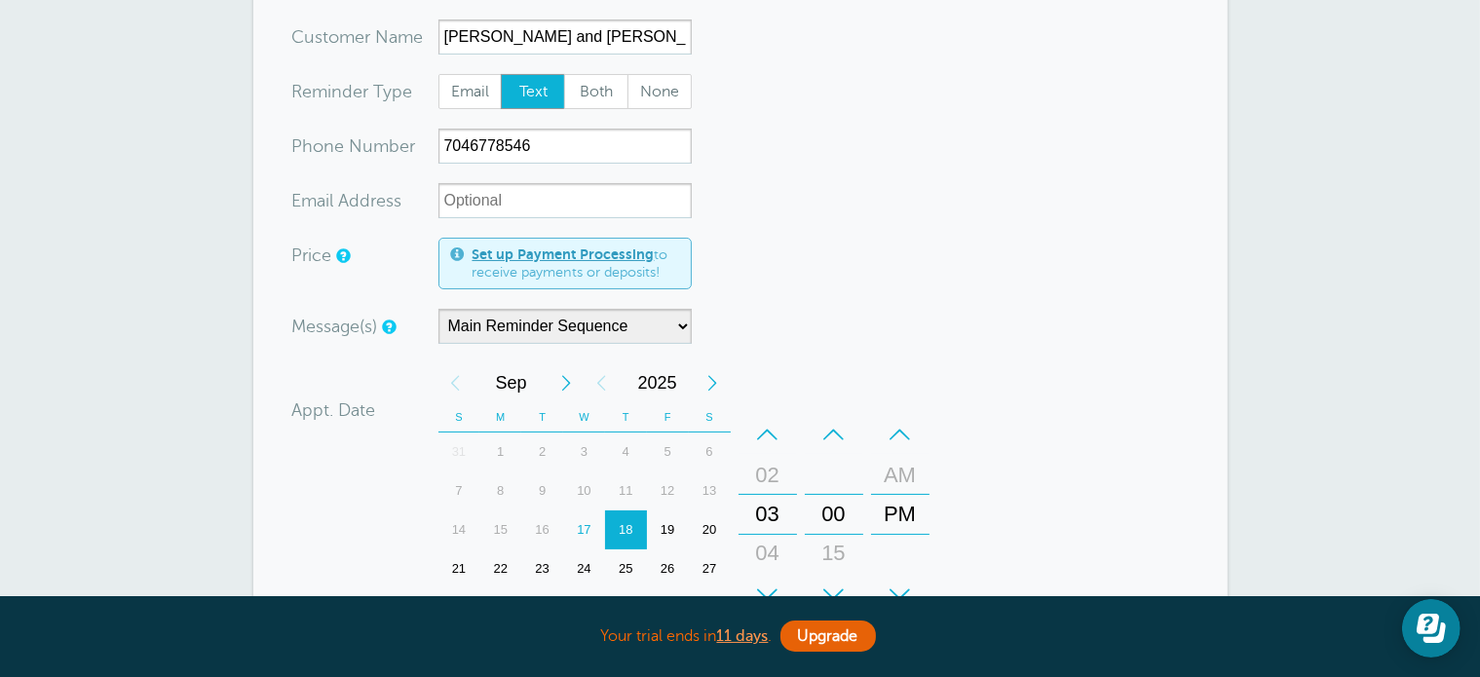
scroll to position [180, 0]
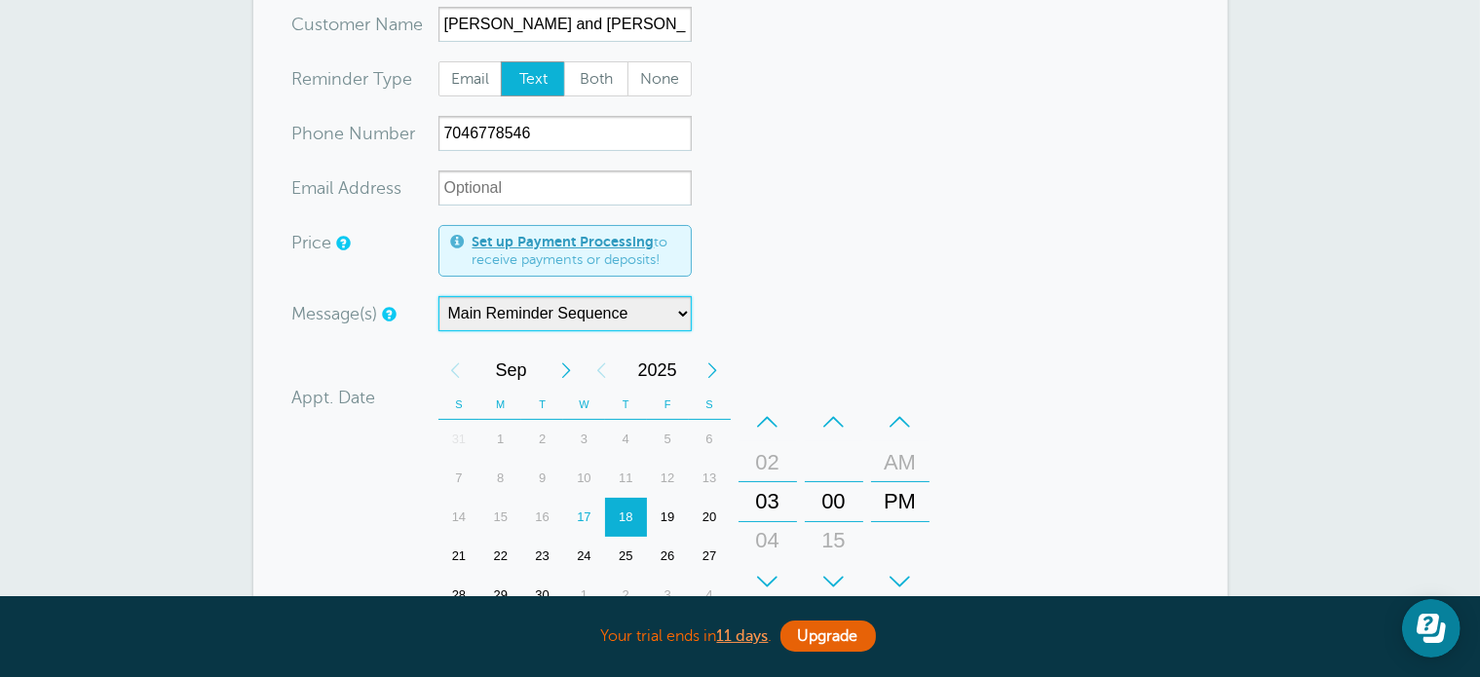
click at [680, 320] on select "Main Reminder Sequence" at bounding box center [564, 313] width 253 height 35
click at [665, 312] on select "Main Reminder Sequence" at bounding box center [564, 313] width 253 height 35
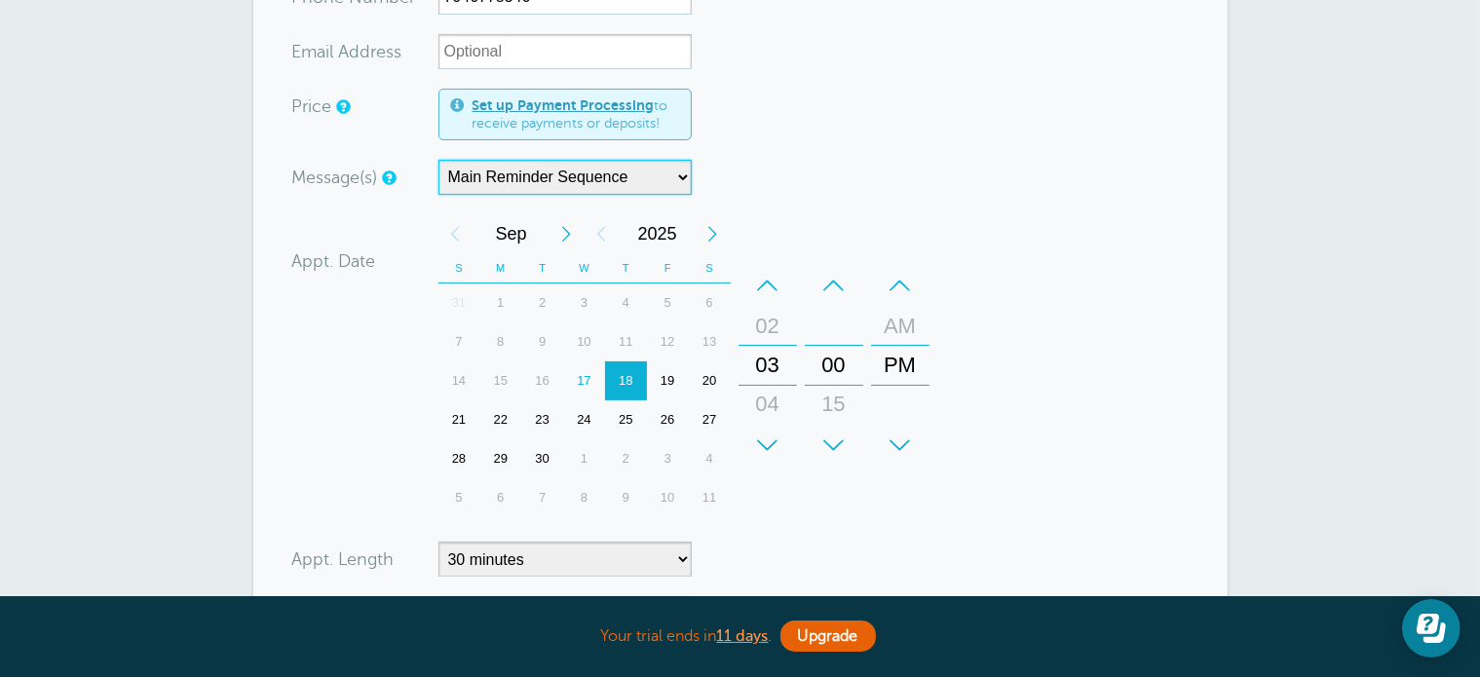
scroll to position [319, 0]
click at [783, 430] on div "+" at bounding box center [767, 443] width 58 height 39
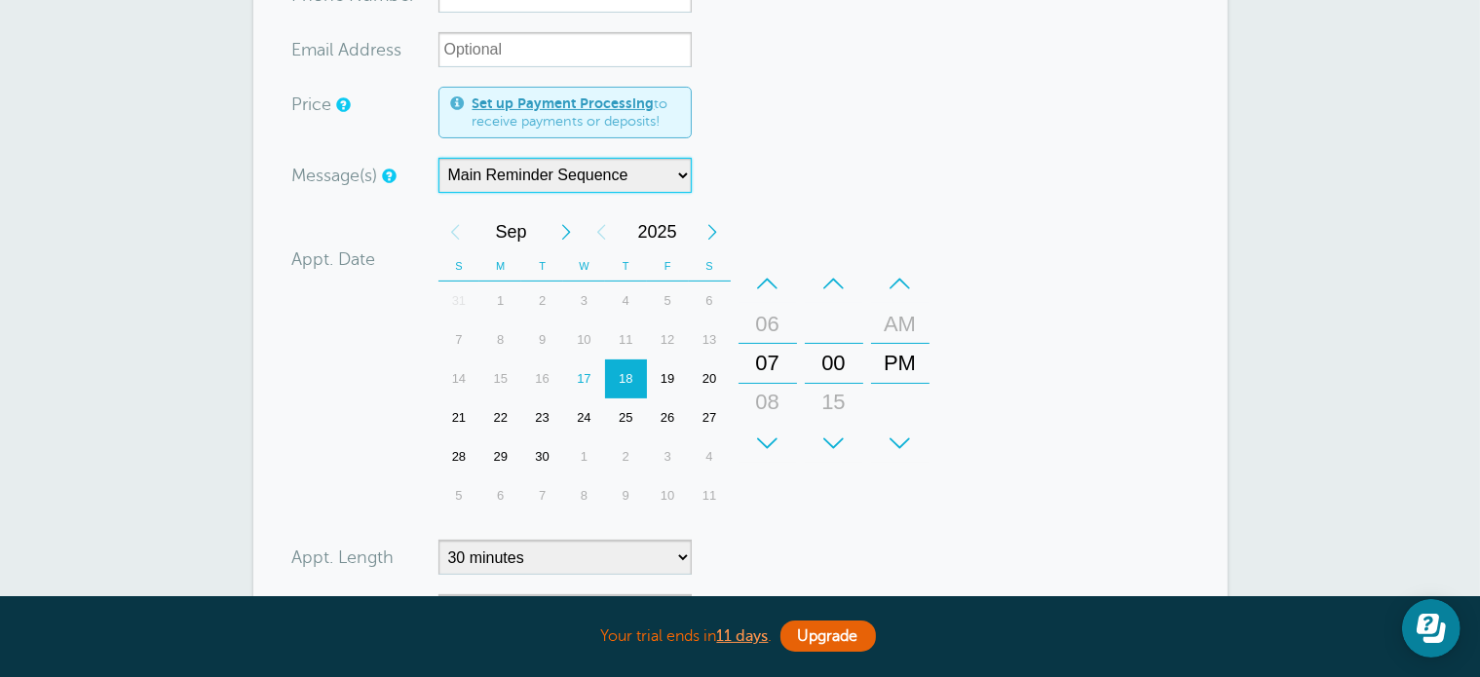
click at [833, 434] on div "+" at bounding box center [834, 443] width 58 height 39
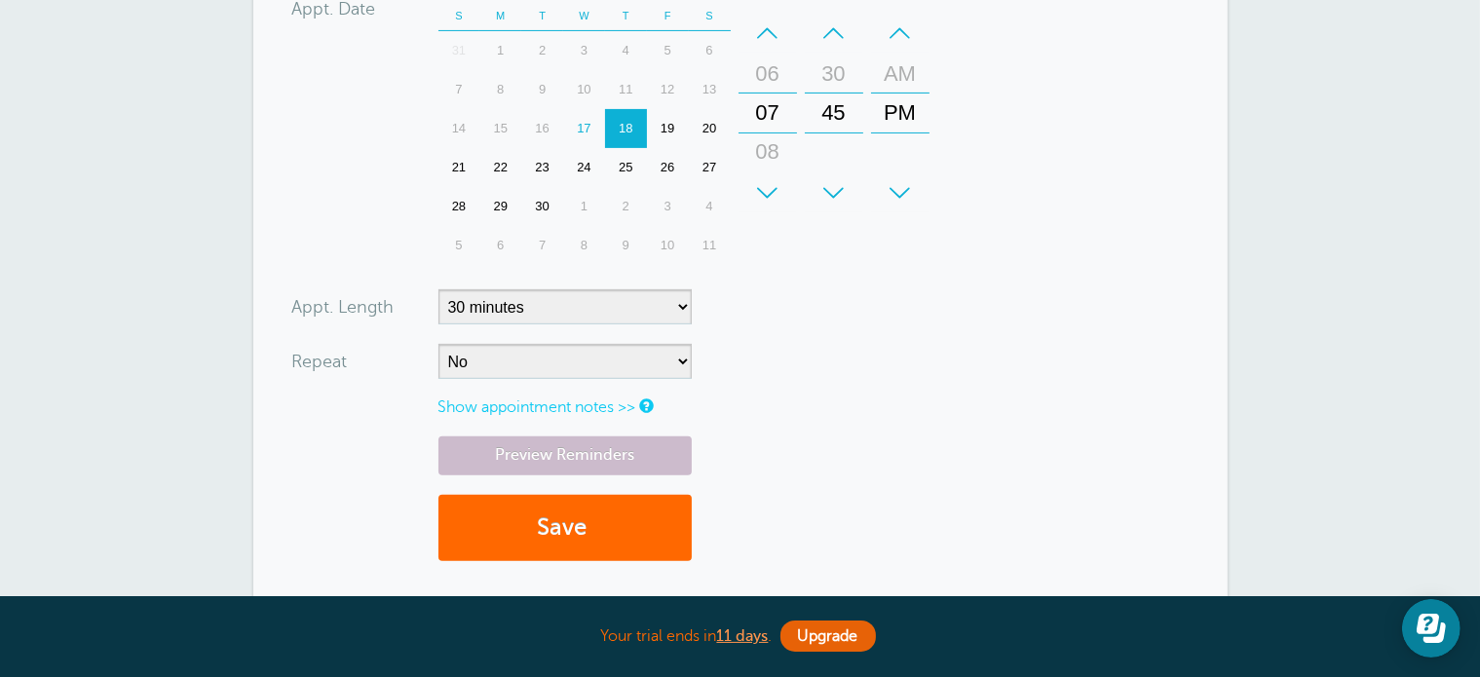
scroll to position [573, 0]
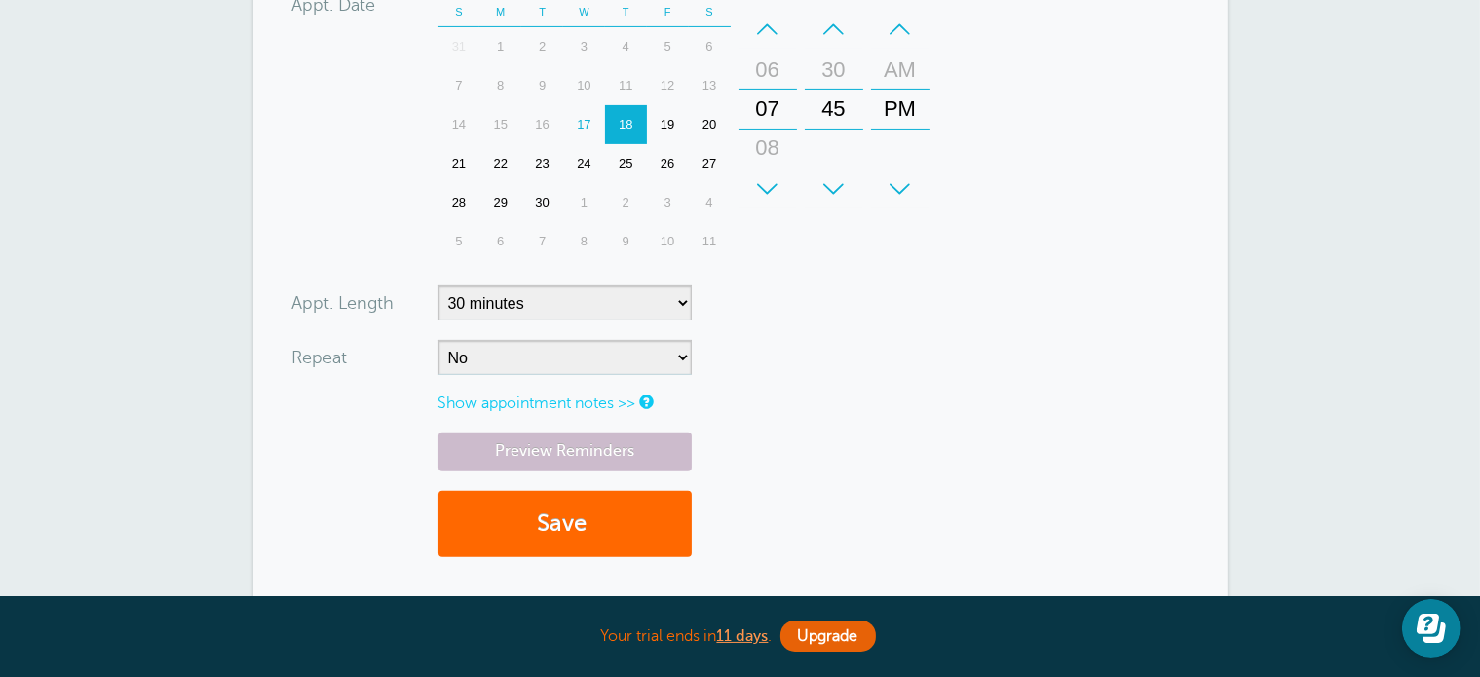
click at [518, 403] on link "Show appointment notes >>" at bounding box center [537, 404] width 198 height 18
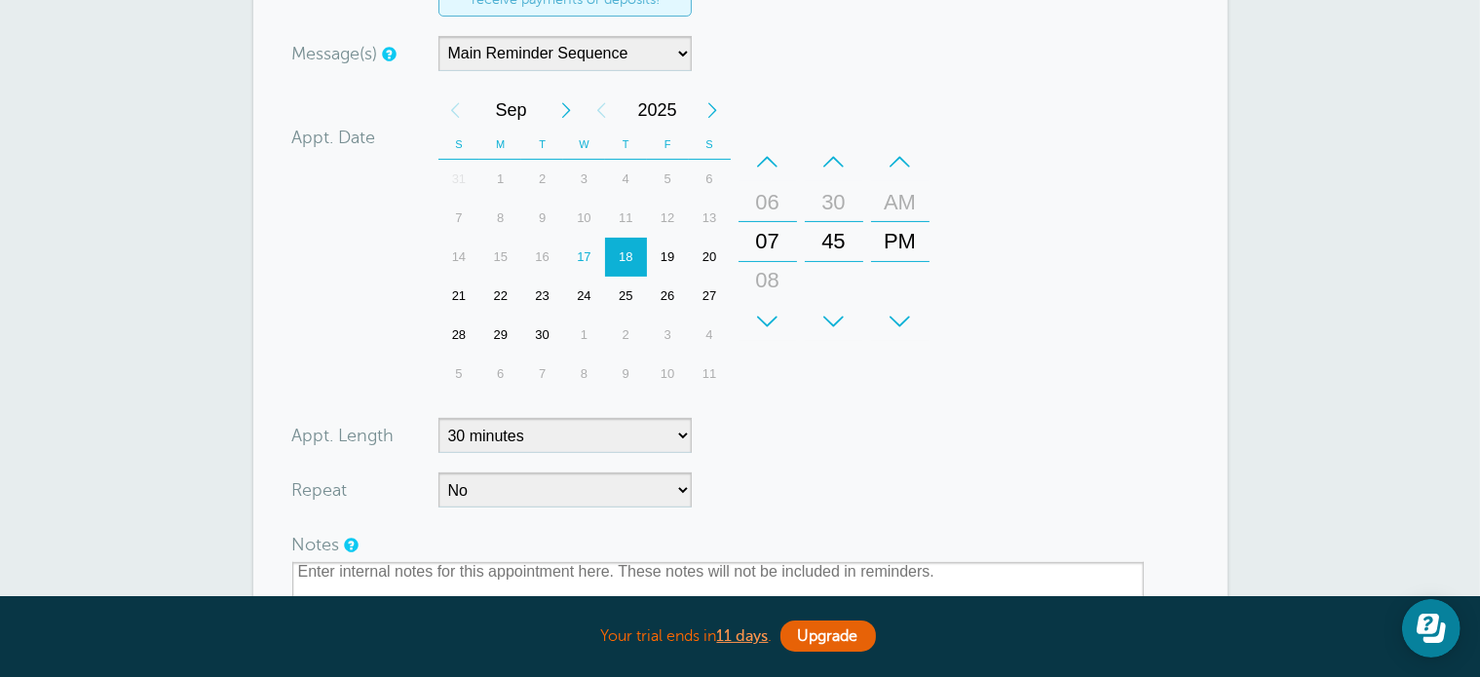
scroll to position [438, 0]
click at [766, 159] on div "–" at bounding box center [767, 163] width 58 height 39
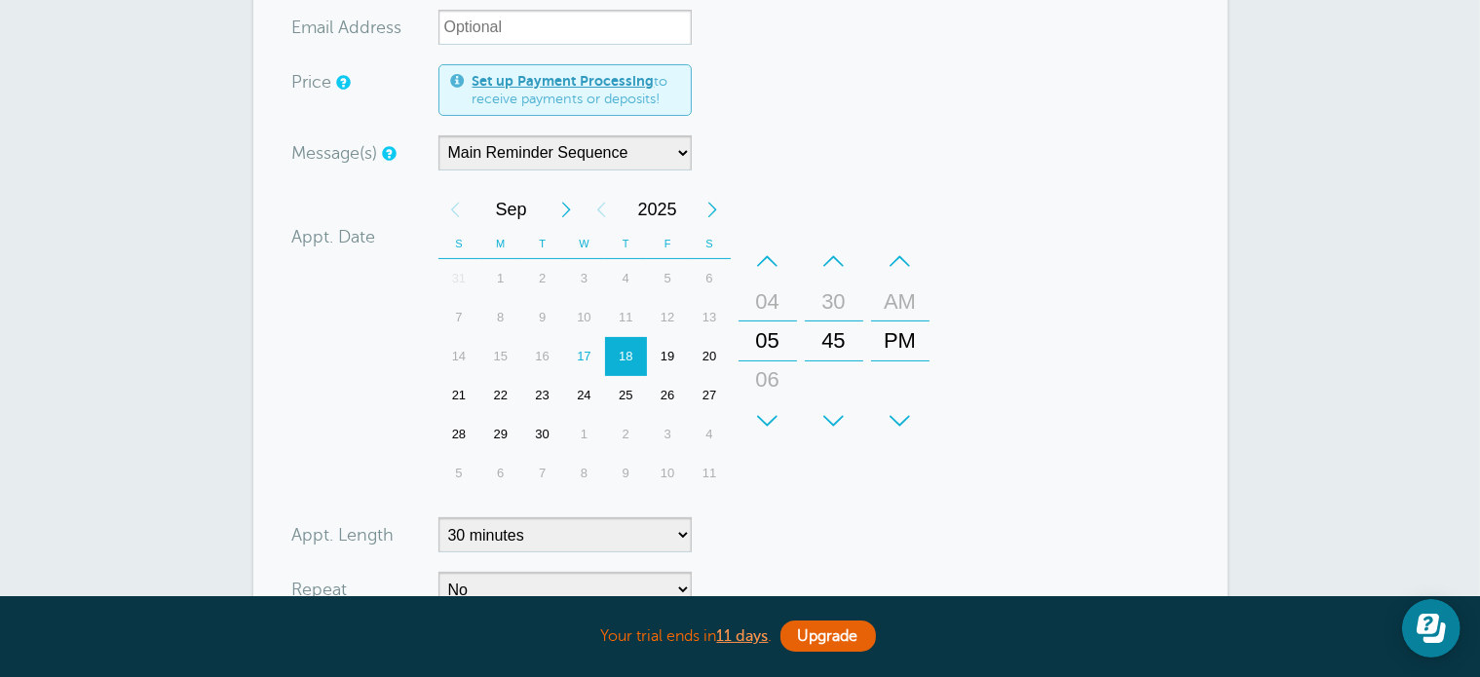
scroll to position [337, 0]
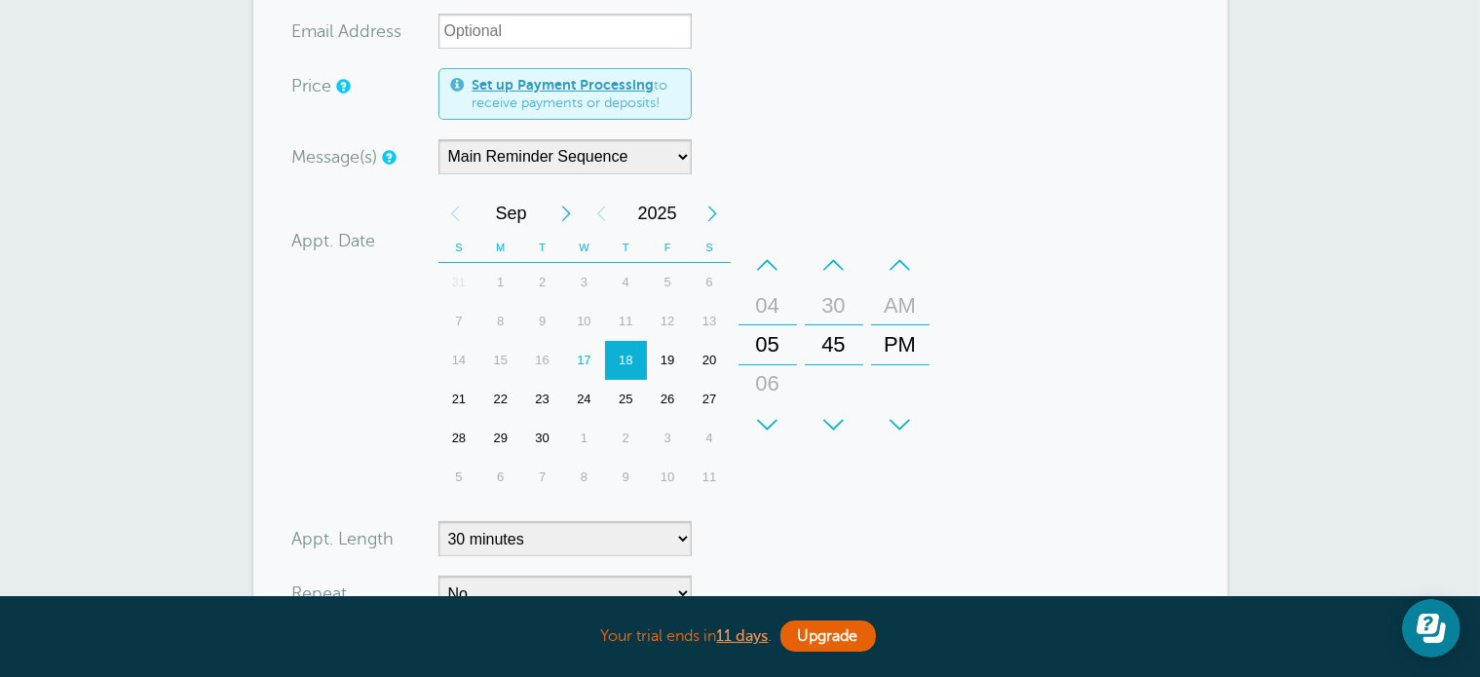
click at [413, 228] on div "Appt. Date" at bounding box center [365, 226] width 146 height 64
click at [327, 248] on div "Appt. Date" at bounding box center [365, 226] width 146 height 64
click at [355, 233] on label "Appt. Date" at bounding box center [334, 241] width 84 height 18
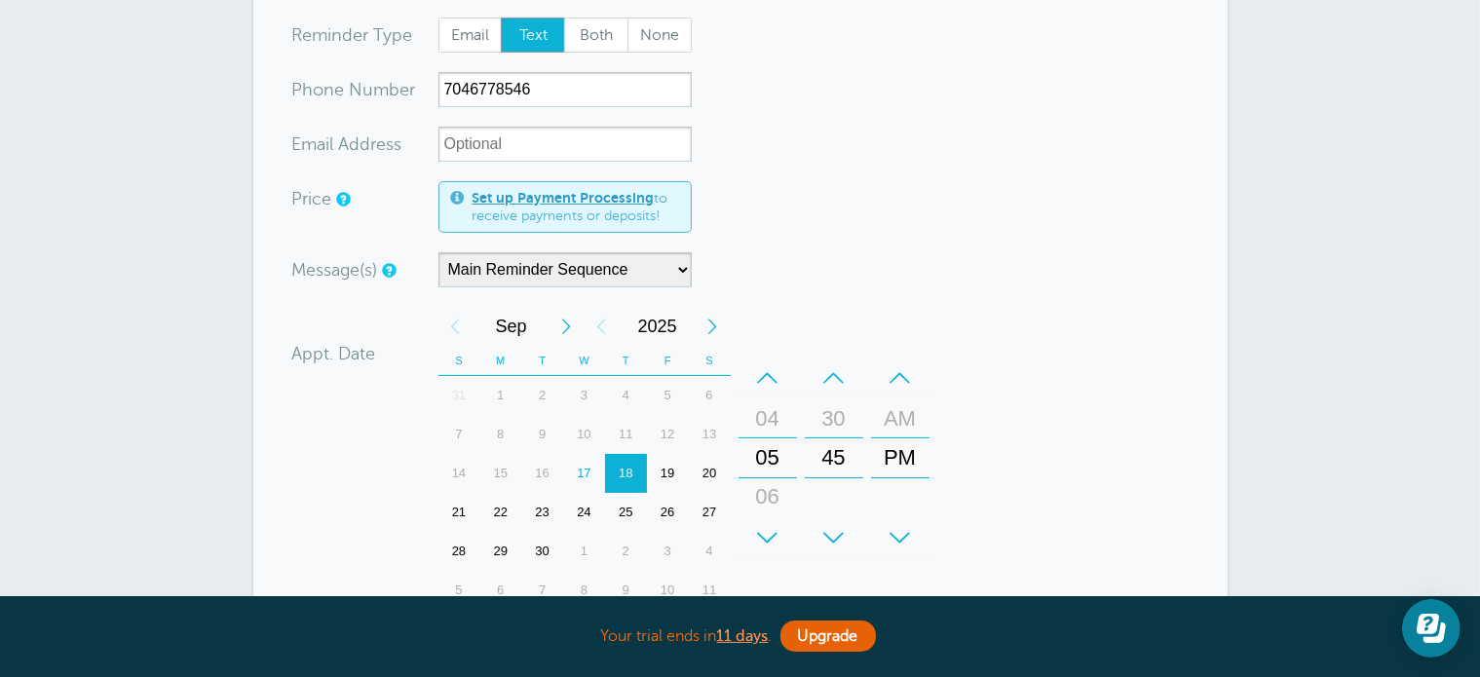
scroll to position [245, 0]
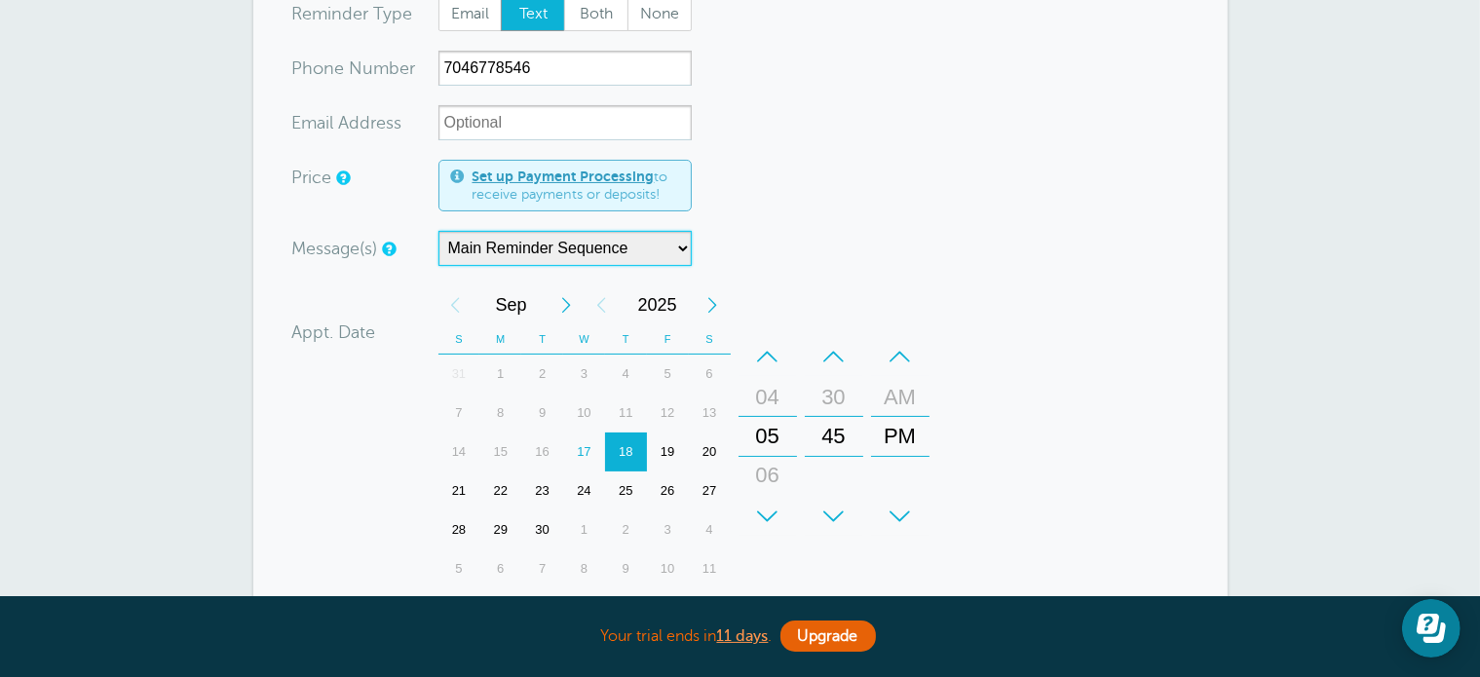
click at [527, 232] on select "Main Reminder Sequence" at bounding box center [564, 248] width 253 height 35
click at [544, 263] on select "Main Reminder Sequence" at bounding box center [564, 248] width 253 height 35
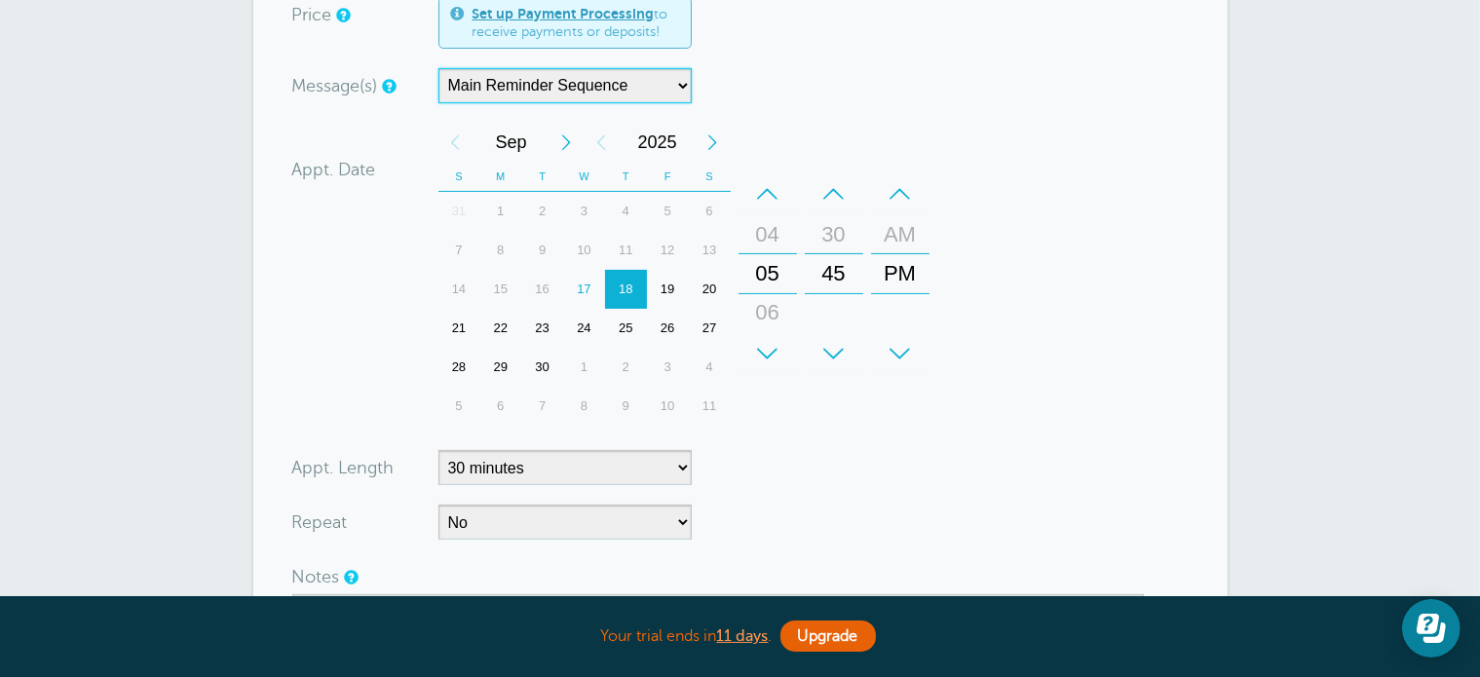
scroll to position [0, 0]
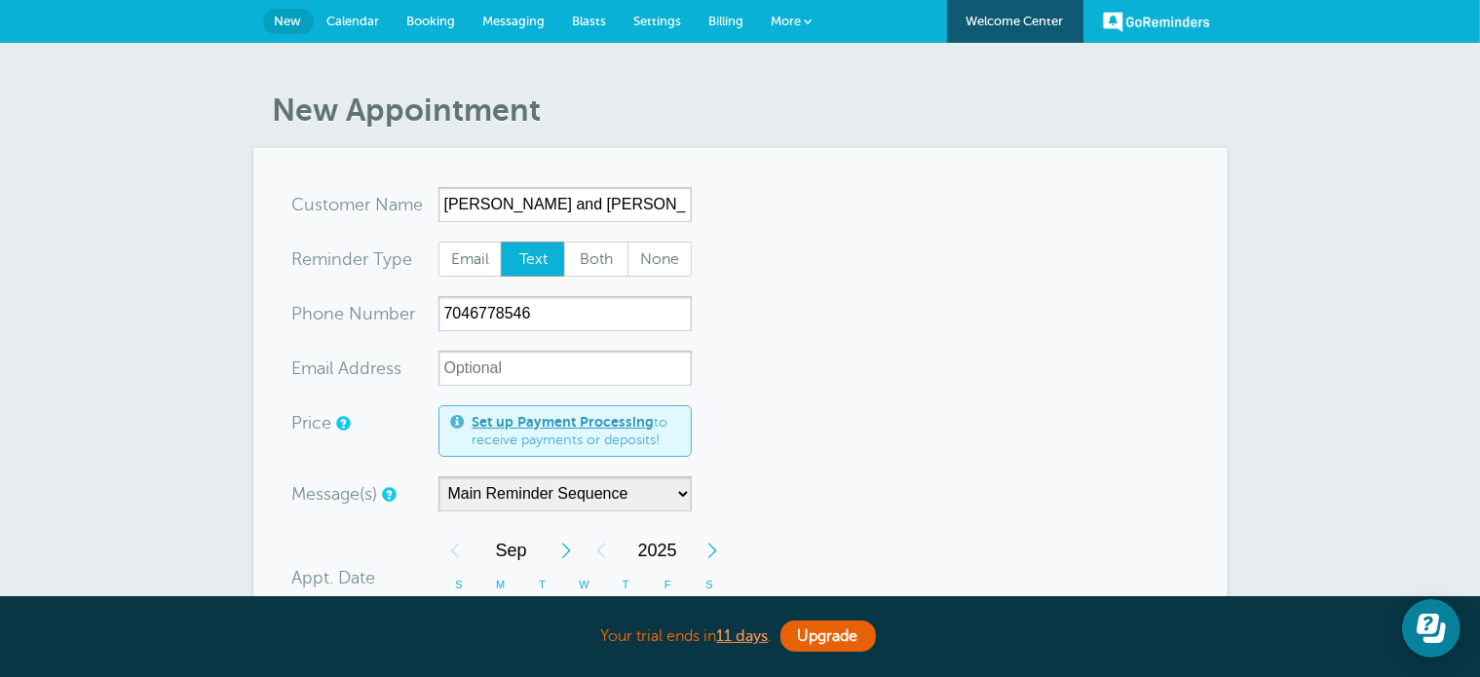
click at [665, 19] on span "Settings" at bounding box center [658, 21] width 48 height 15
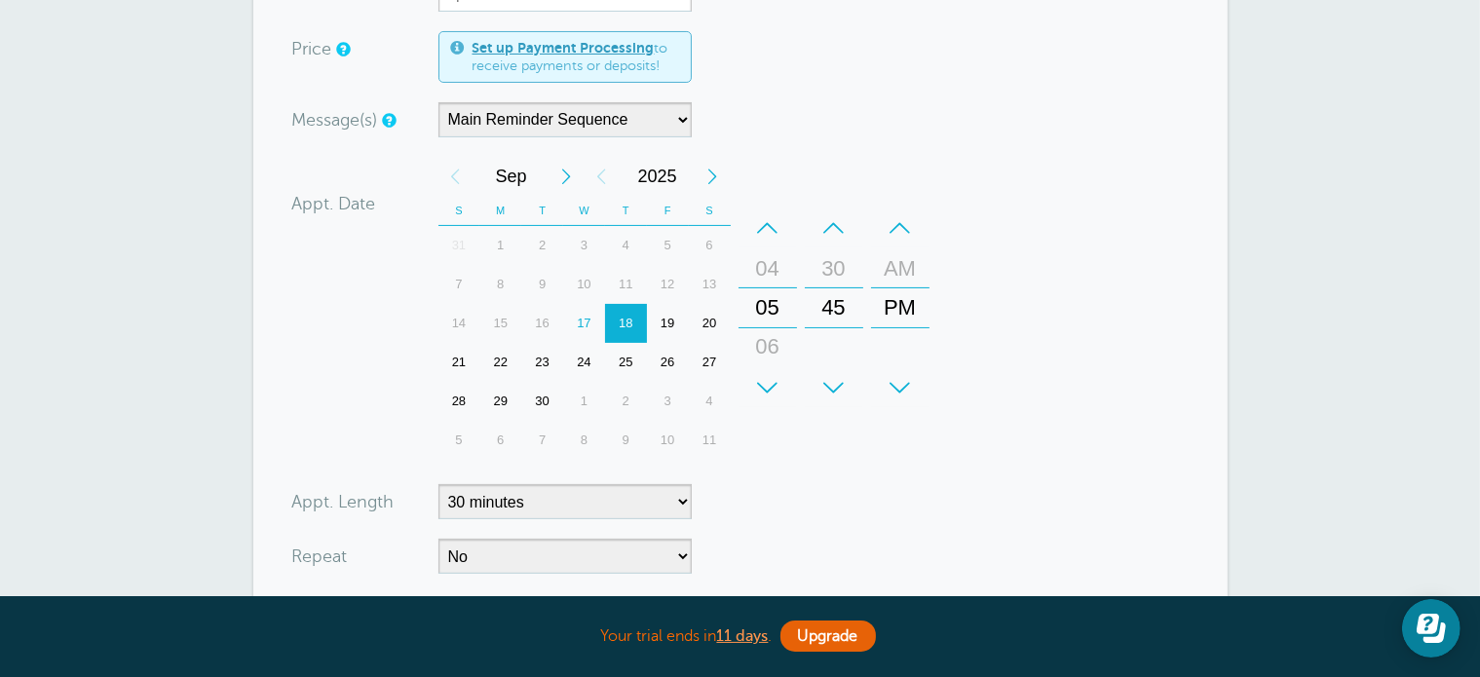
scroll to position [376, 0]
click at [1403, 202] on div "New Appointment You are creating a new customer. To use an existing customer se…" at bounding box center [740, 420] width 1480 height 1506
click at [764, 373] on div "+" at bounding box center [767, 385] width 58 height 39
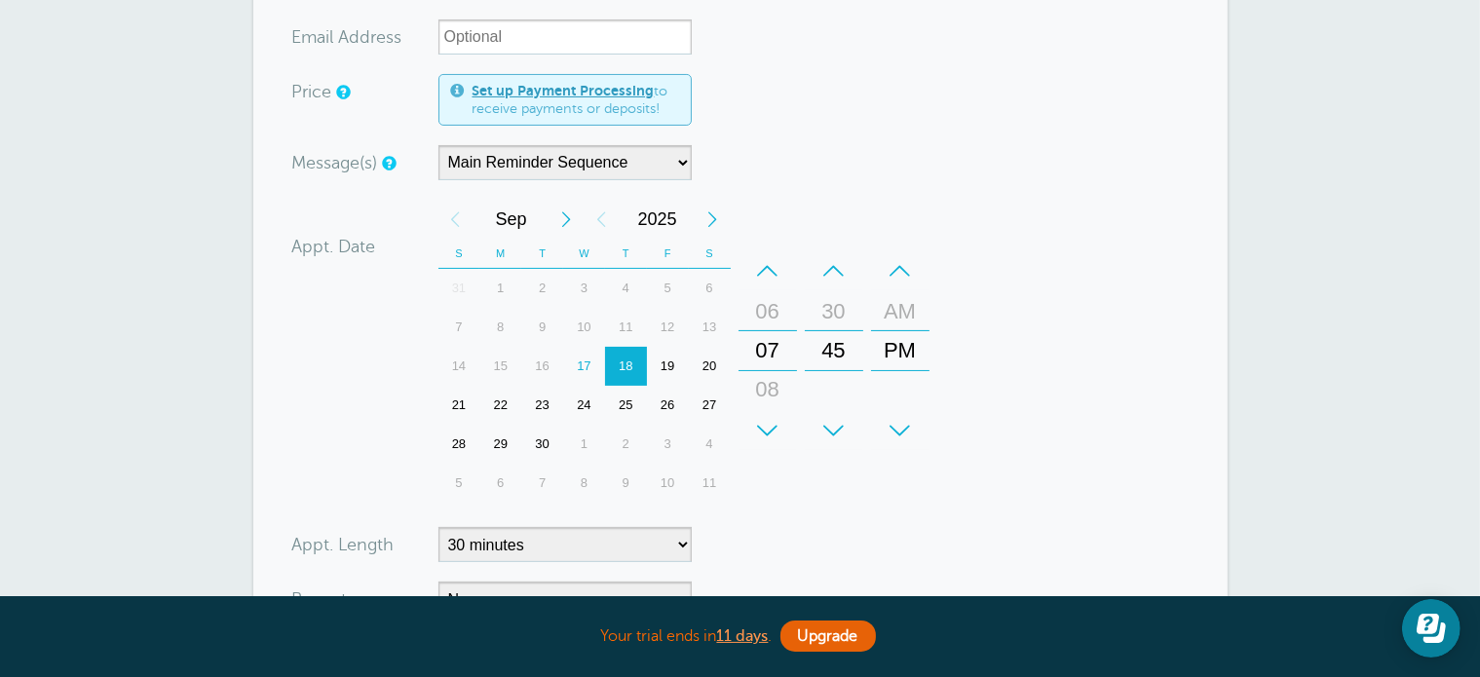
scroll to position [230, 0]
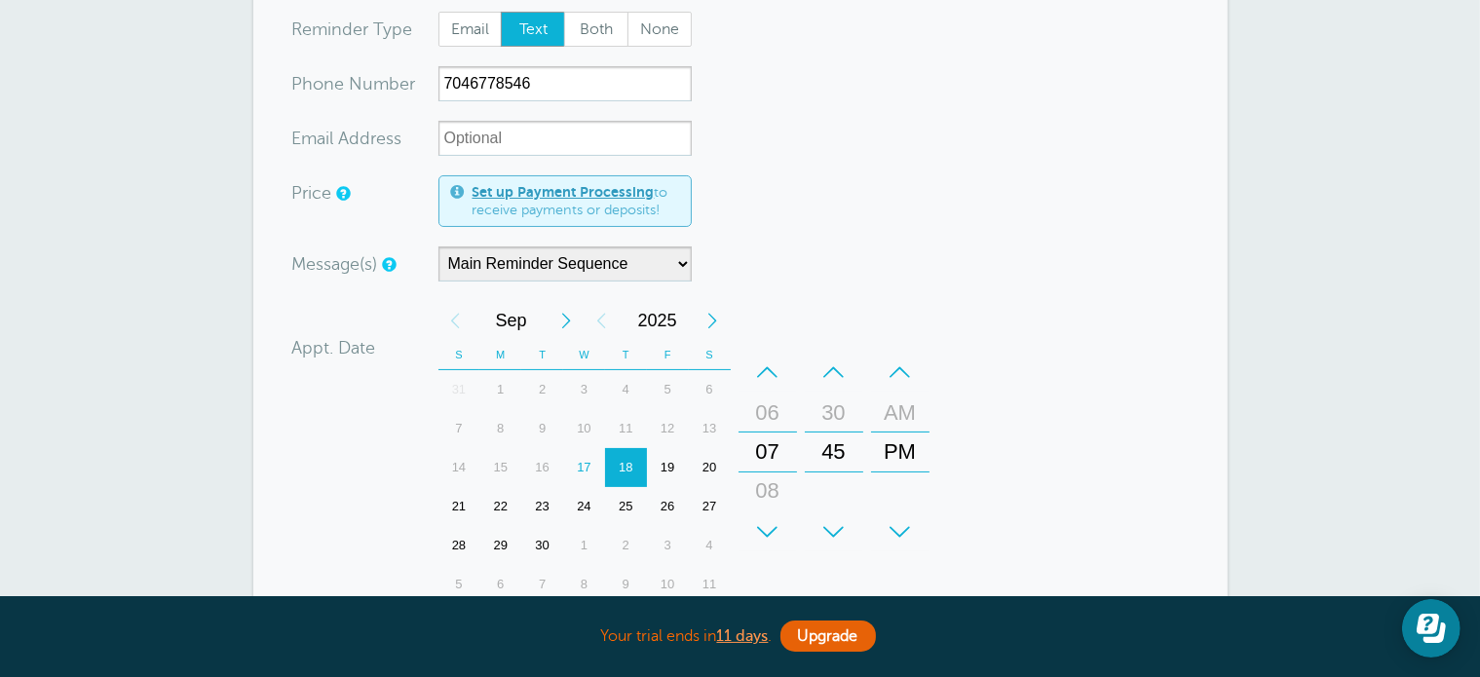
drag, startPoint x: 1396, startPoint y: 247, endPoint x: 1392, endPoint y: 221, distance: 26.6
click at [1392, 221] on div "New Appointment You are creating a new customer. To use an existing customer se…" at bounding box center [740, 566] width 1480 height 1506
drag, startPoint x: 578, startPoint y: 78, endPoint x: 415, endPoint y: 89, distance: 163.0
click at [415, 89] on div "xxx-no-autofill Pho ne Nu mber 7046778546" at bounding box center [491, 83] width 399 height 35
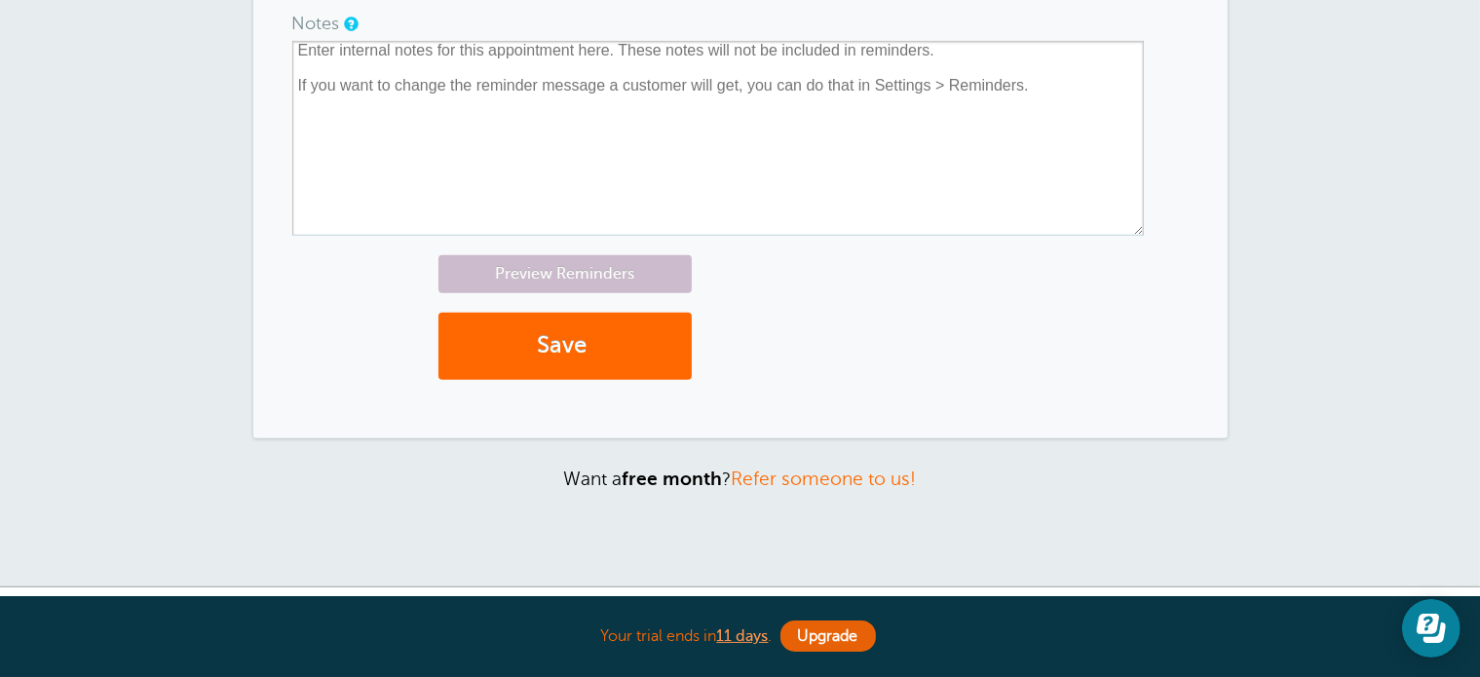
scroll to position [974, 0]
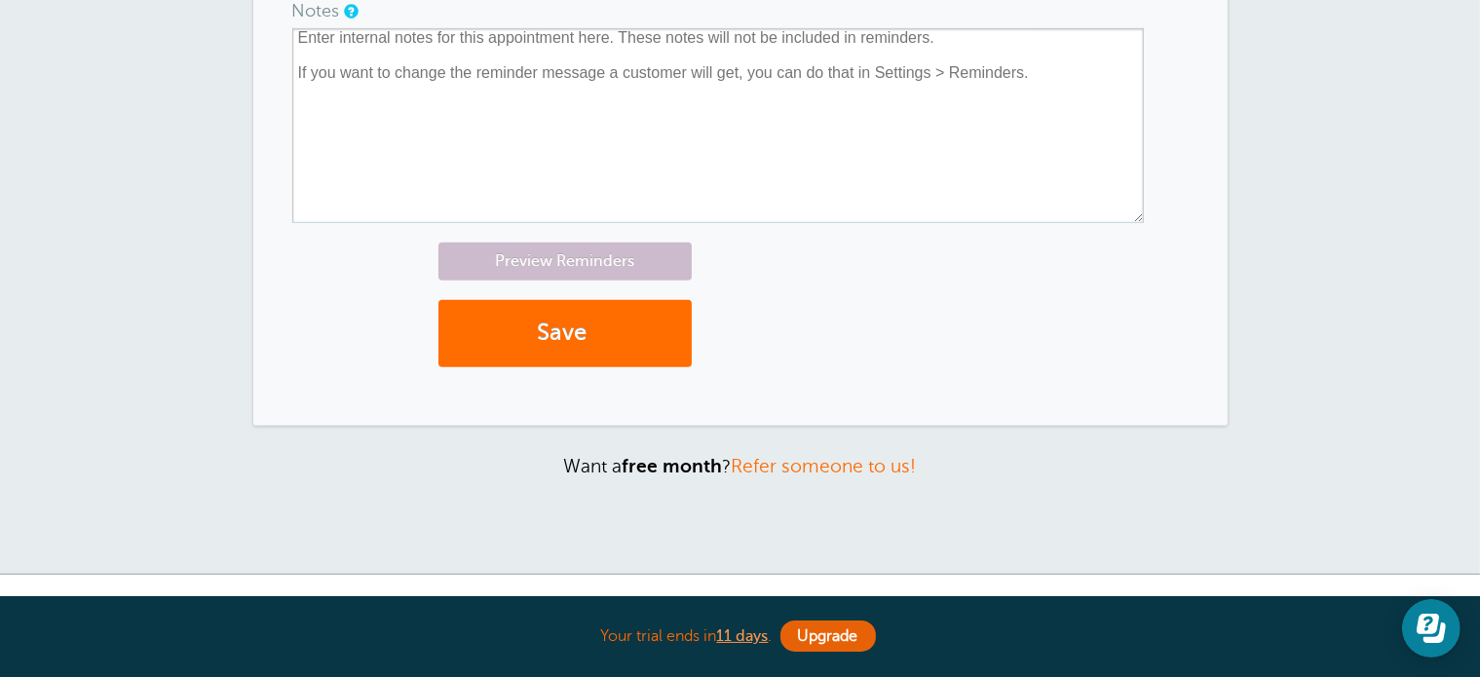
type input "3852215025"
click at [577, 319] on button "Save" at bounding box center [564, 333] width 253 height 67
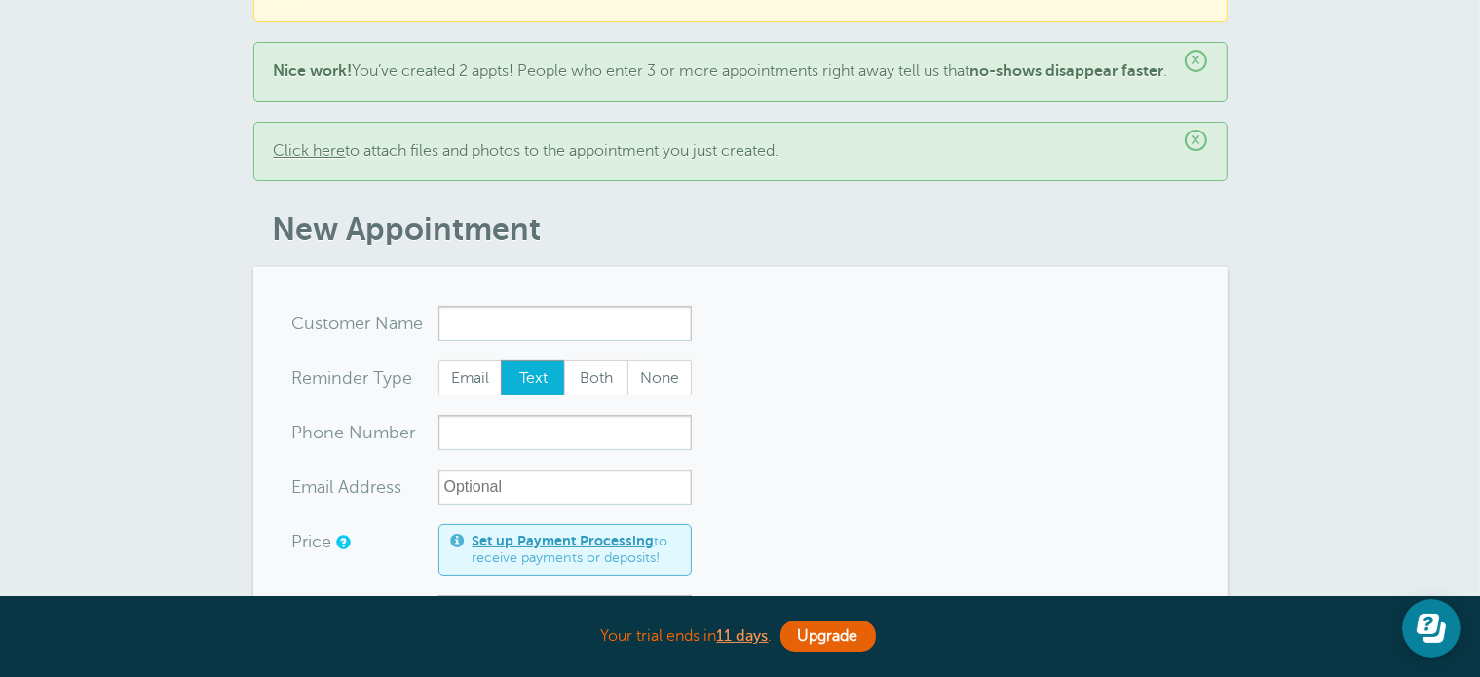
scroll to position [109, 0]
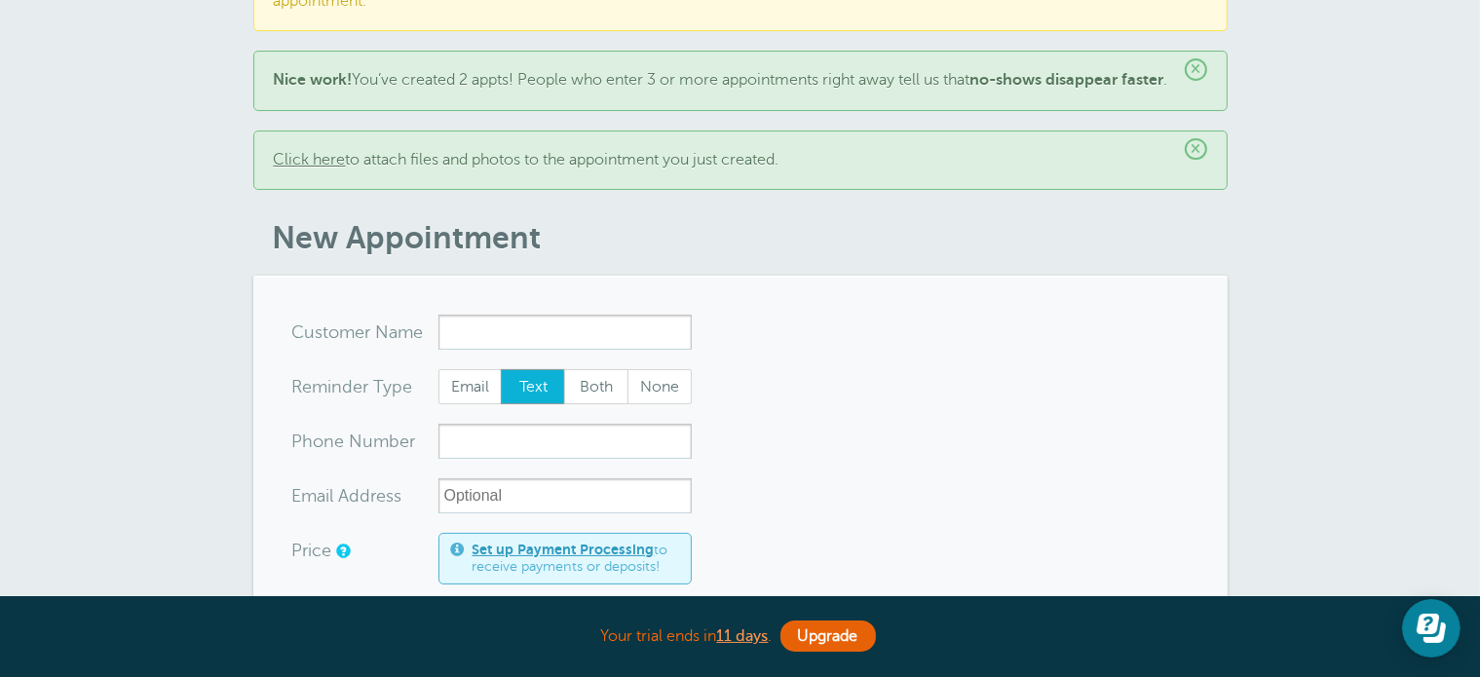
click at [976, 51] on div "× Nice work! You’ve created 2 appts! People who enter 3 or more appointments ri…" at bounding box center [740, 80] width 974 height 59
drag, startPoint x: 1473, startPoint y: 186, endPoint x: 1457, endPoint y: 94, distance: 92.9
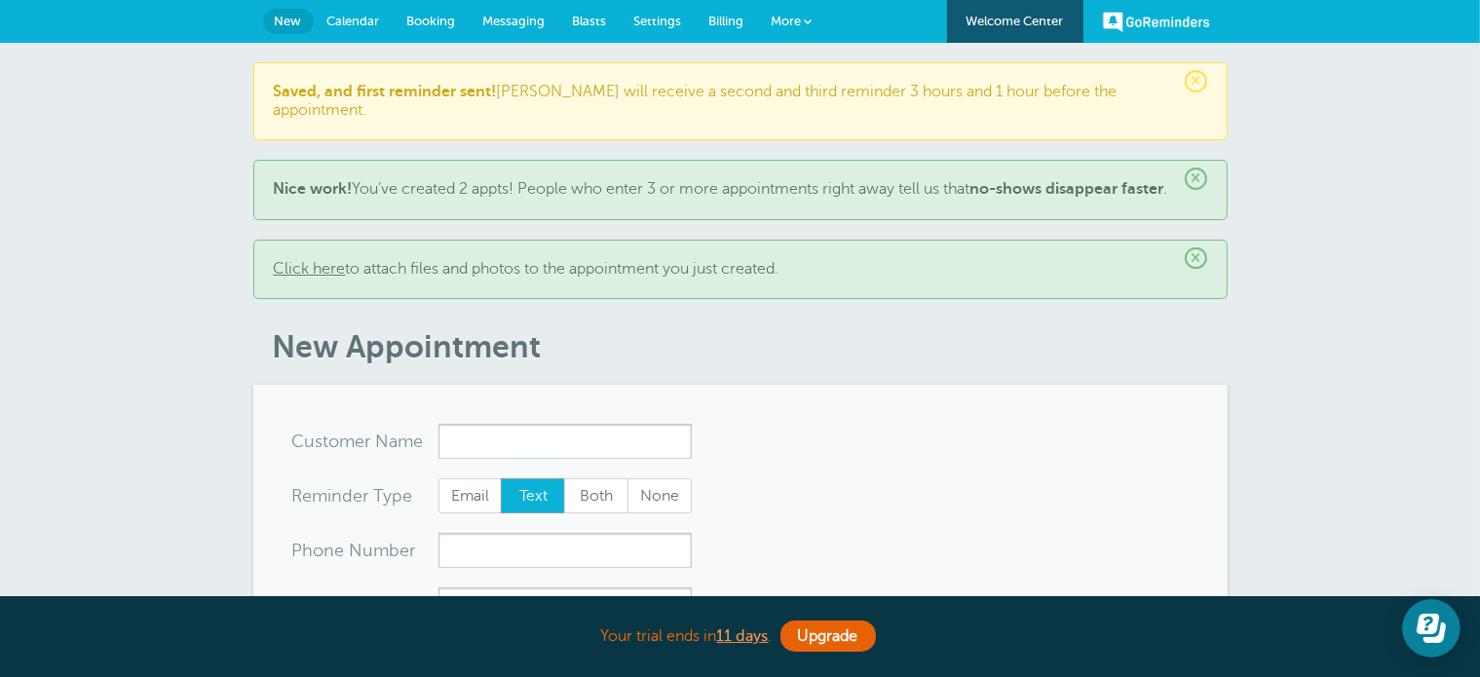
click at [334, 14] on span "Calendar" at bounding box center [353, 21] width 53 height 15
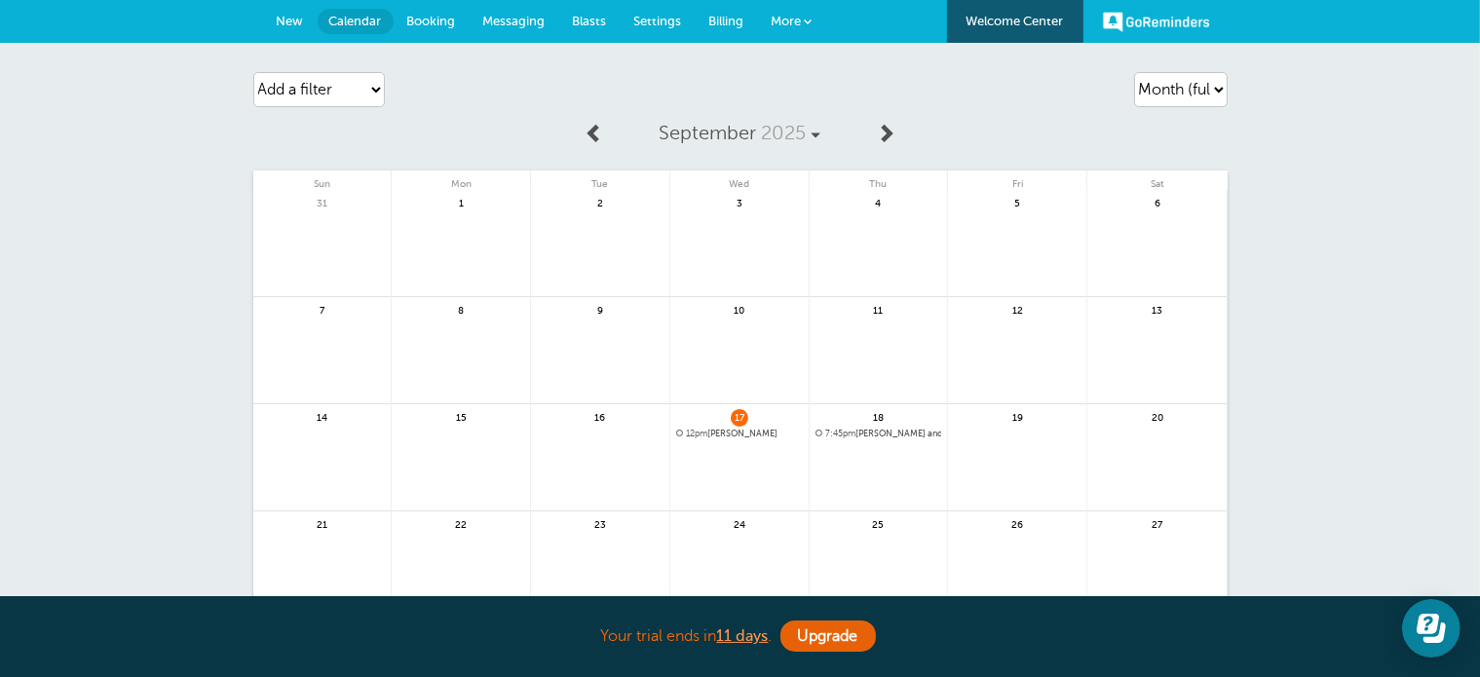
click at [857, 431] on span "7:45pm [PERSON_NAME] and [PERSON_NAME]" at bounding box center [878, 434] width 127 height 11
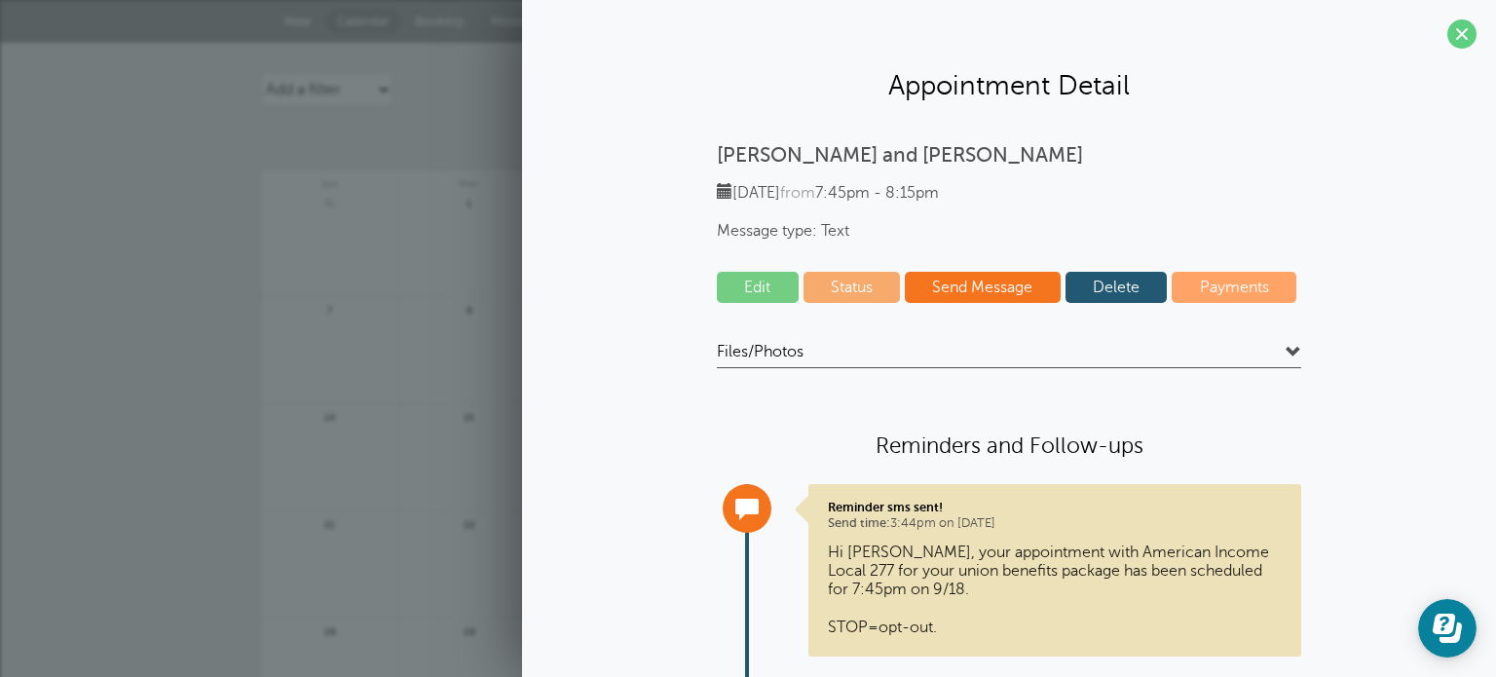
click at [740, 280] on link "Edit" at bounding box center [758, 287] width 82 height 31
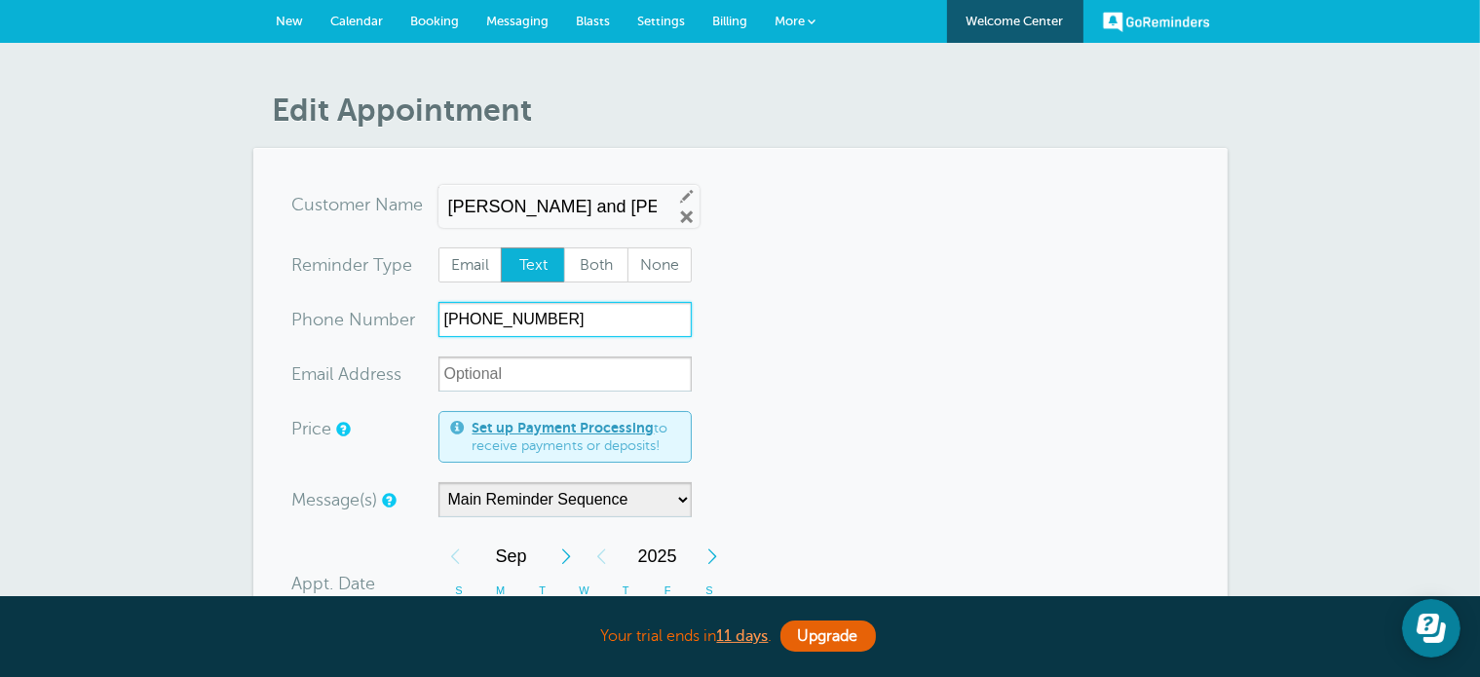
drag, startPoint x: 641, startPoint y: 332, endPoint x: 386, endPoint y: 312, distance: 256.0
click at [386, 312] on div "xxx-no-autofill Pho ne Nu mber [PHONE_NUMBER]" at bounding box center [491, 319] width 399 height 35
click at [407, 18] on link "Booking" at bounding box center [435, 21] width 76 height 43
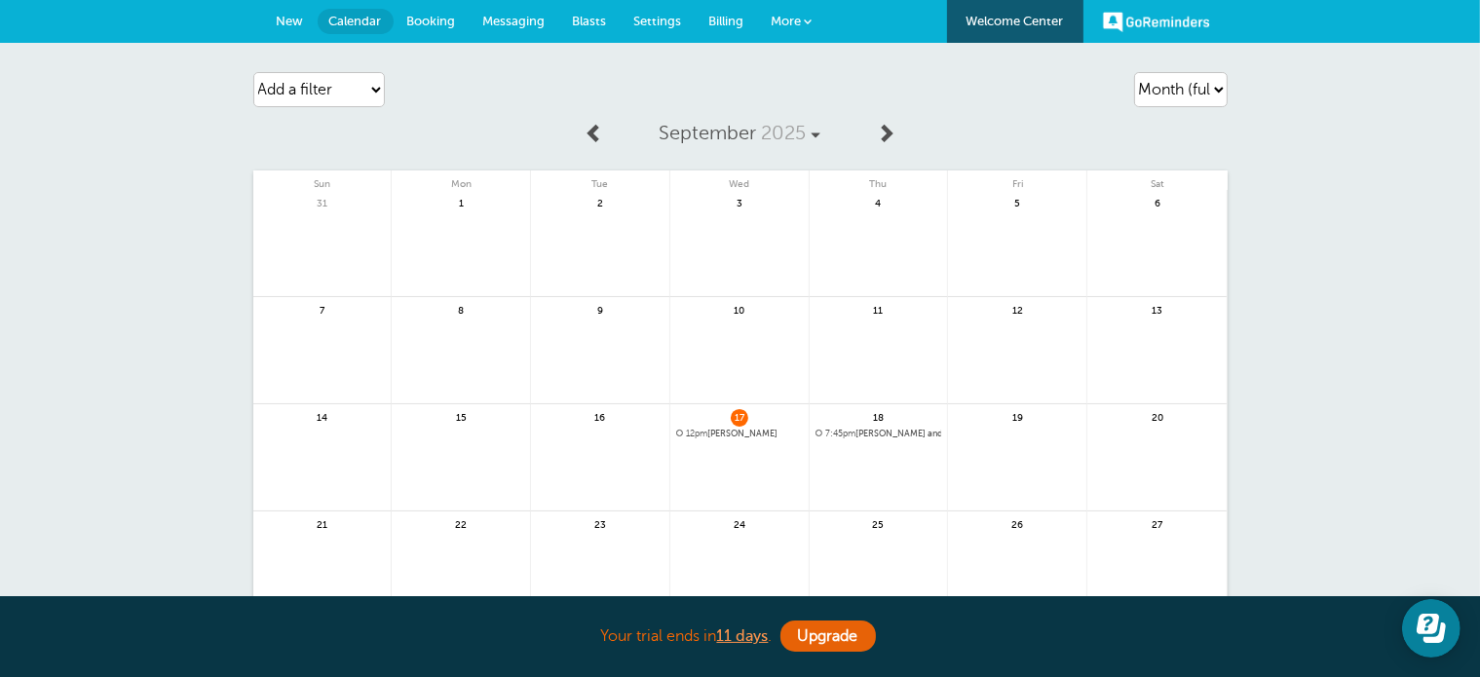
click at [871, 432] on span "7:45pm [PERSON_NAME] and [PERSON_NAME]" at bounding box center [878, 434] width 127 height 11
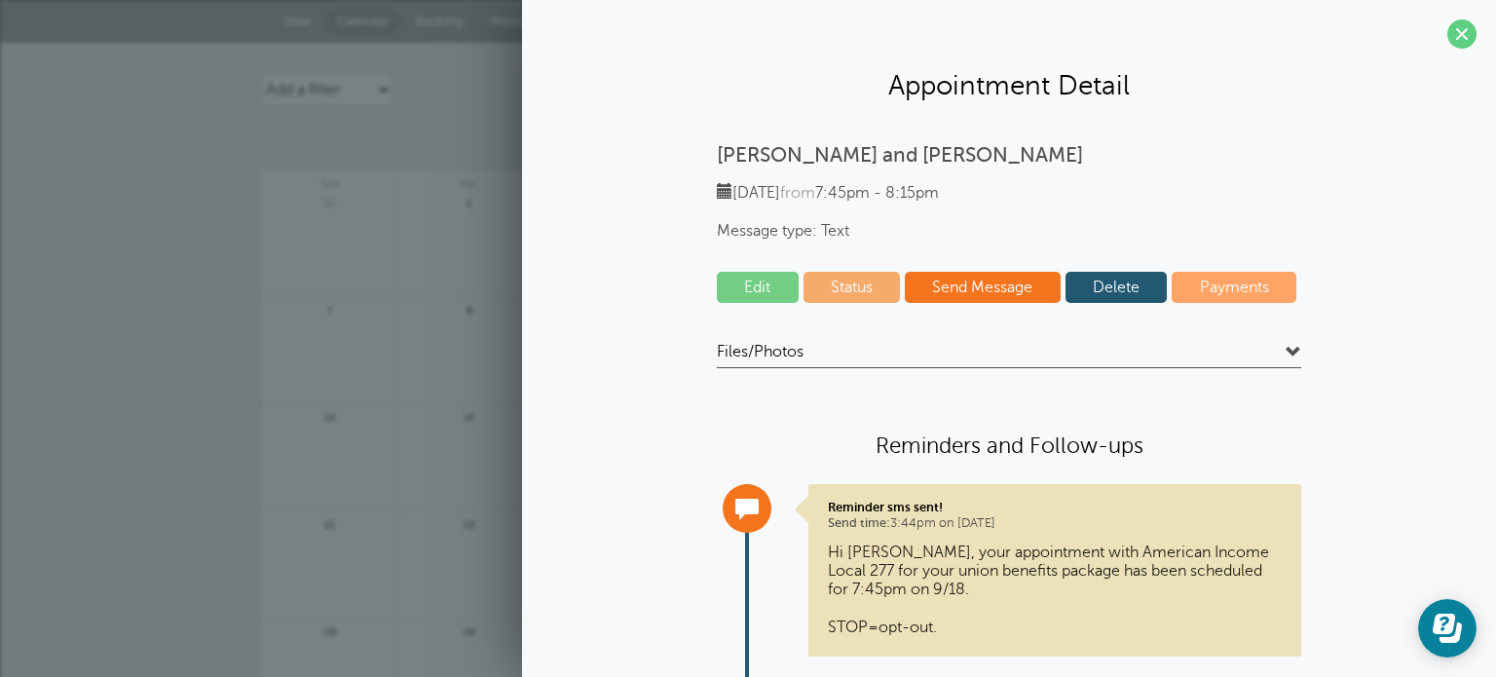
click at [1130, 288] on link "Delete" at bounding box center [1117, 287] width 102 height 31
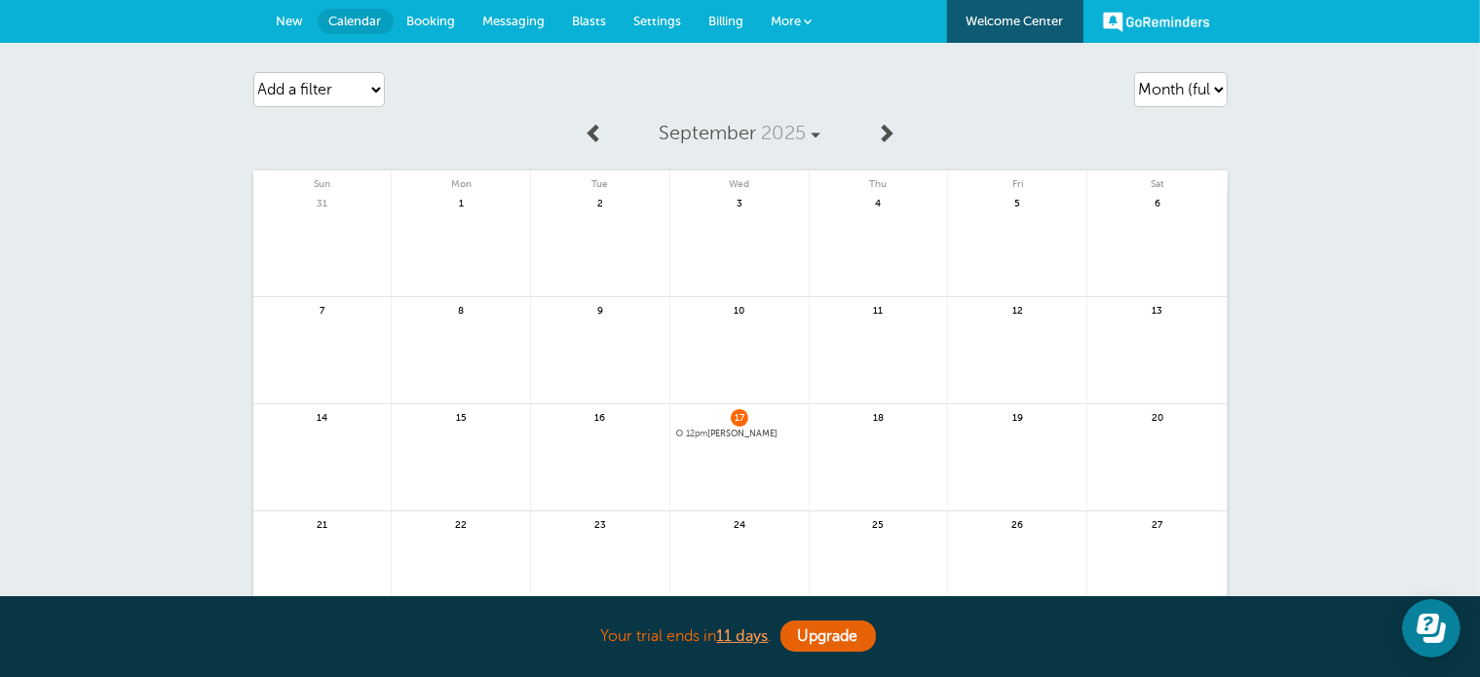
click at [296, 14] on span "New" at bounding box center [290, 21] width 27 height 15
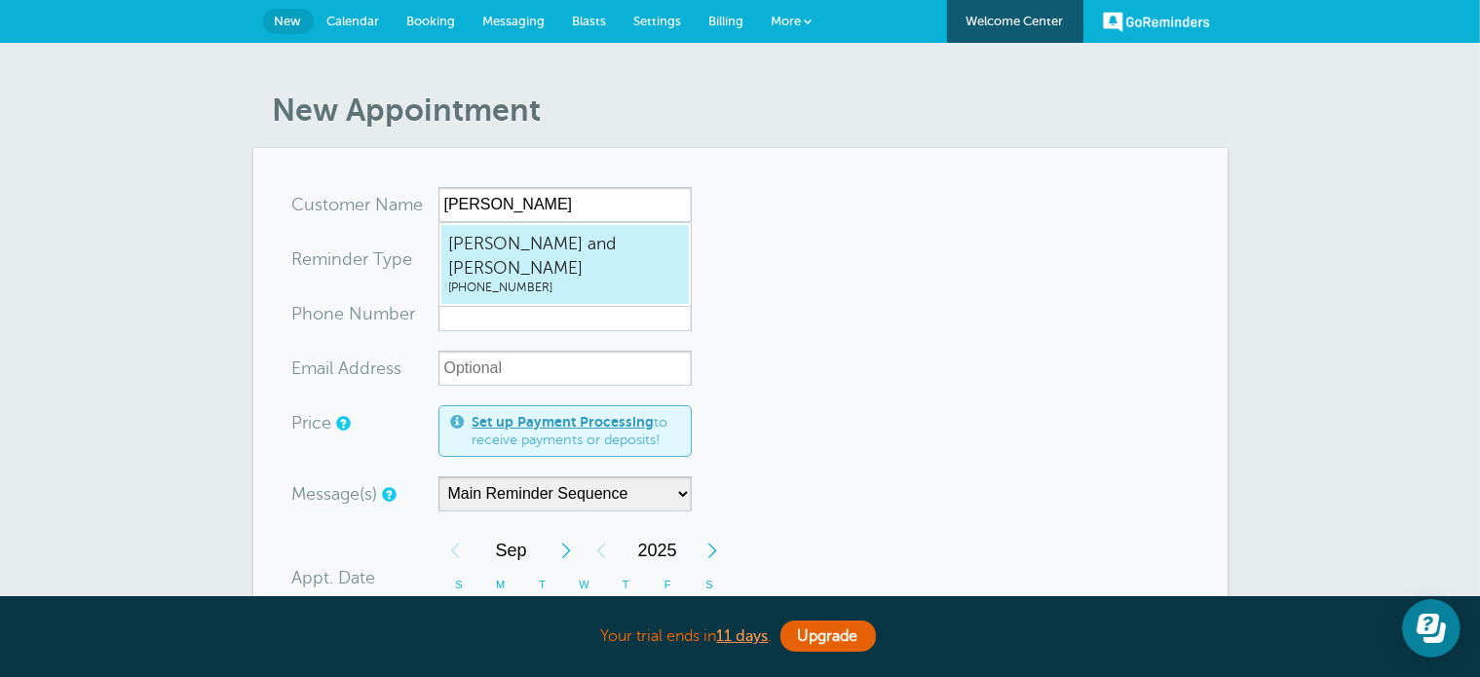
click at [596, 243] on span "[PERSON_NAME] and [PERSON_NAME]" at bounding box center [565, 256] width 234 height 48
type input "ZacharyandMistyKnight3852215025"
type input "[PERSON_NAME] and [PERSON_NAME]"
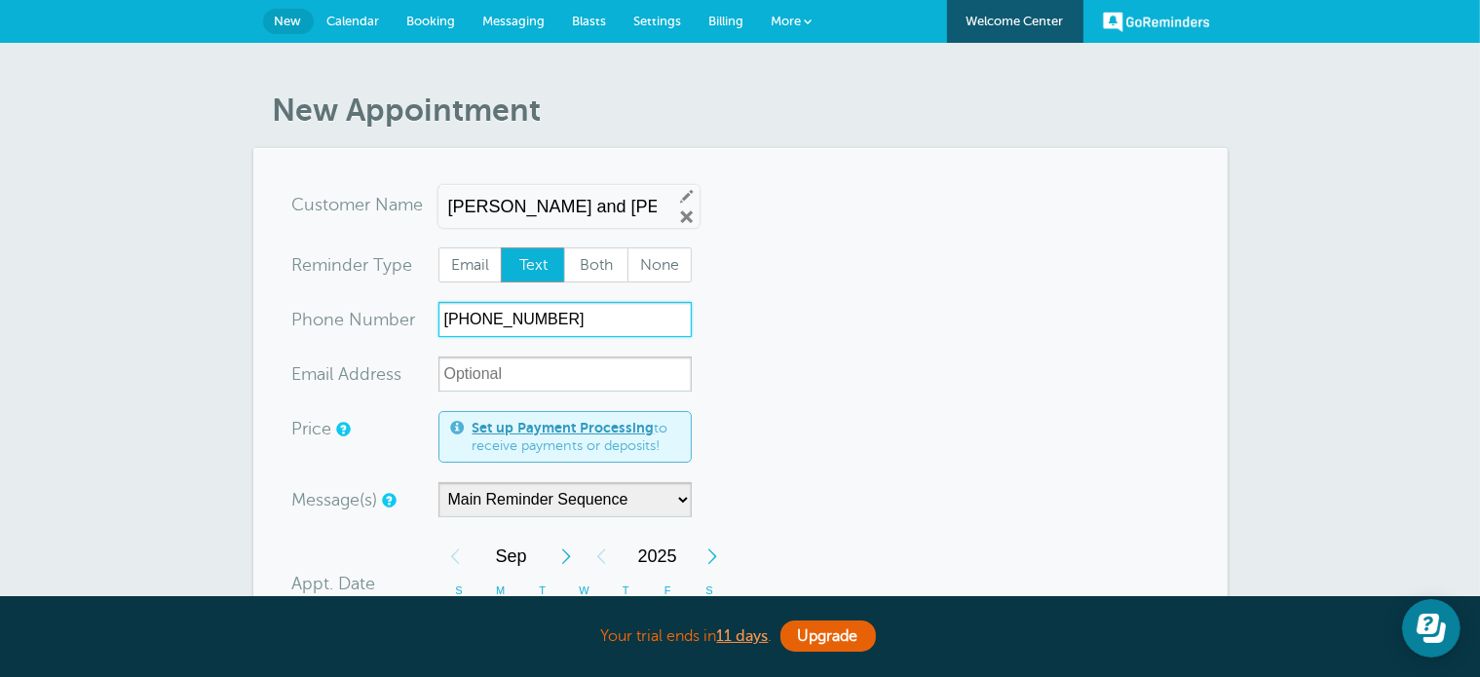
drag, startPoint x: 583, startPoint y: 327, endPoint x: 375, endPoint y: 324, distance: 207.5
click at [375, 324] on div "xxx-no-autofill Pho ne Nu mber [PHONE_NUMBER]" at bounding box center [491, 319] width 399 height 35
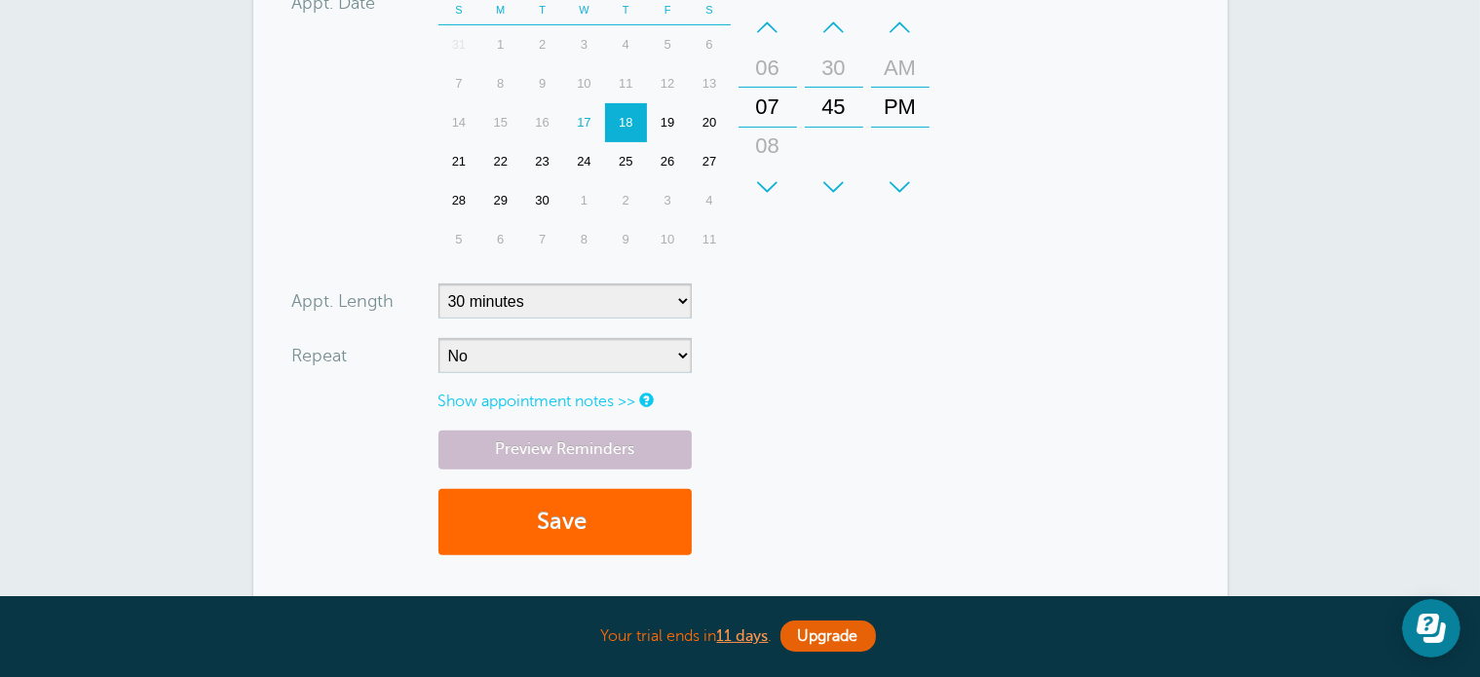
scroll to position [583, 0]
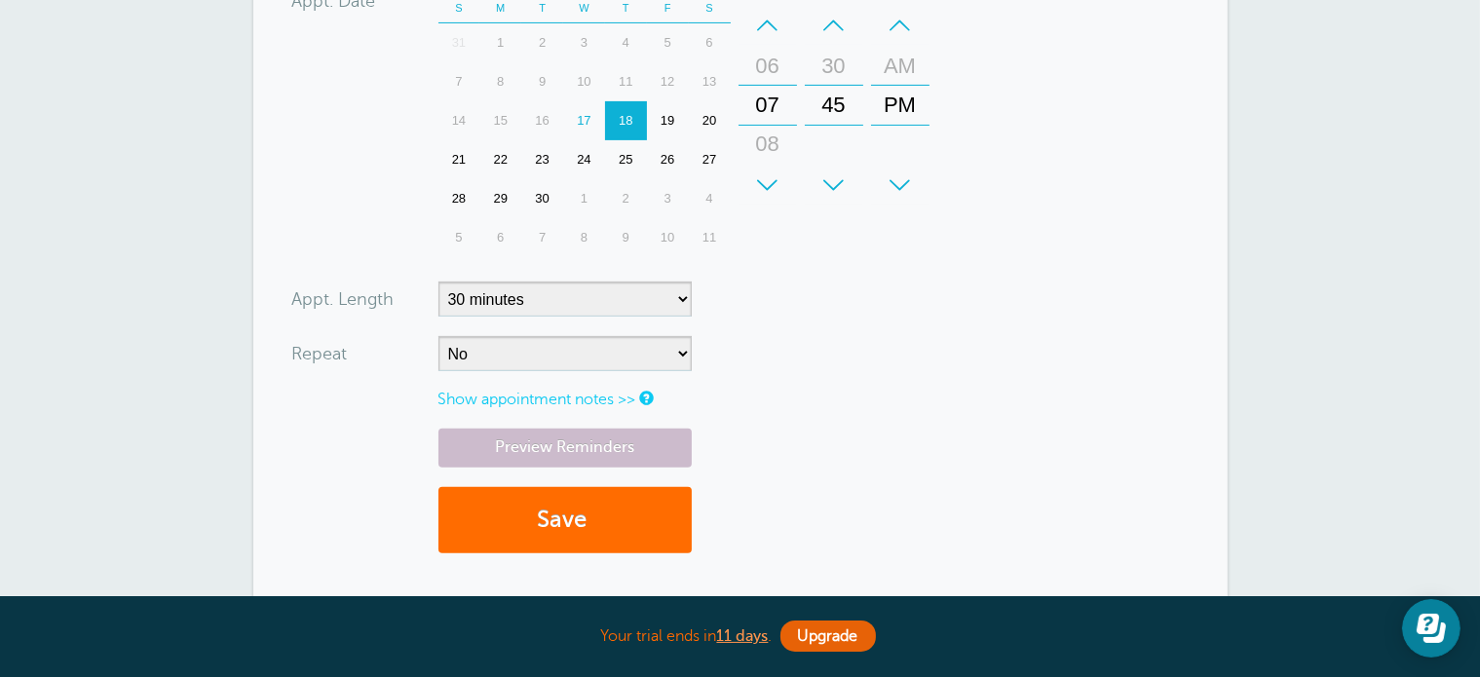
type input "7046778546"
click at [596, 525] on button "Save" at bounding box center [564, 520] width 253 height 67
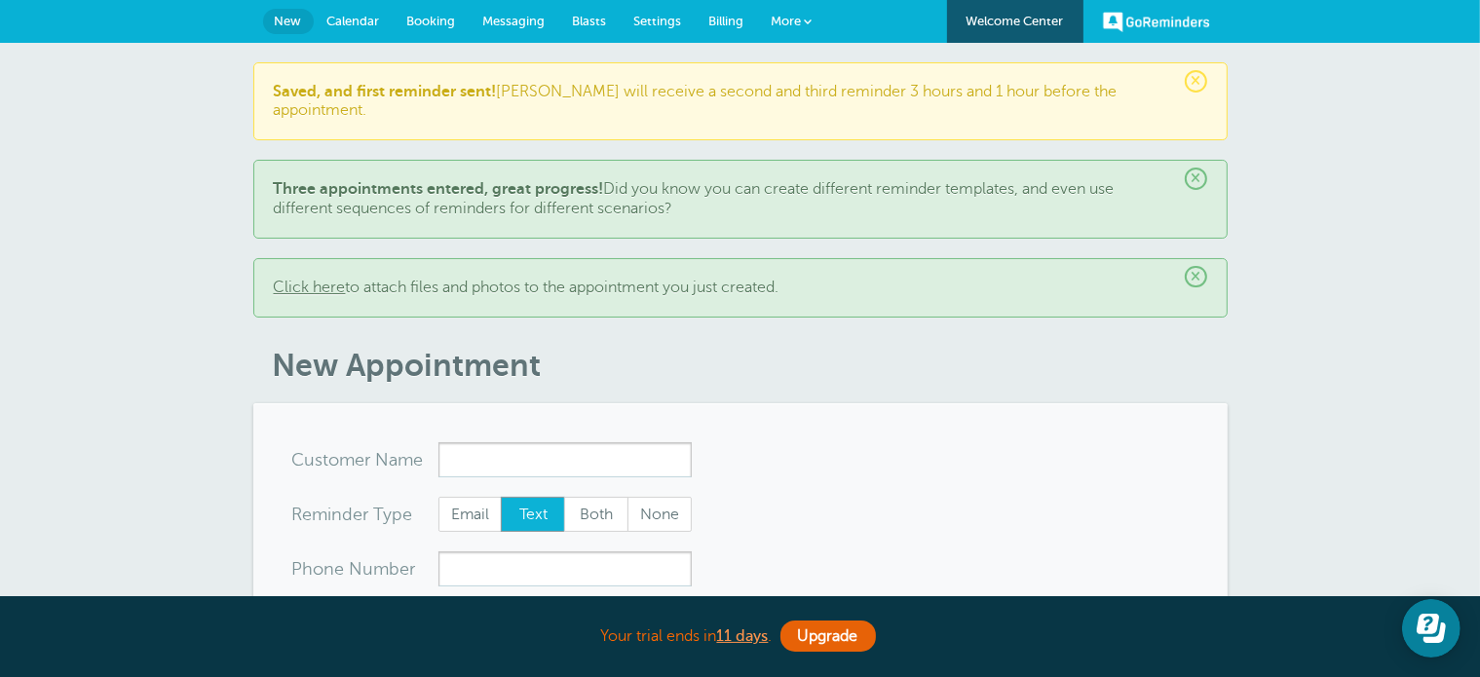
drag, startPoint x: 1495, startPoint y: 403, endPoint x: 1462, endPoint y: 180, distance: 225.5
click at [357, 14] on span "Calendar" at bounding box center [353, 21] width 53 height 15
